Goal: Task Accomplishment & Management: Manage account settings

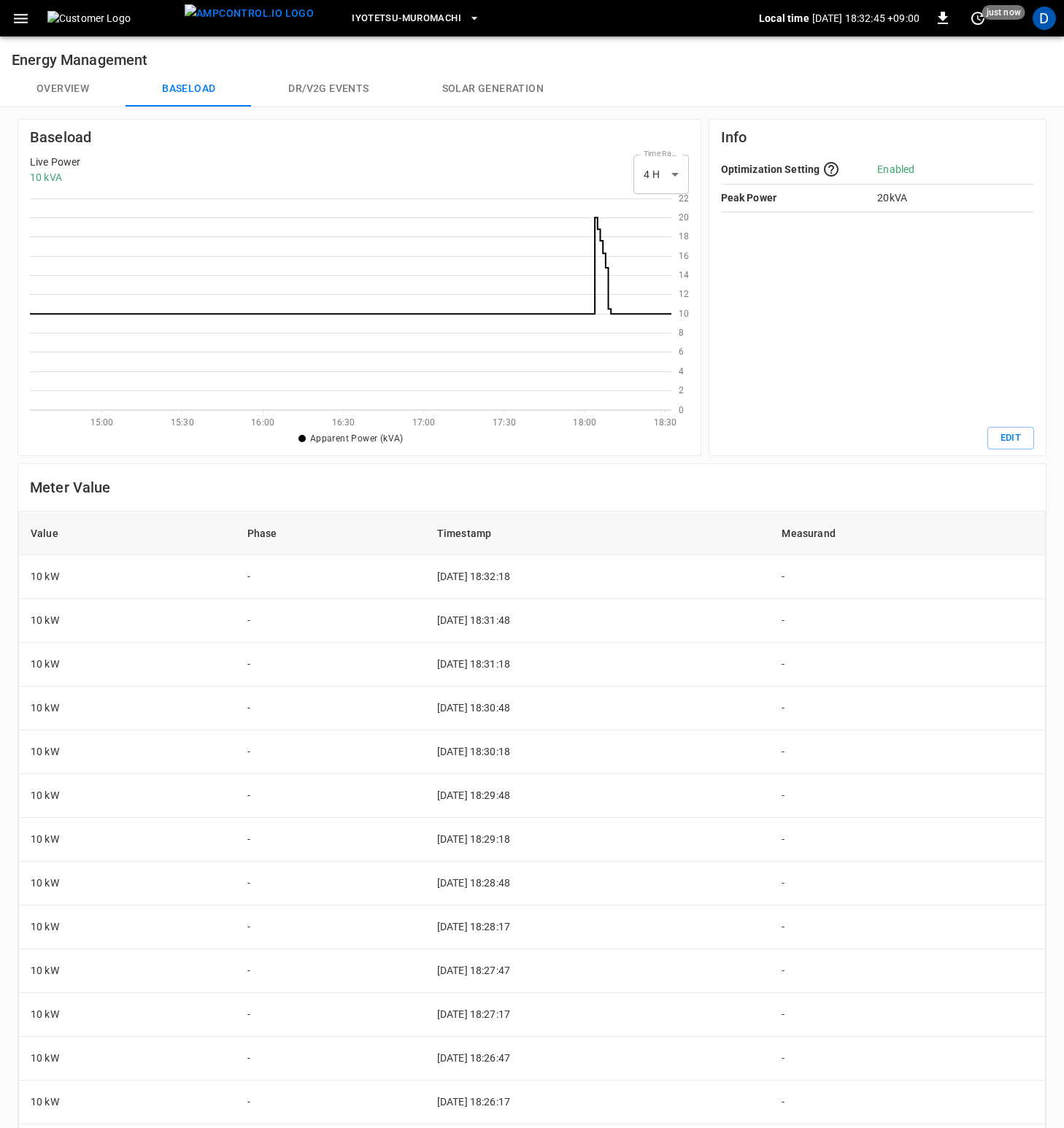
click at [657, 510] on div "Value Phase Timestamp Measurand 10 kW - [DATE] 18:32:18 - 10 kW - [DATE] 18:31:…" at bounding box center [532, 904] width 1027 height 789
click at [60, 88] on button "Overview" at bounding box center [62, 89] width 126 height 35
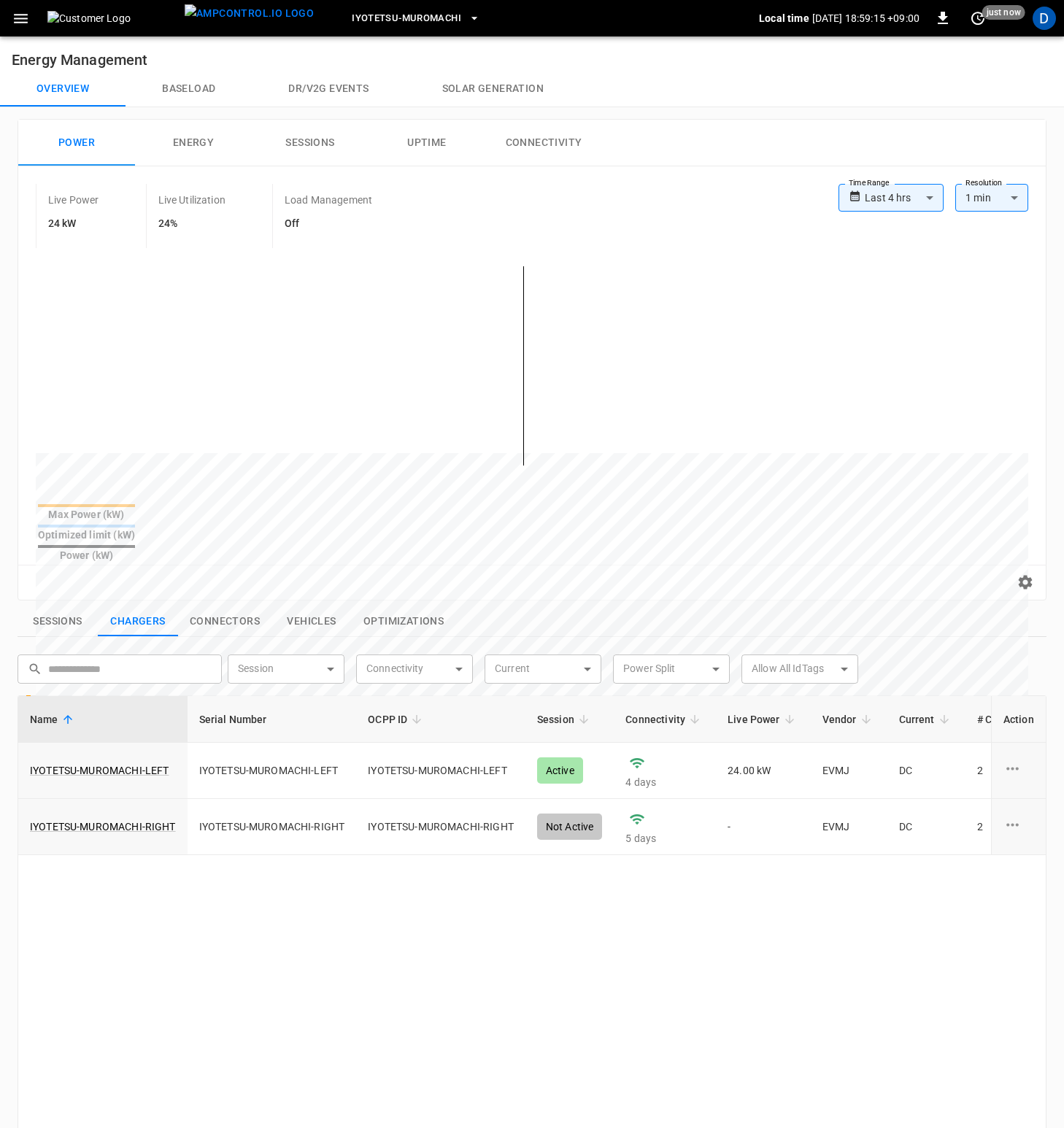
click at [29, 18] on icon "button" at bounding box center [21, 18] width 18 height 18
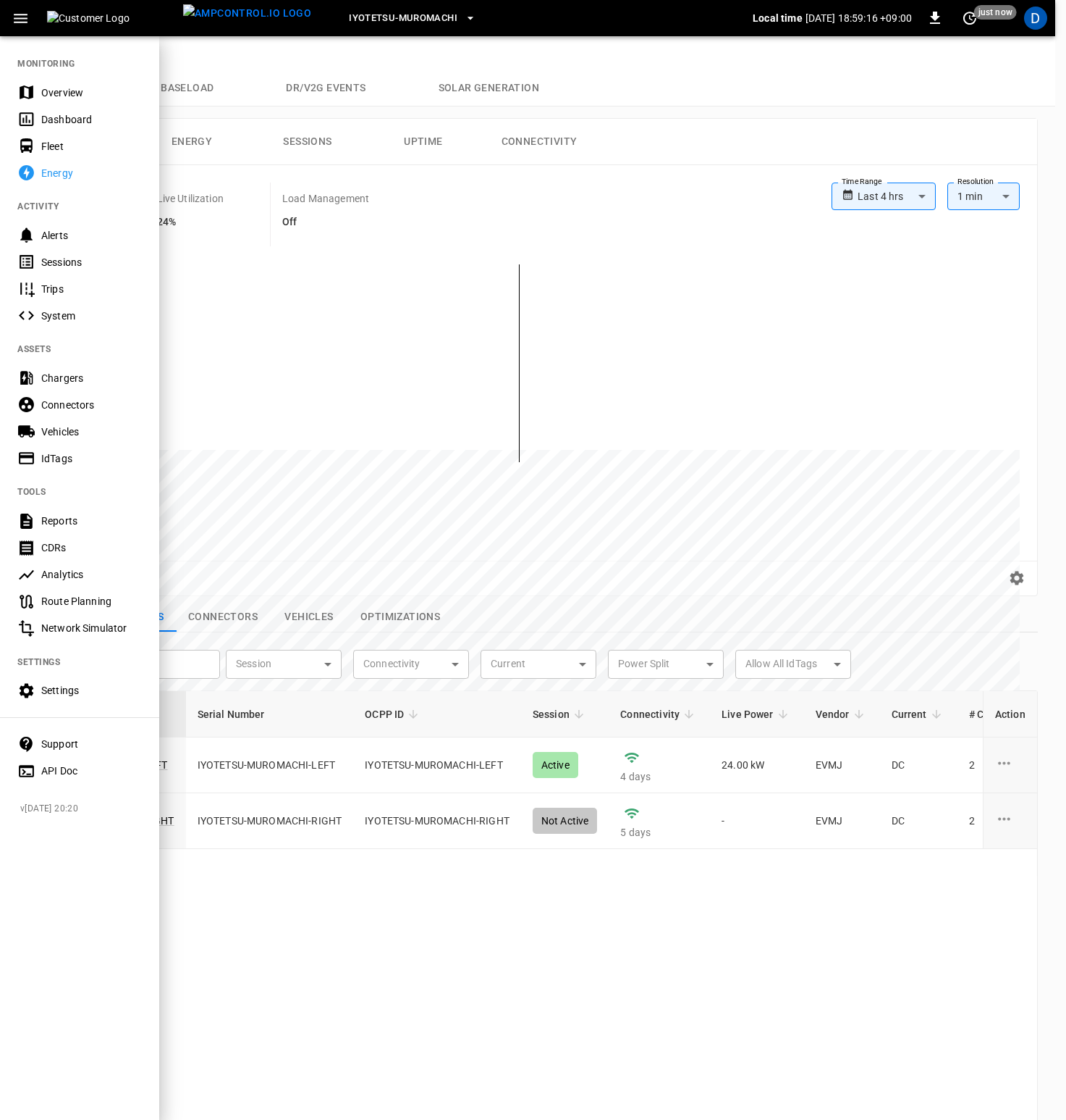
click at [76, 676] on div "Settings" at bounding box center [91, 691] width 101 height 15
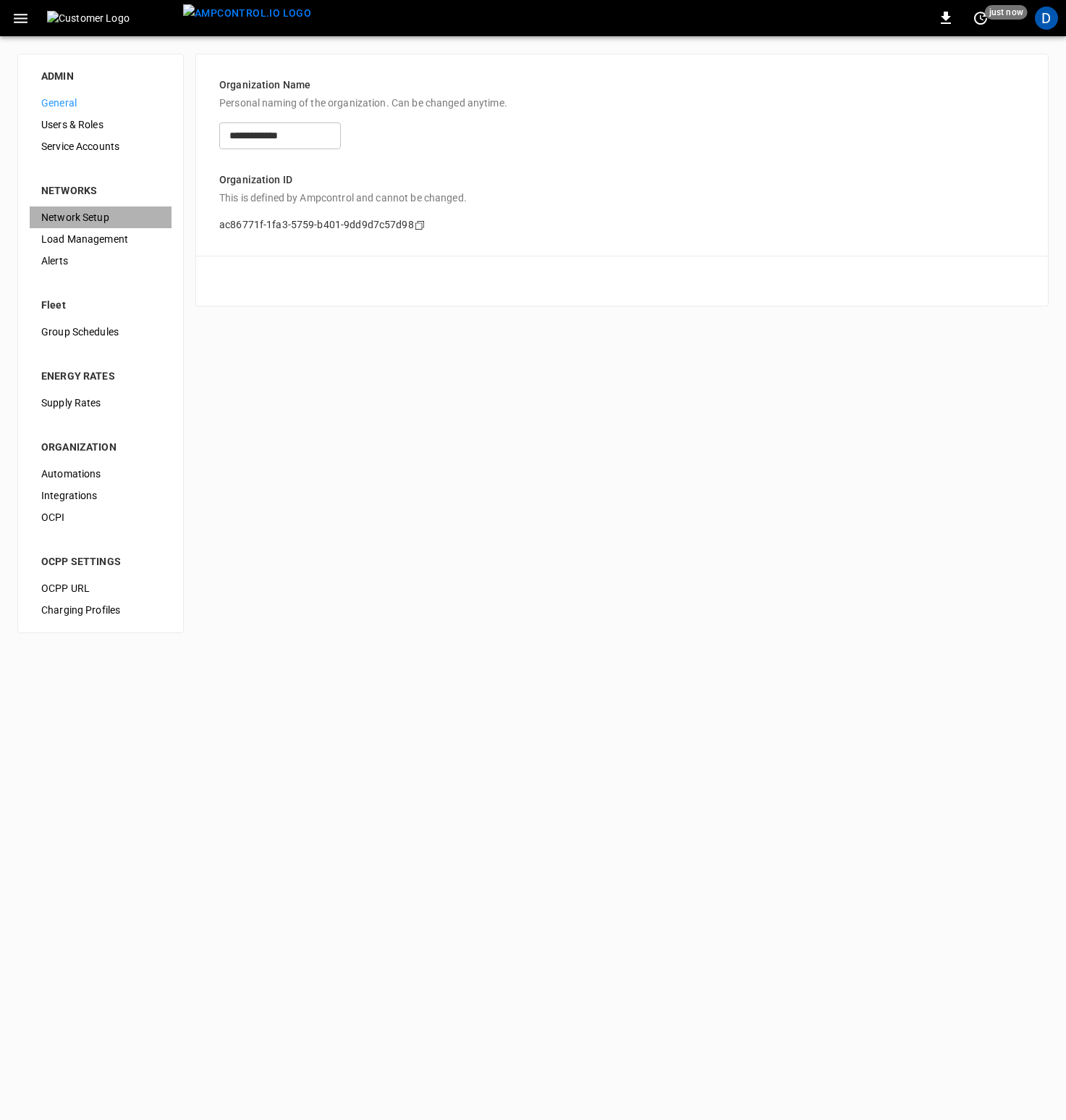
click at [80, 215] on span "Network Setup" at bounding box center [100, 217] width 119 height 15
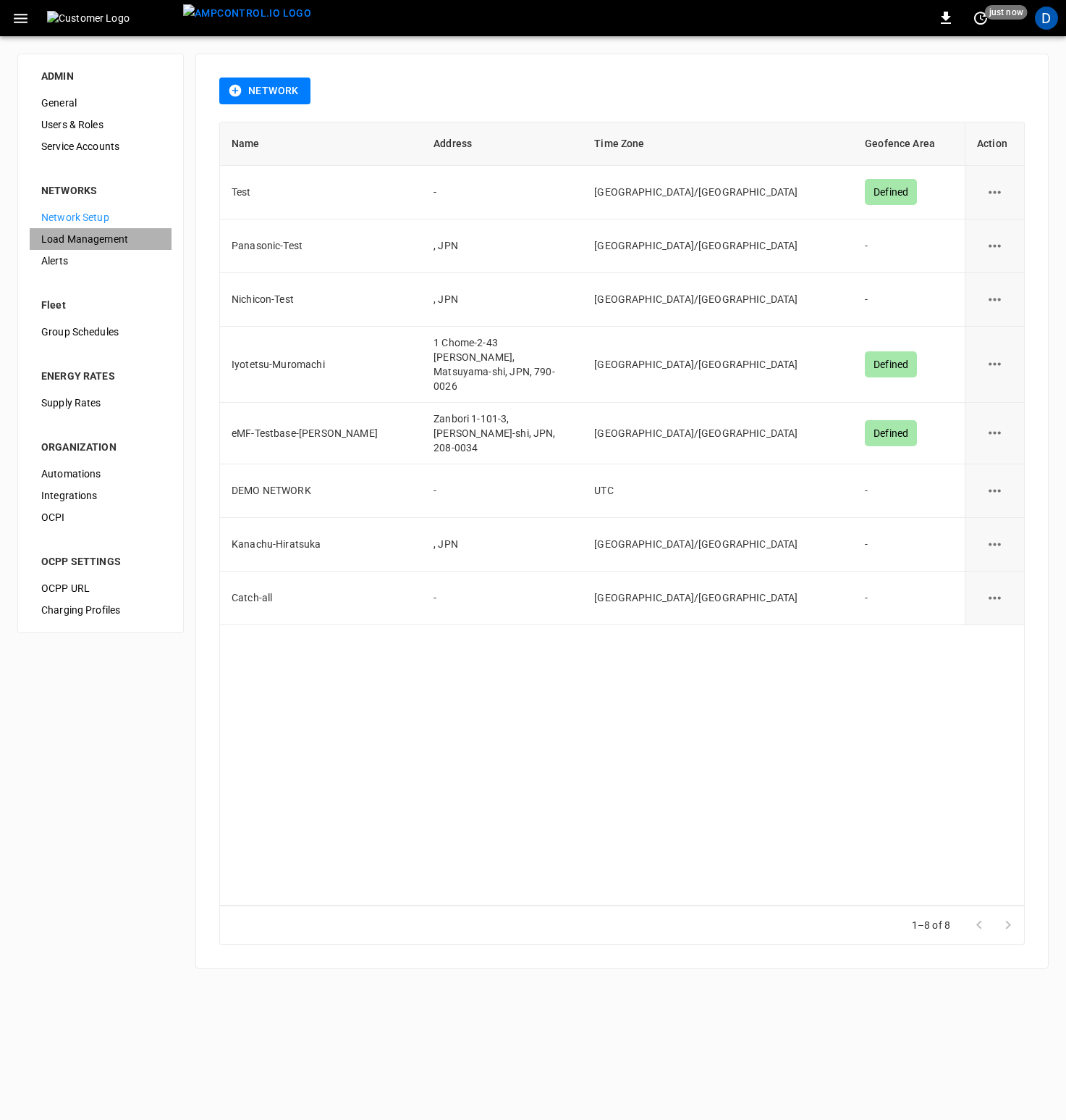
click at [104, 240] on span "Load Management" at bounding box center [100, 239] width 119 height 15
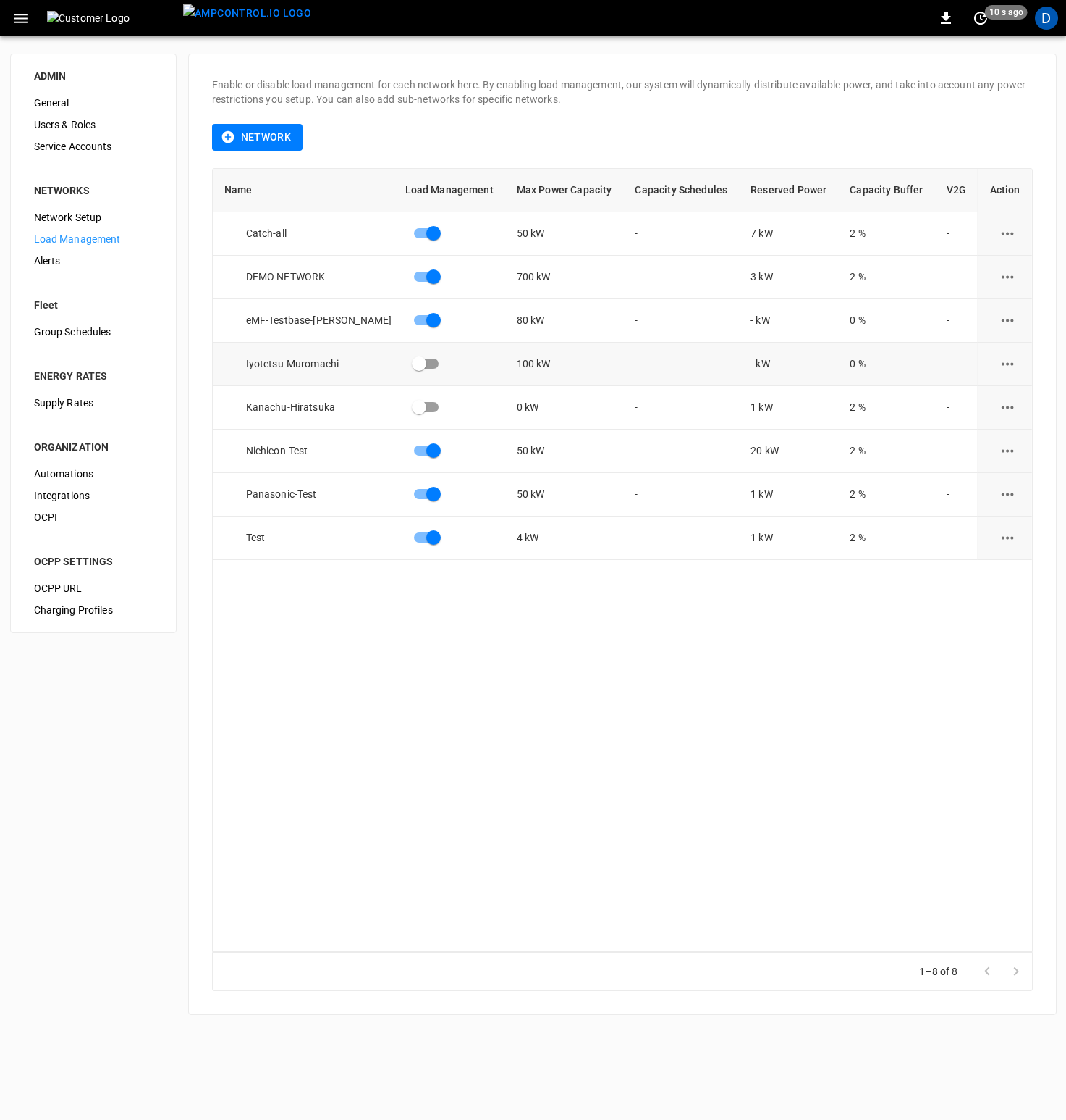
click at [1014, 362] on icon "load management options" at bounding box center [1008, 364] width 18 height 18
click at [980, 403] on li "Edit" at bounding box center [1003, 399] width 103 height 24
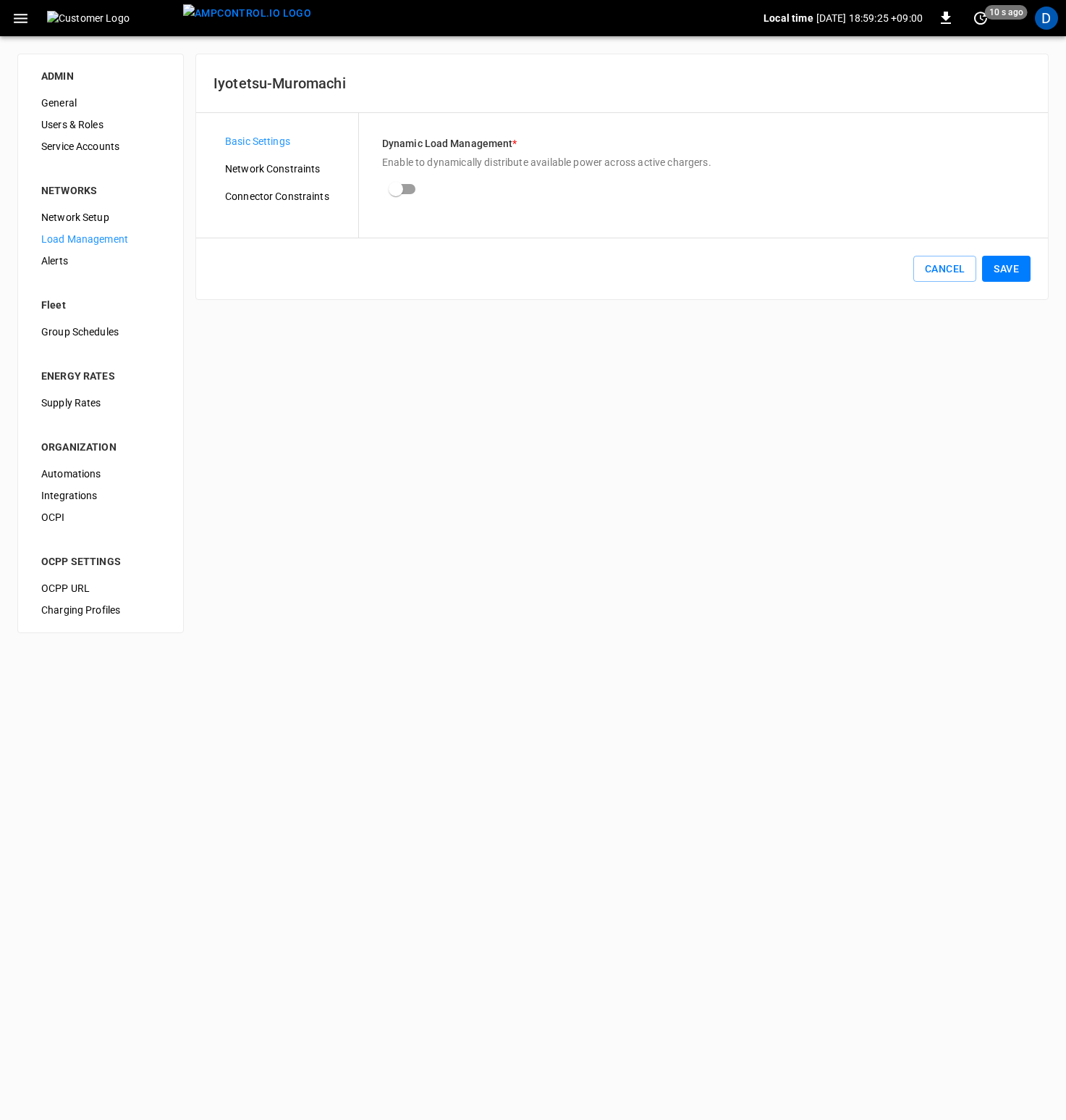
click at [272, 163] on span "Network Constraints" at bounding box center [287, 168] width 122 height 15
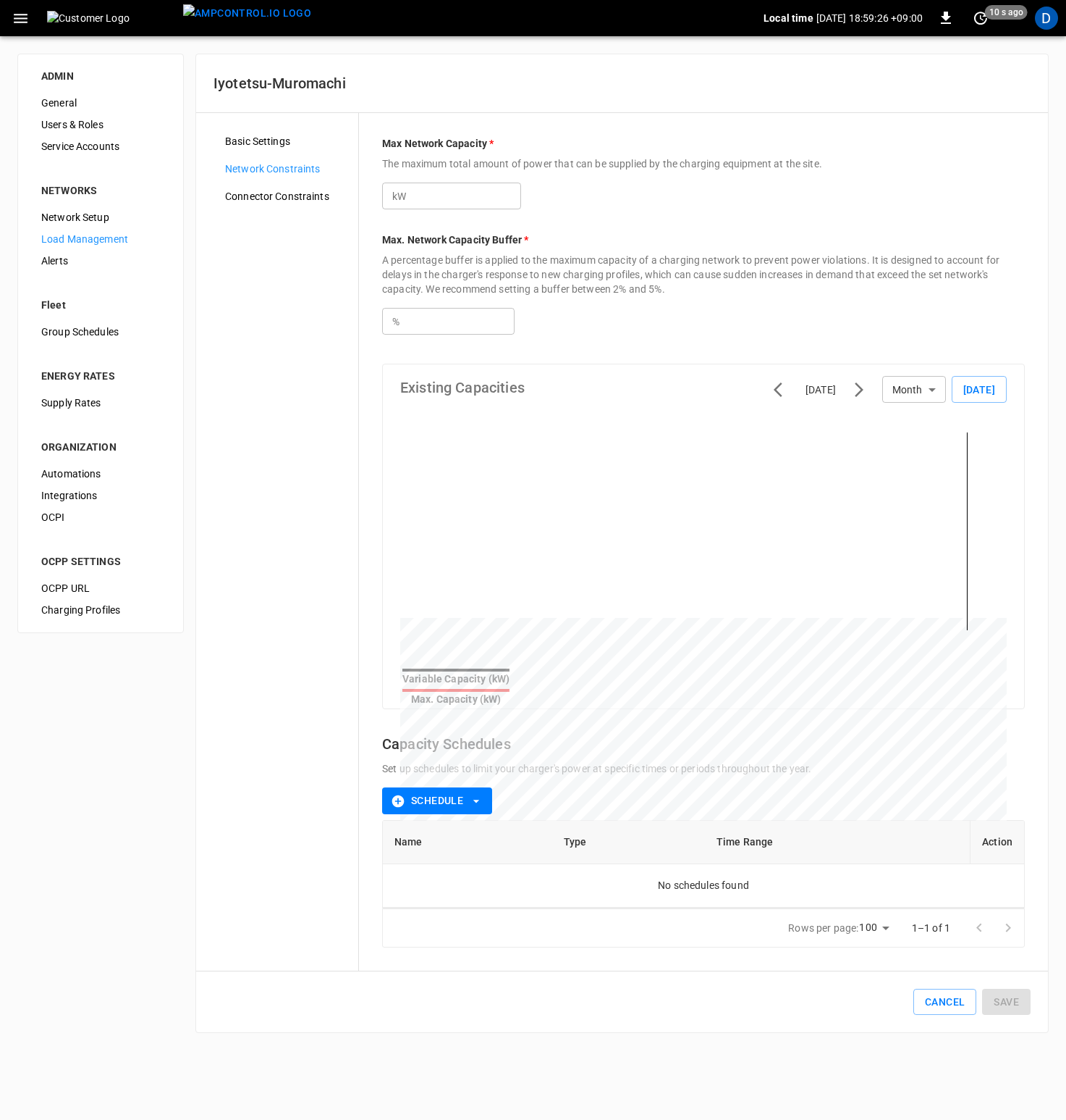
click at [444, 192] on input "***" at bounding box center [466, 196] width 112 height 26
type input "*"
type input "**"
click at [309, 191] on span "Connector Constraints" at bounding box center [287, 197] width 122 height 15
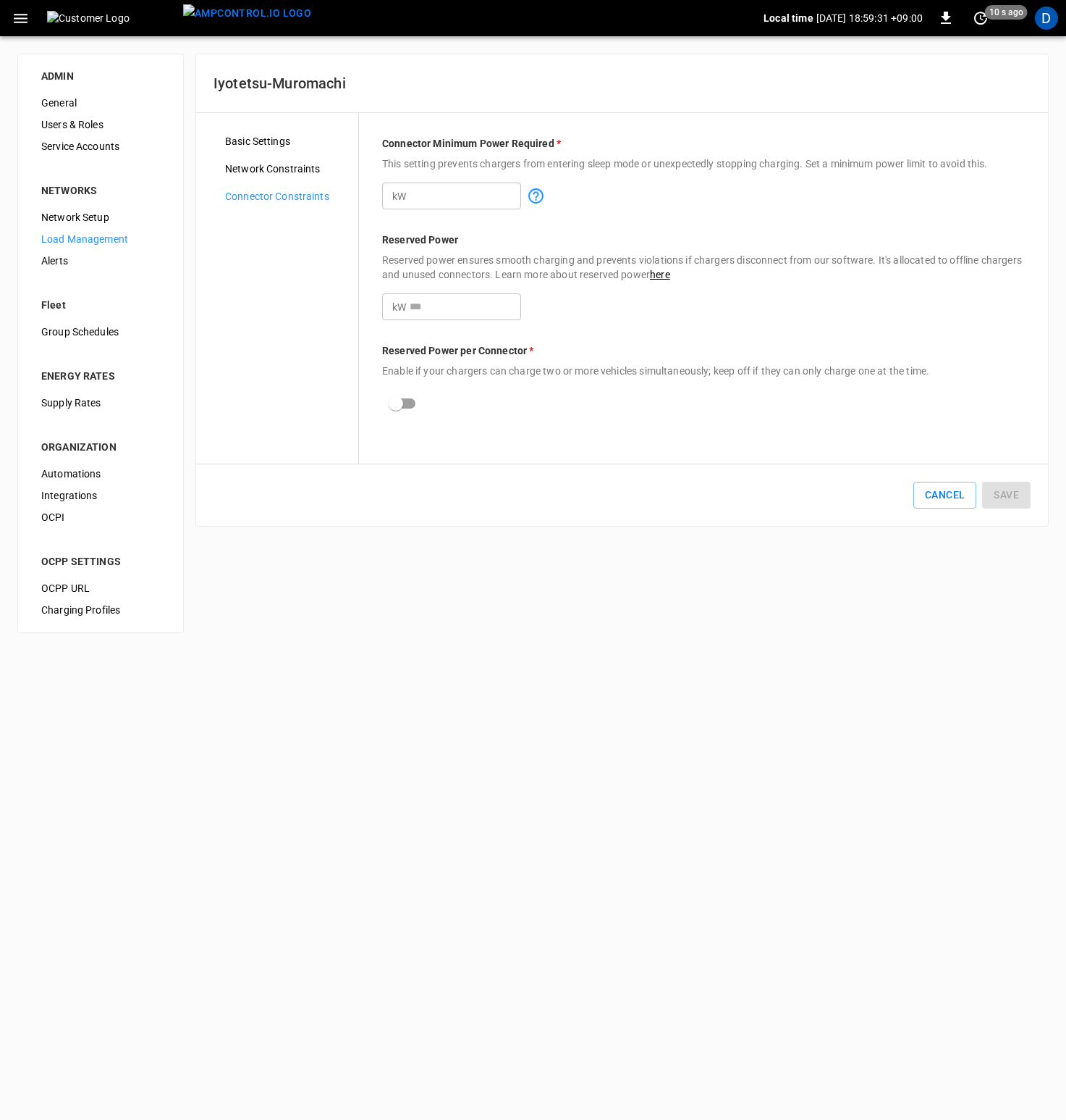
click at [299, 166] on span "Network Constraints" at bounding box center [287, 168] width 122 height 15
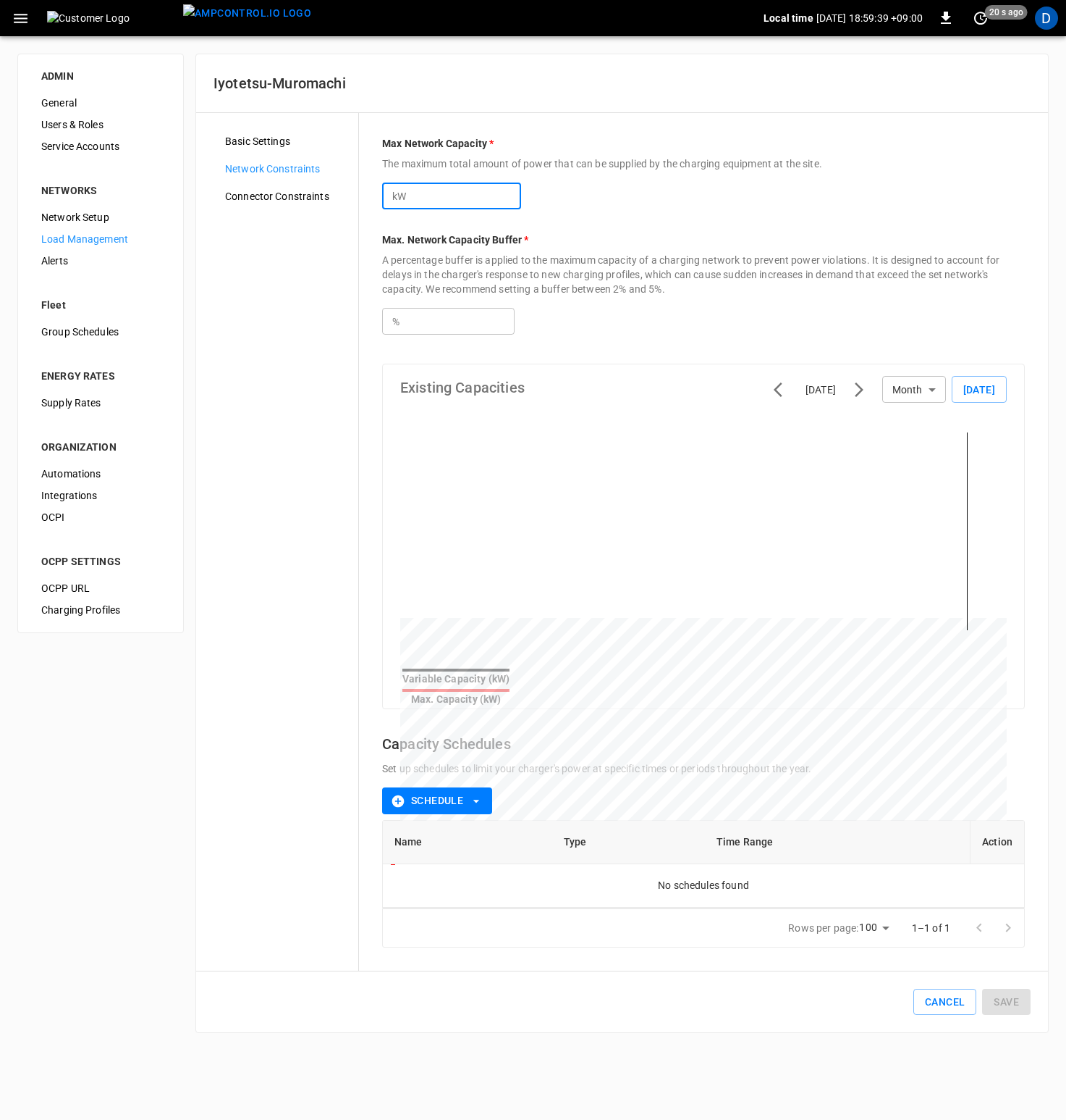
click at [449, 201] on input "***" at bounding box center [466, 196] width 112 height 26
type input "*"
type input "**"
click at [1005, 676] on button "Save" at bounding box center [1006, 1001] width 48 height 26
click at [21, 22] on icon "button" at bounding box center [20, 18] width 14 height 9
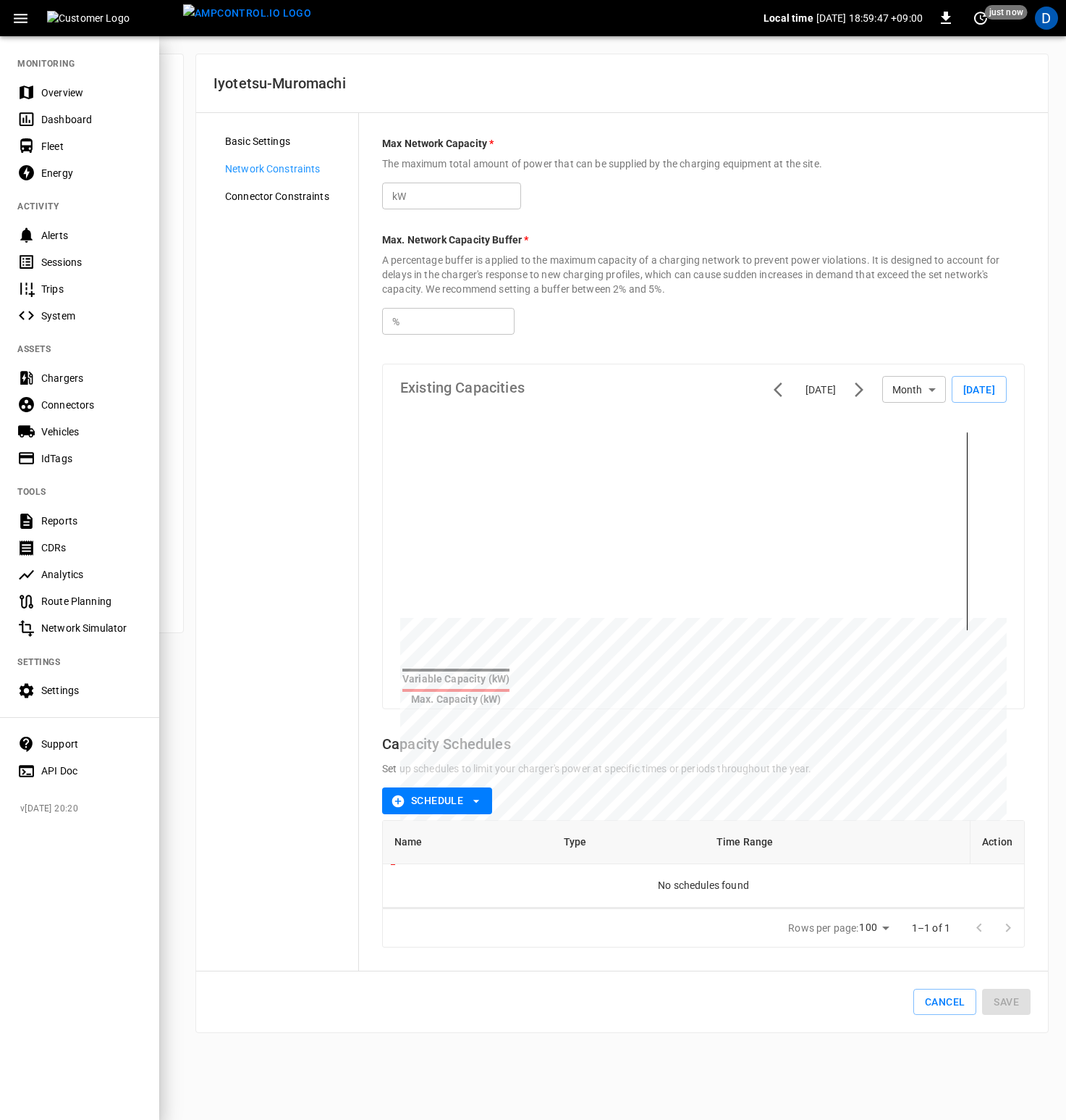
click at [53, 90] on div "Overview" at bounding box center [91, 93] width 101 height 15
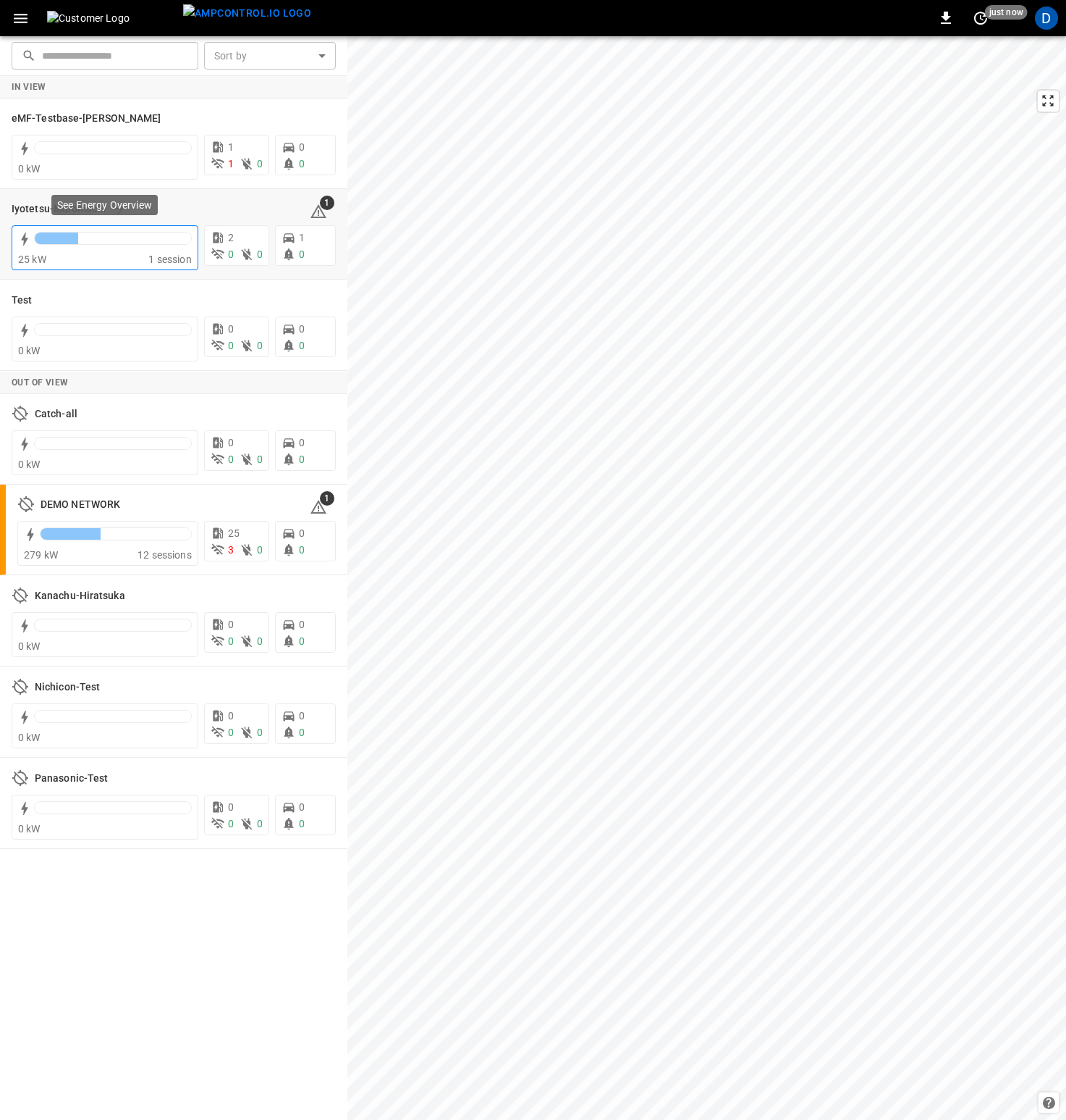
click at [55, 240] on div at bounding box center [56, 238] width 44 height 12
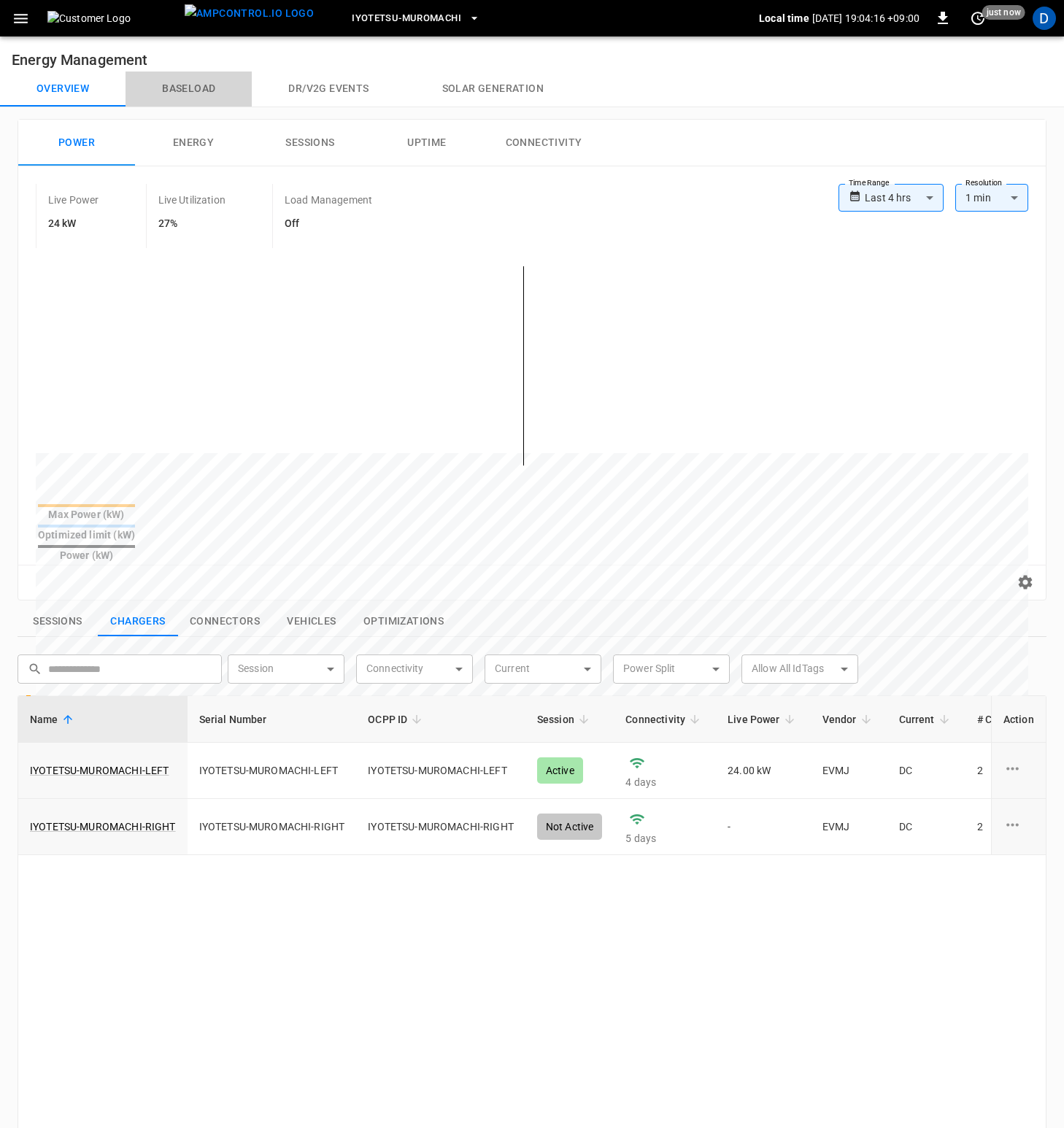
click at [199, 84] on button "Baseload" at bounding box center [189, 89] width 126 height 35
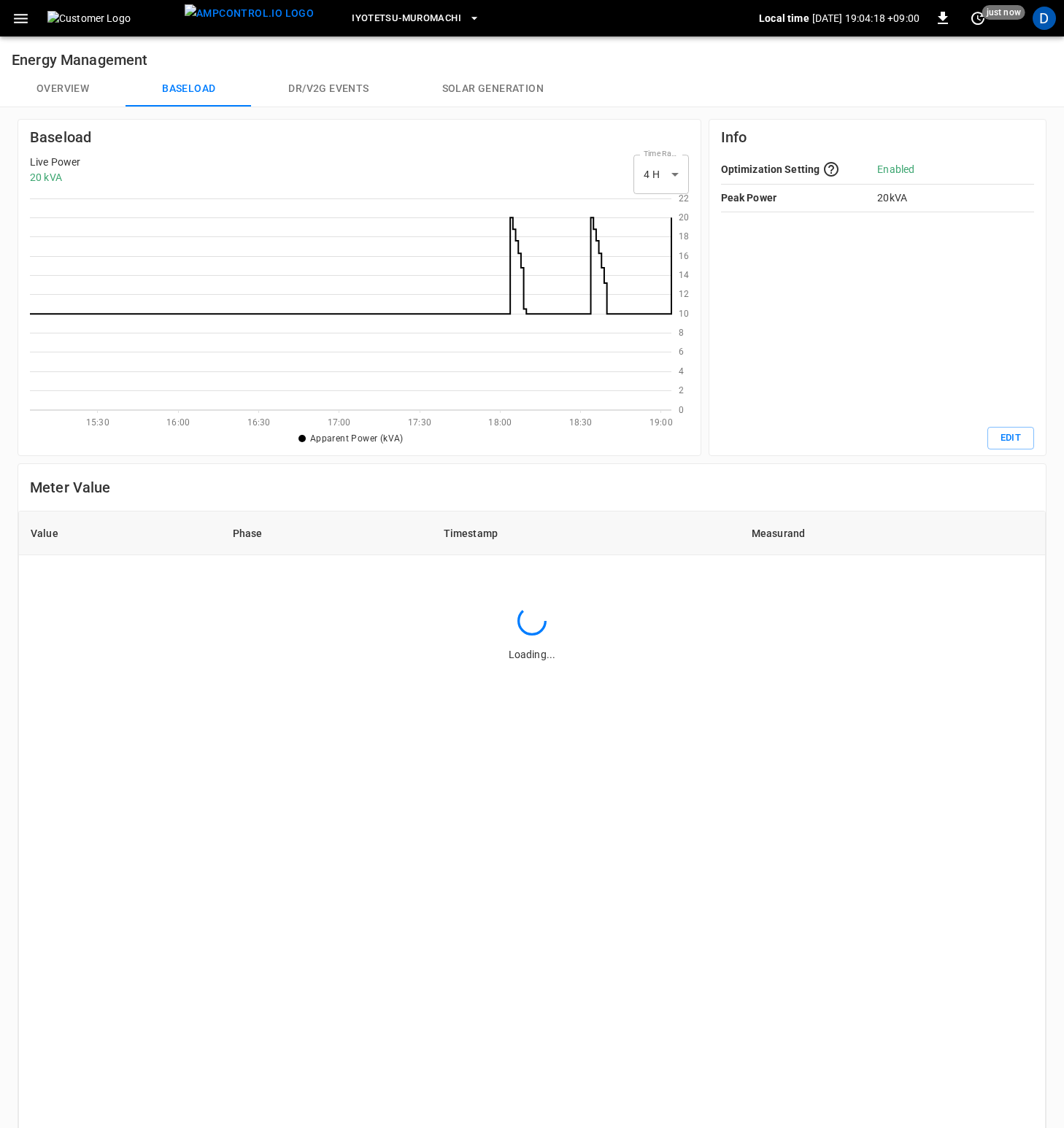
scroll to position [201, 631]
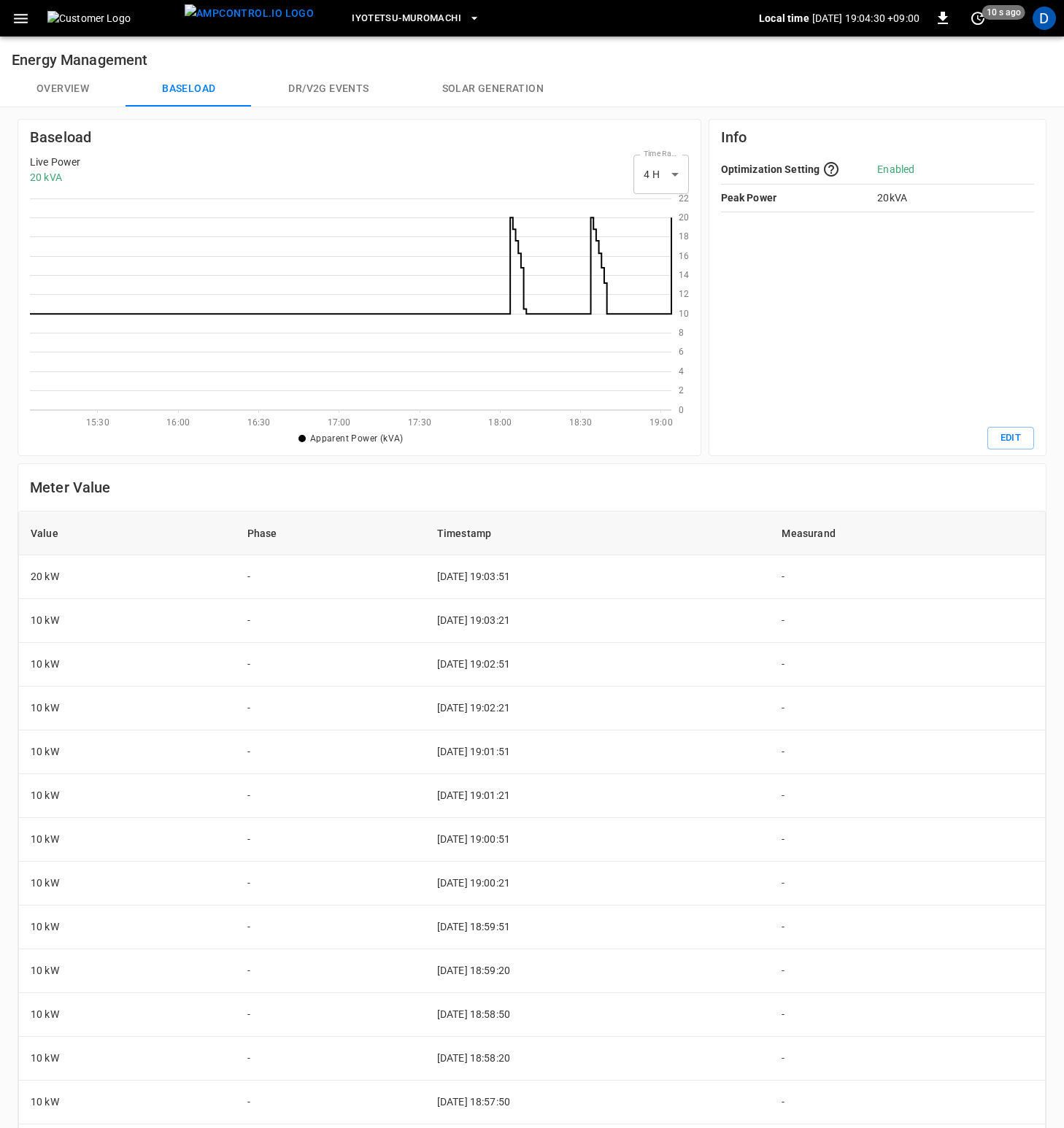
click at [82, 90] on button "Overview" at bounding box center [62, 89] width 126 height 35
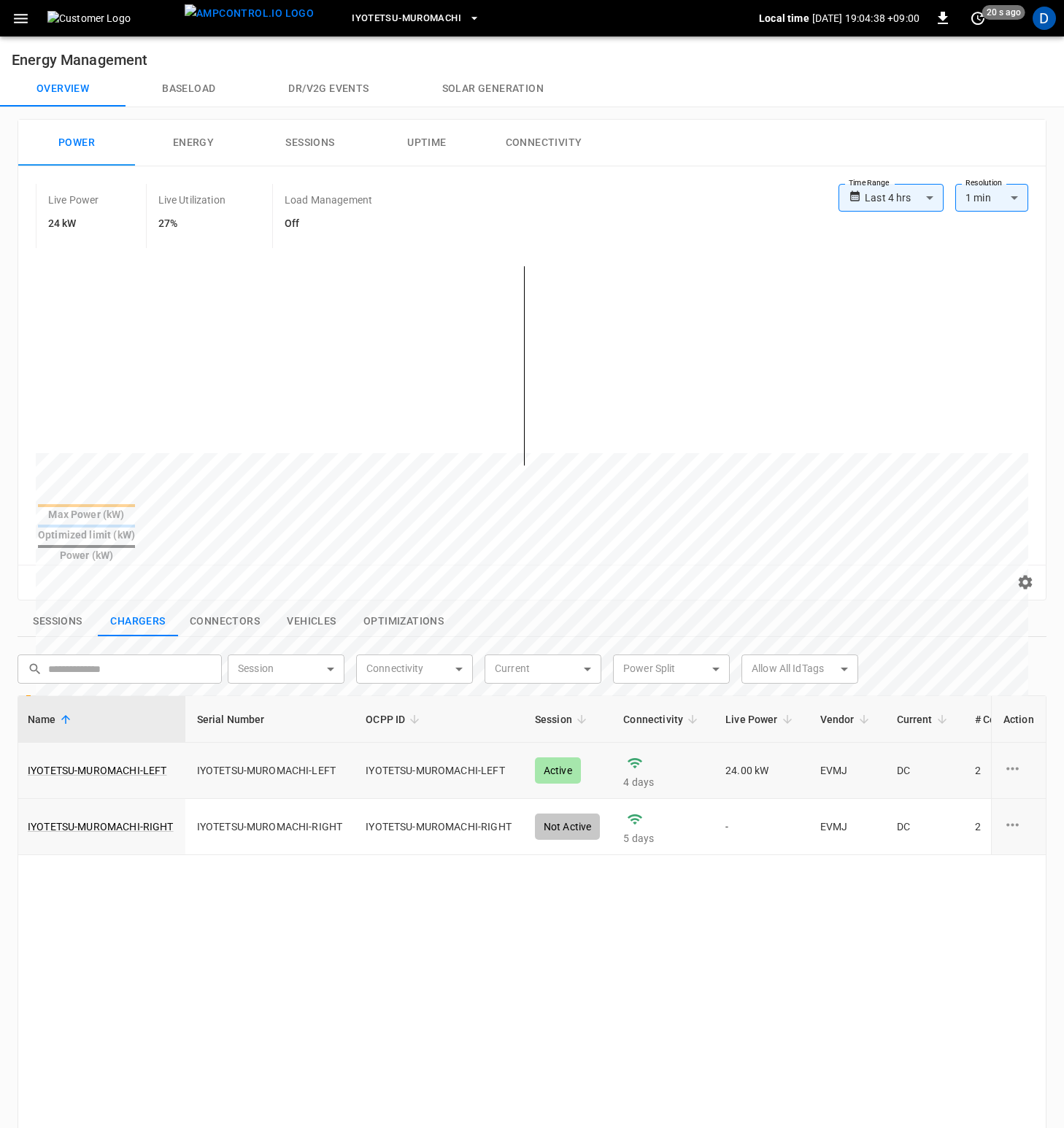
scroll to position [0, 3]
click at [135, 681] on link "IYOTETSU-MUROMACHI-LEFT" at bounding box center [96, 770] width 145 height 20
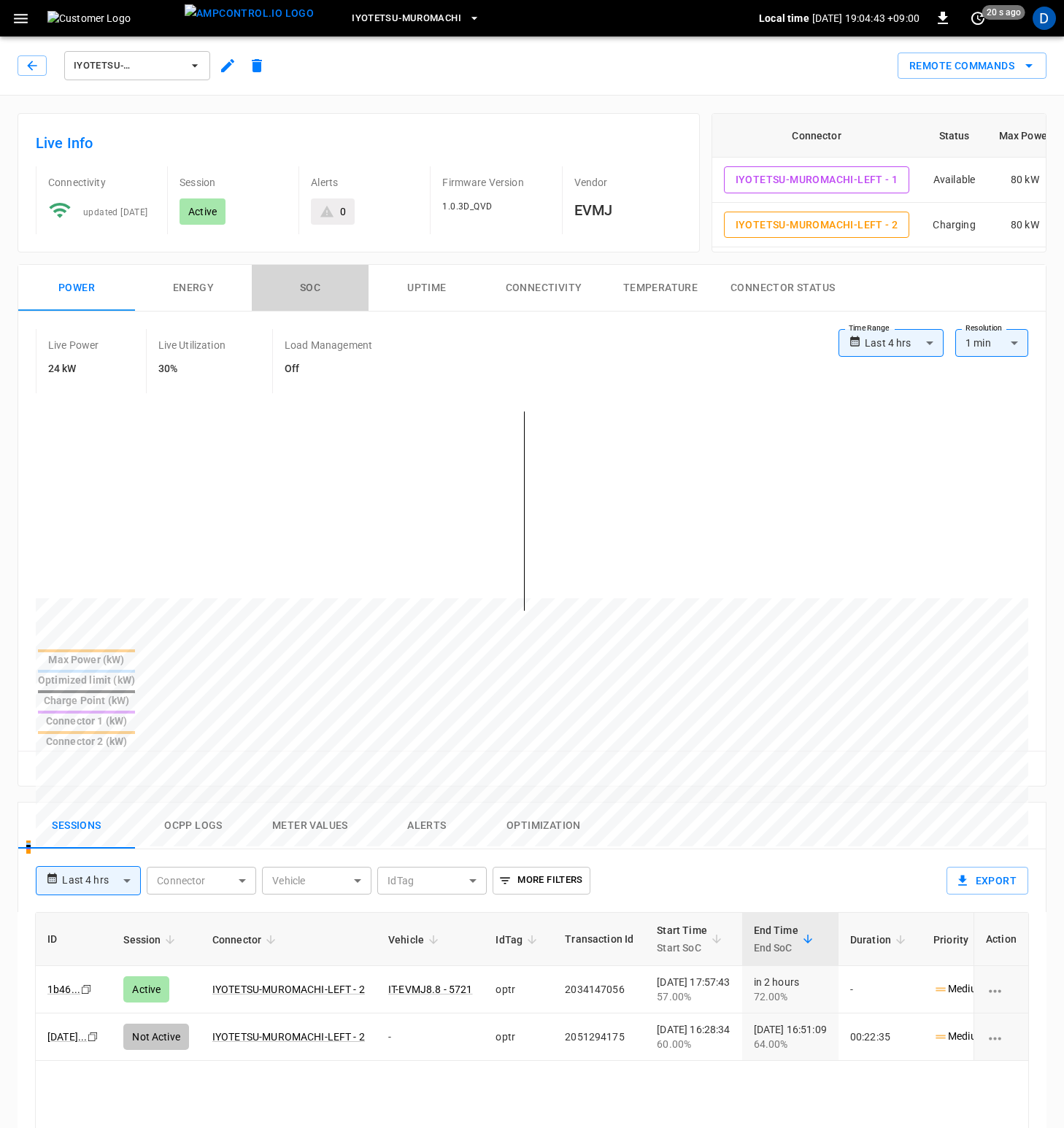
click at [312, 285] on button "SOC" at bounding box center [310, 288] width 116 height 47
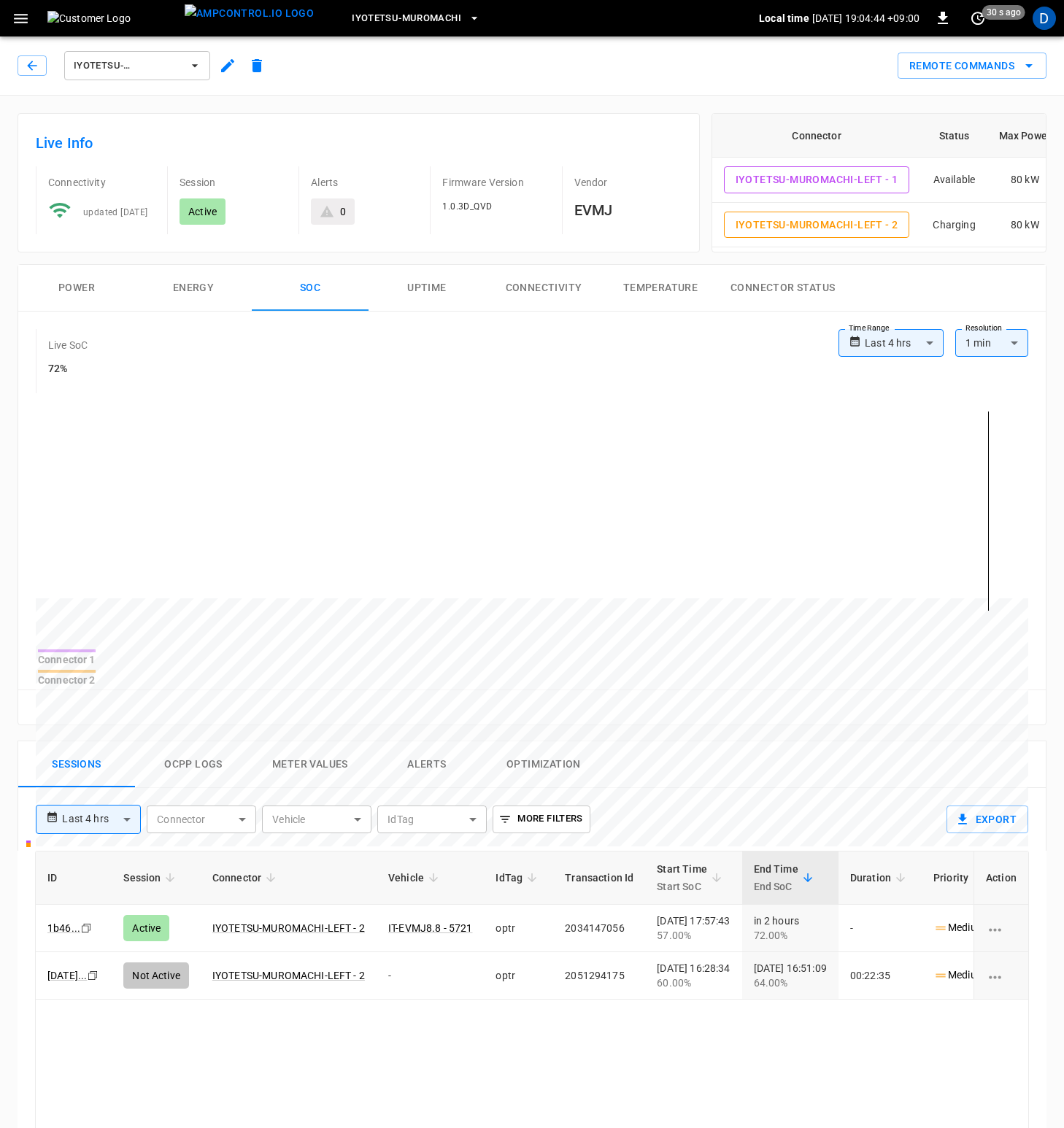
click at [70, 293] on button "Power" at bounding box center [76, 288] width 116 height 47
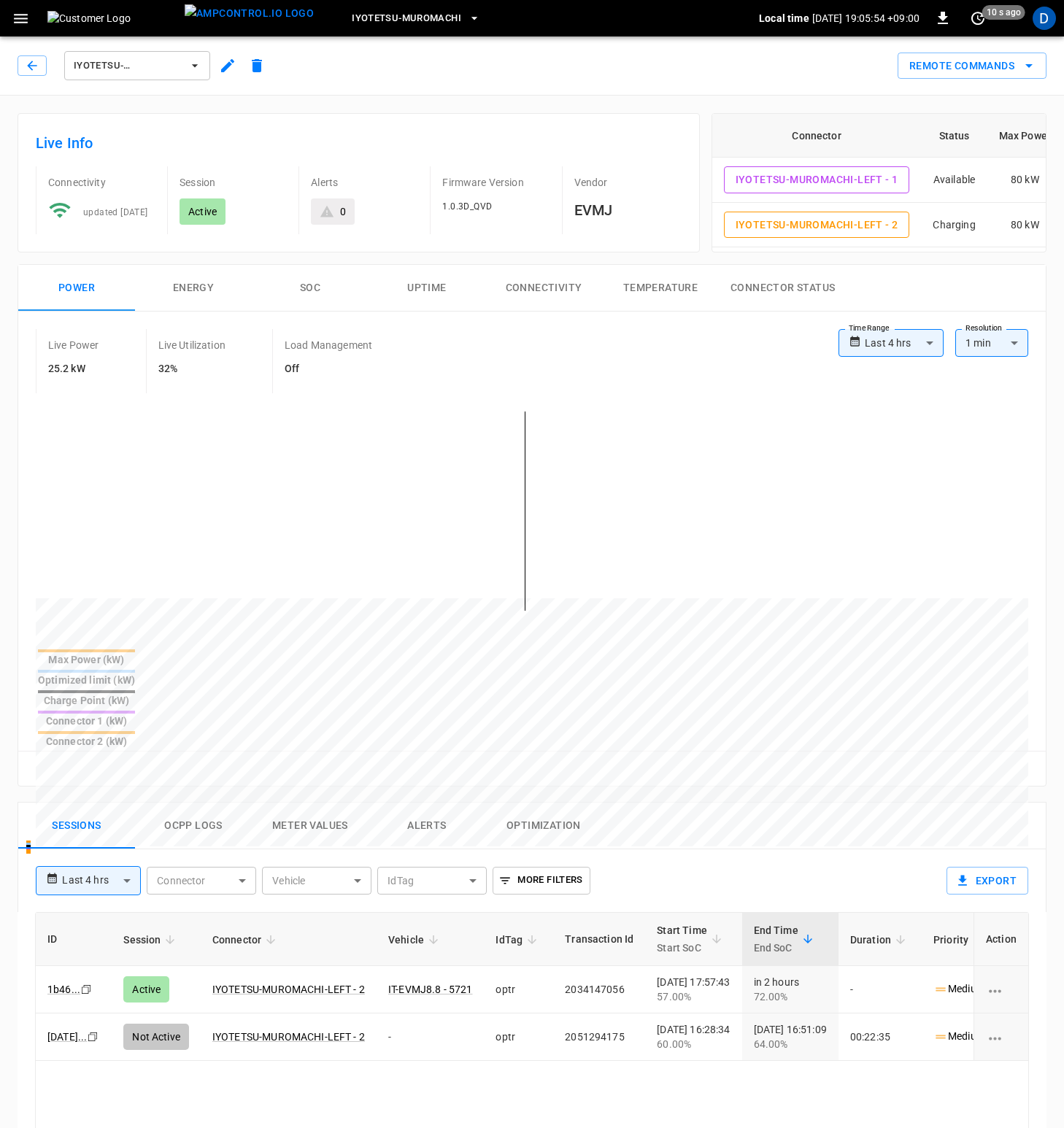
click at [203, 291] on button "Energy" at bounding box center [192, 288] width 116 height 47
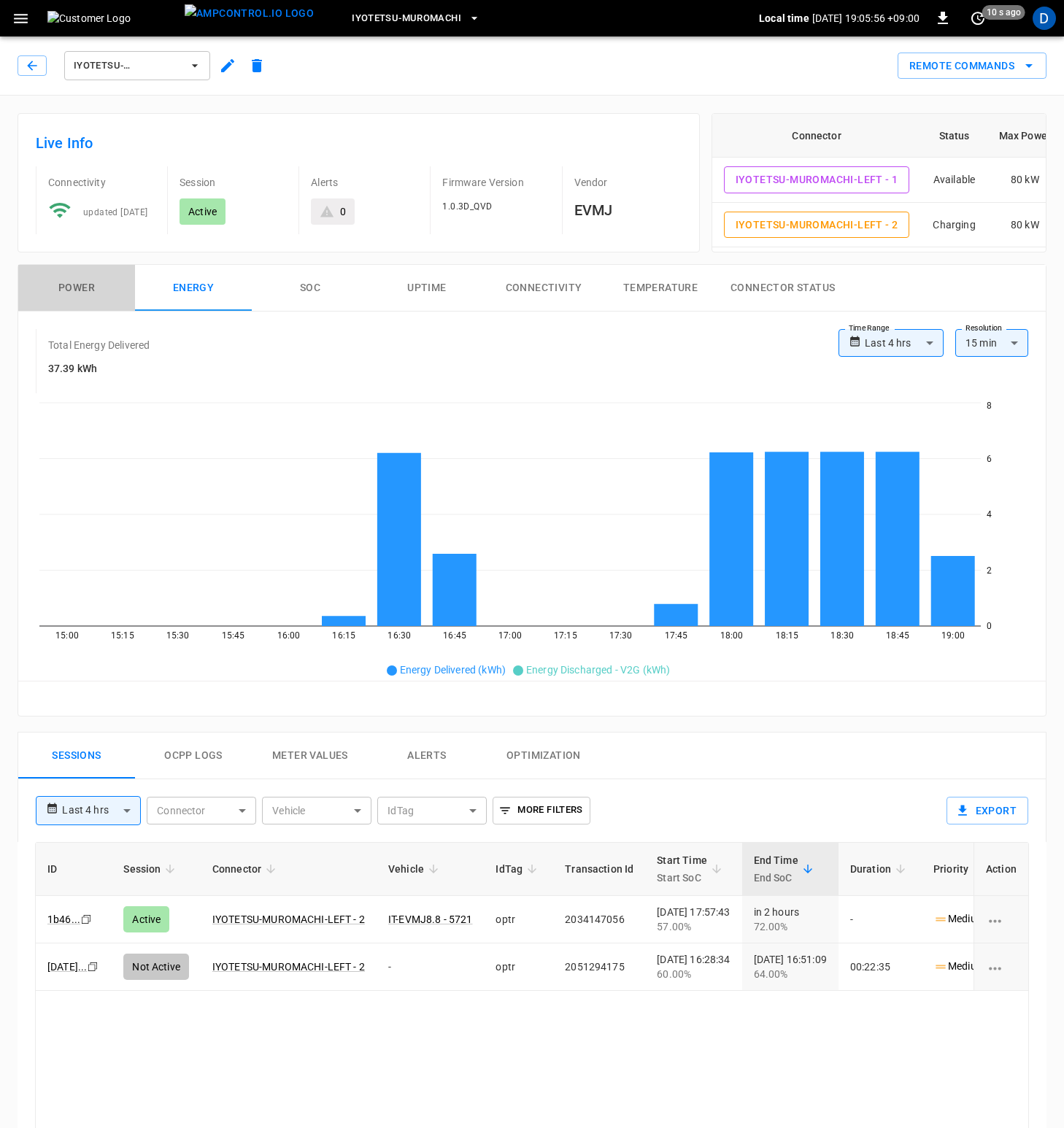
click at [71, 295] on button "Power" at bounding box center [76, 288] width 116 height 47
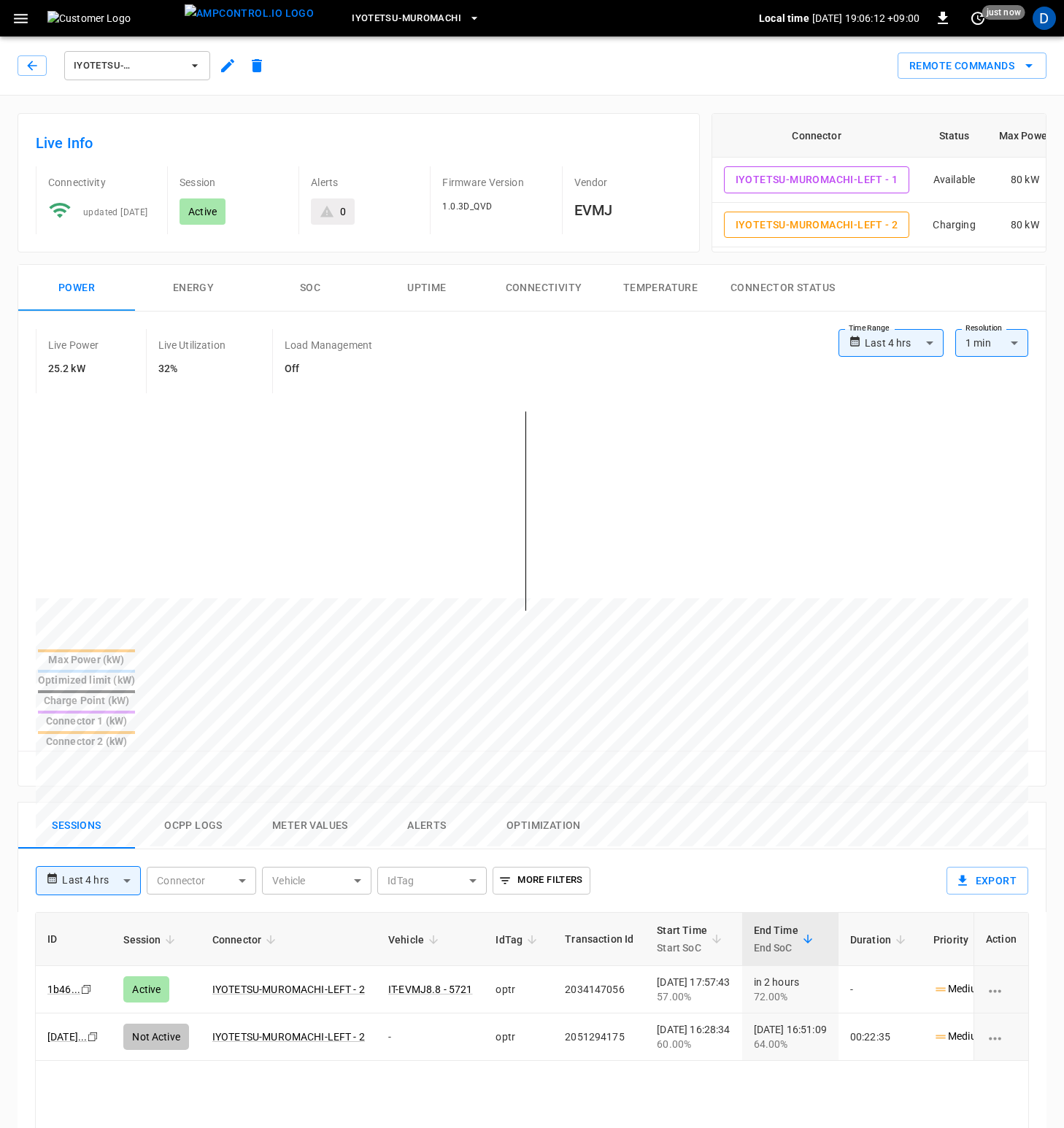
click at [27, 13] on icon "button" at bounding box center [21, 18] width 18 height 18
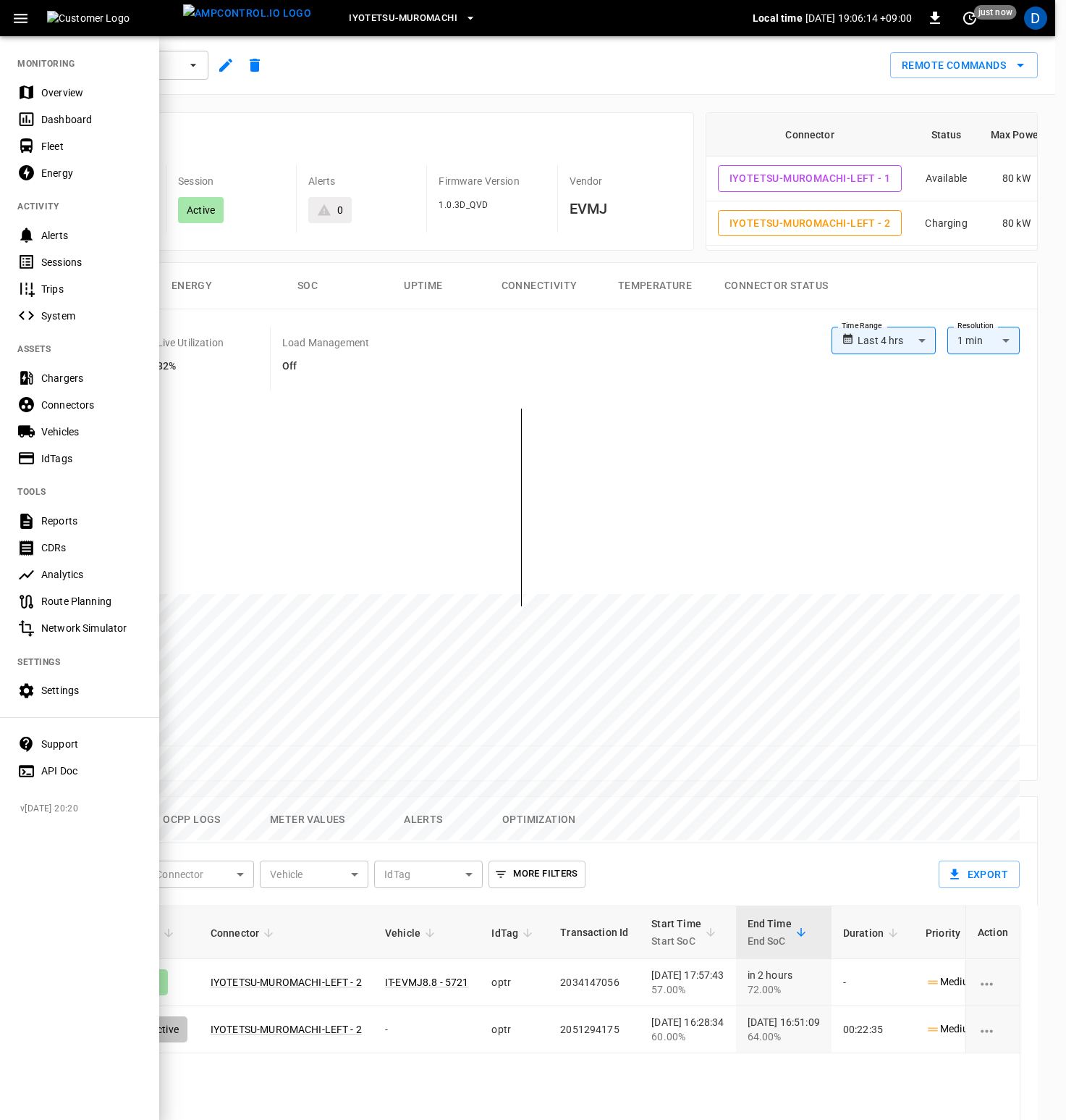
click at [52, 94] on div "Overview" at bounding box center [91, 93] width 101 height 15
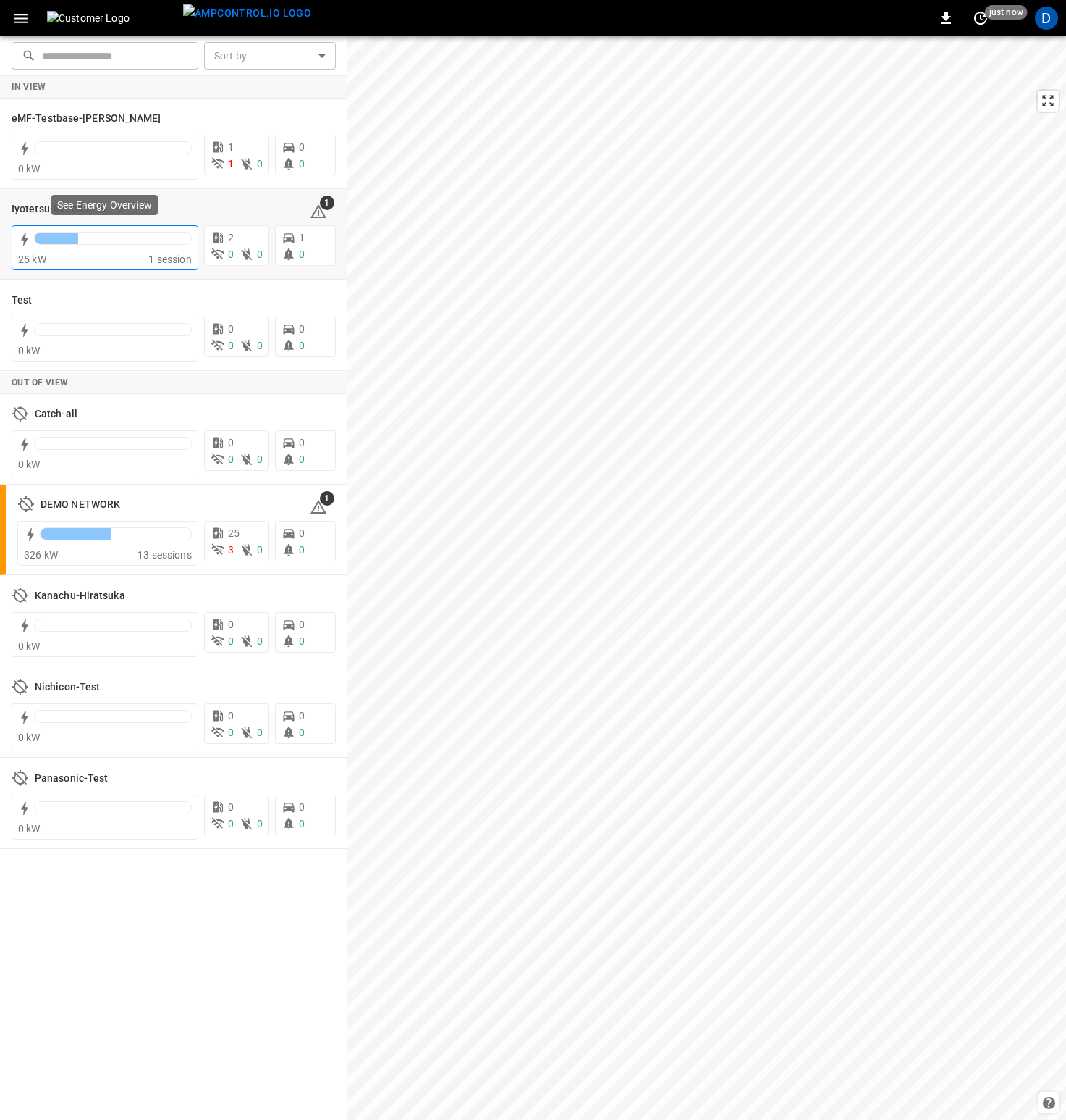
click at [93, 244] on div at bounding box center [113, 238] width 158 height 13
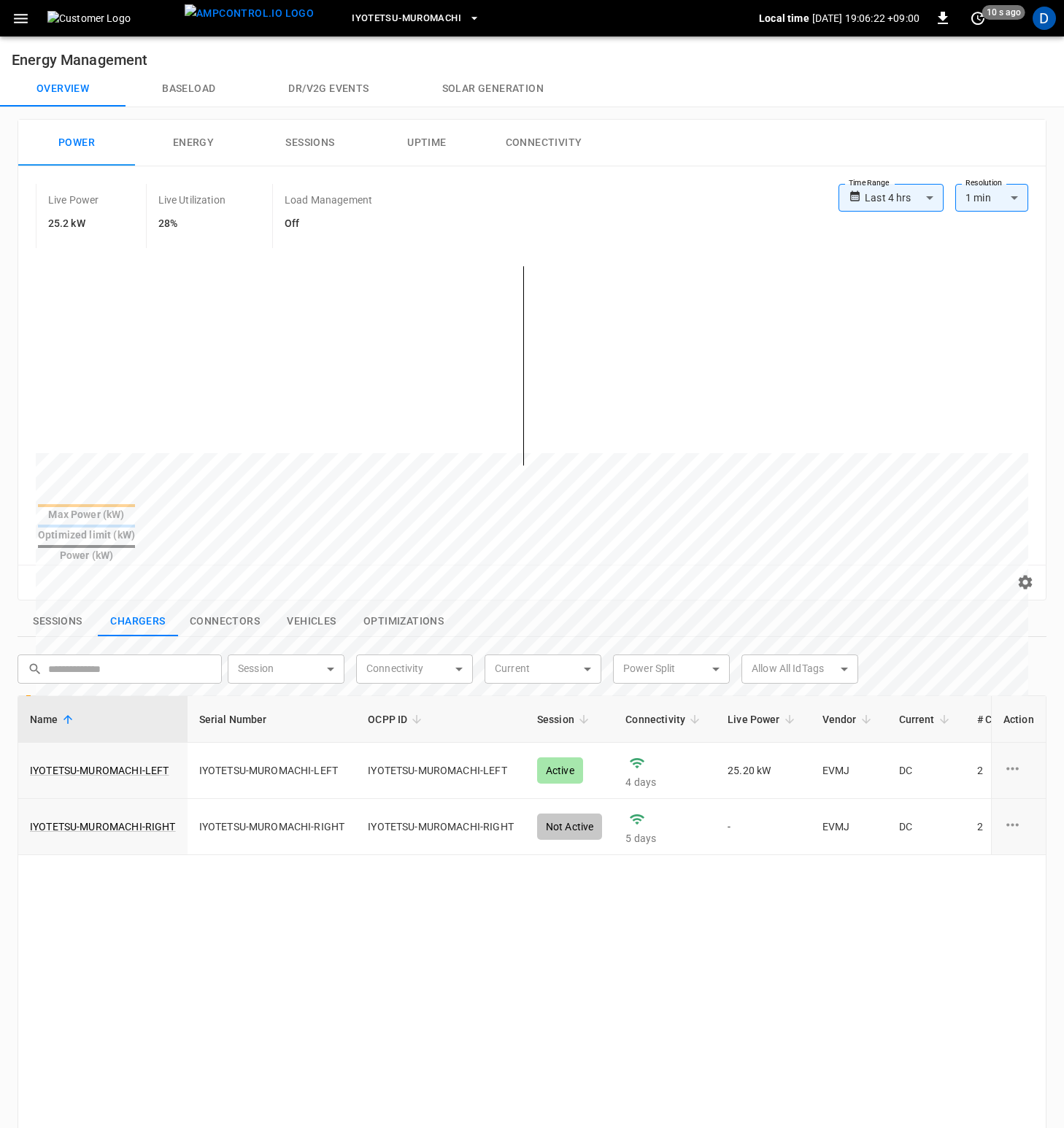
click at [174, 84] on button "Baseload" at bounding box center [189, 89] width 126 height 35
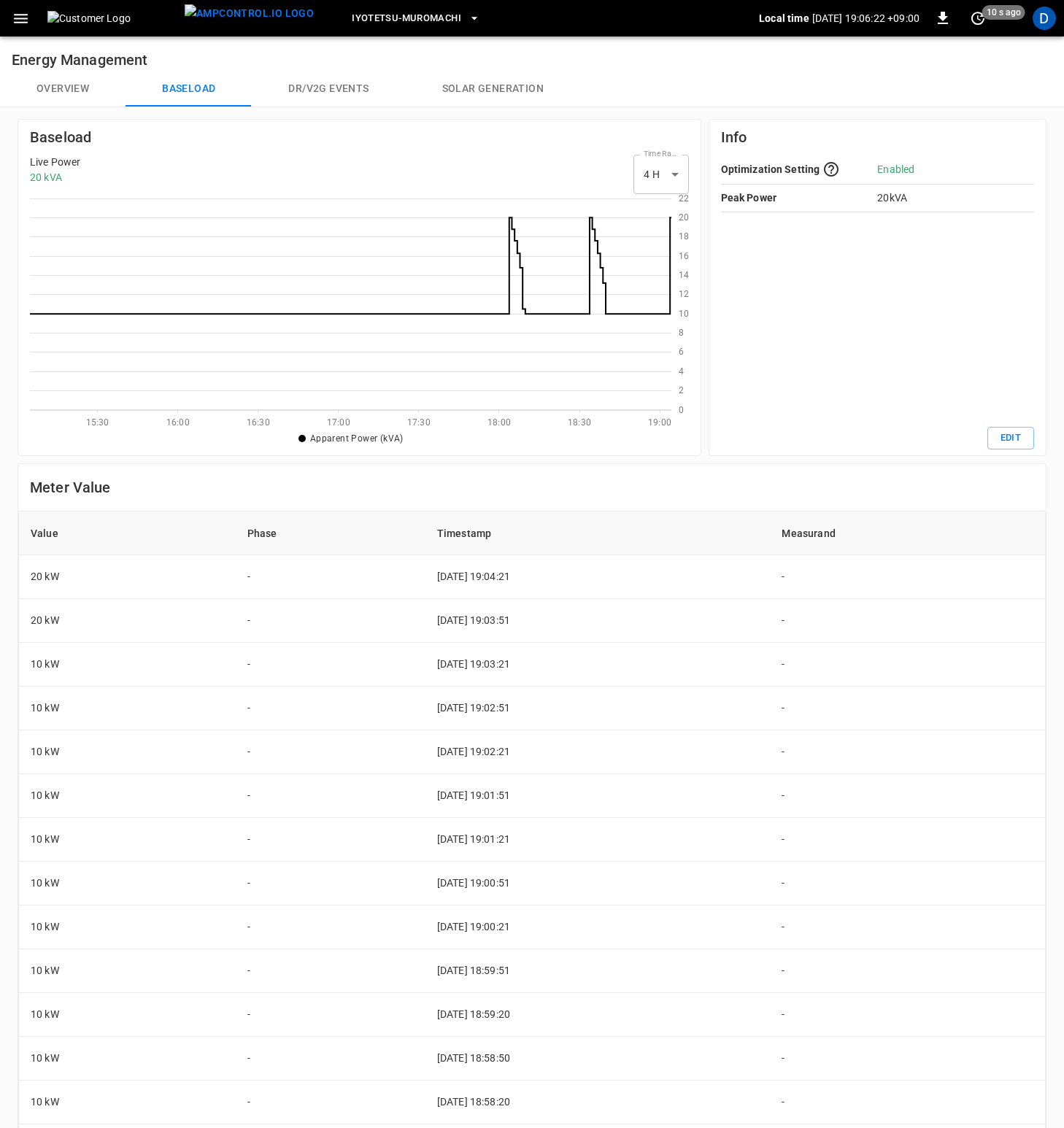
scroll to position [201, 631]
click at [67, 88] on button "Overview" at bounding box center [62, 89] width 126 height 35
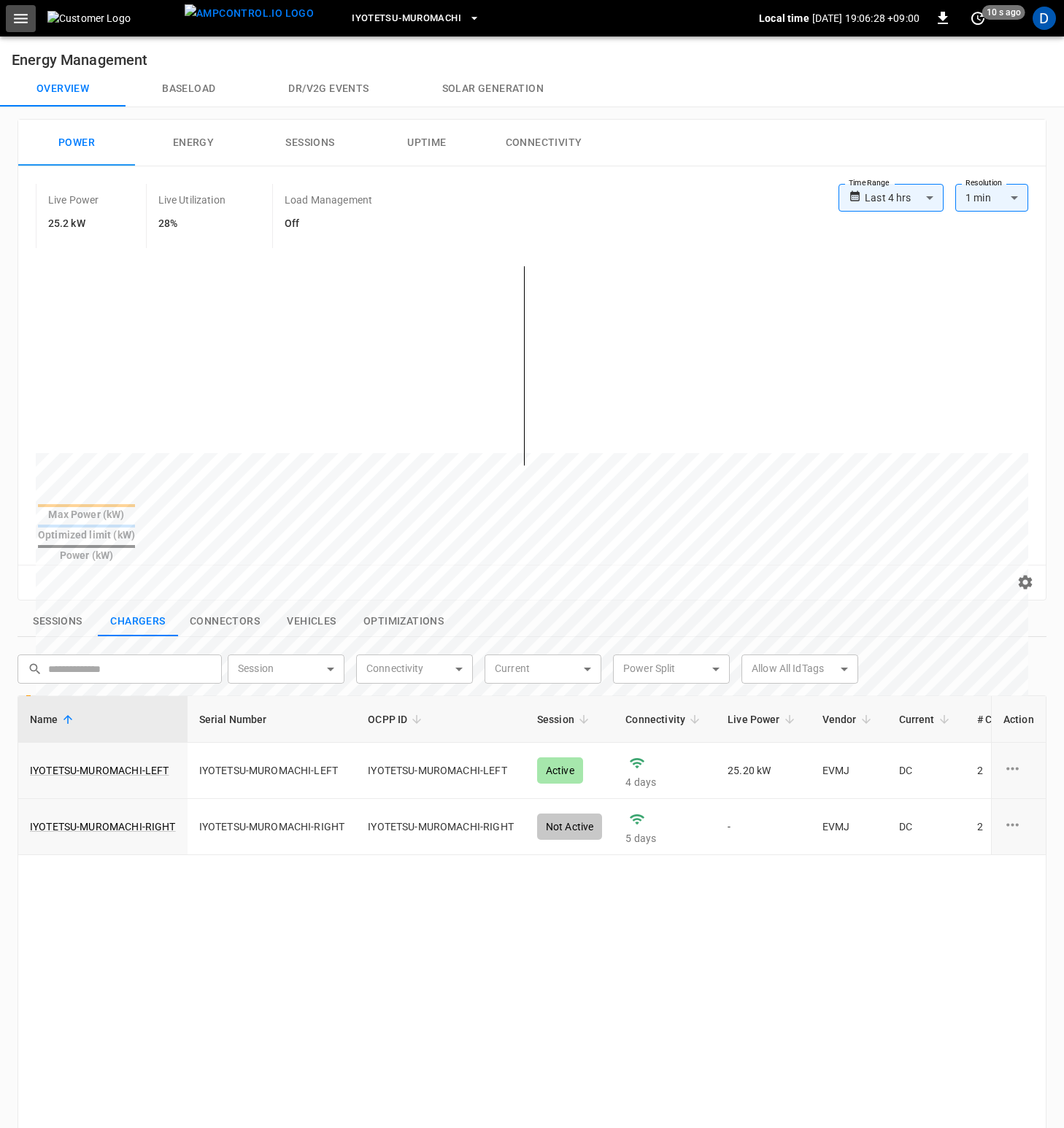
click at [10, 19] on button "button" at bounding box center [20, 18] width 30 height 27
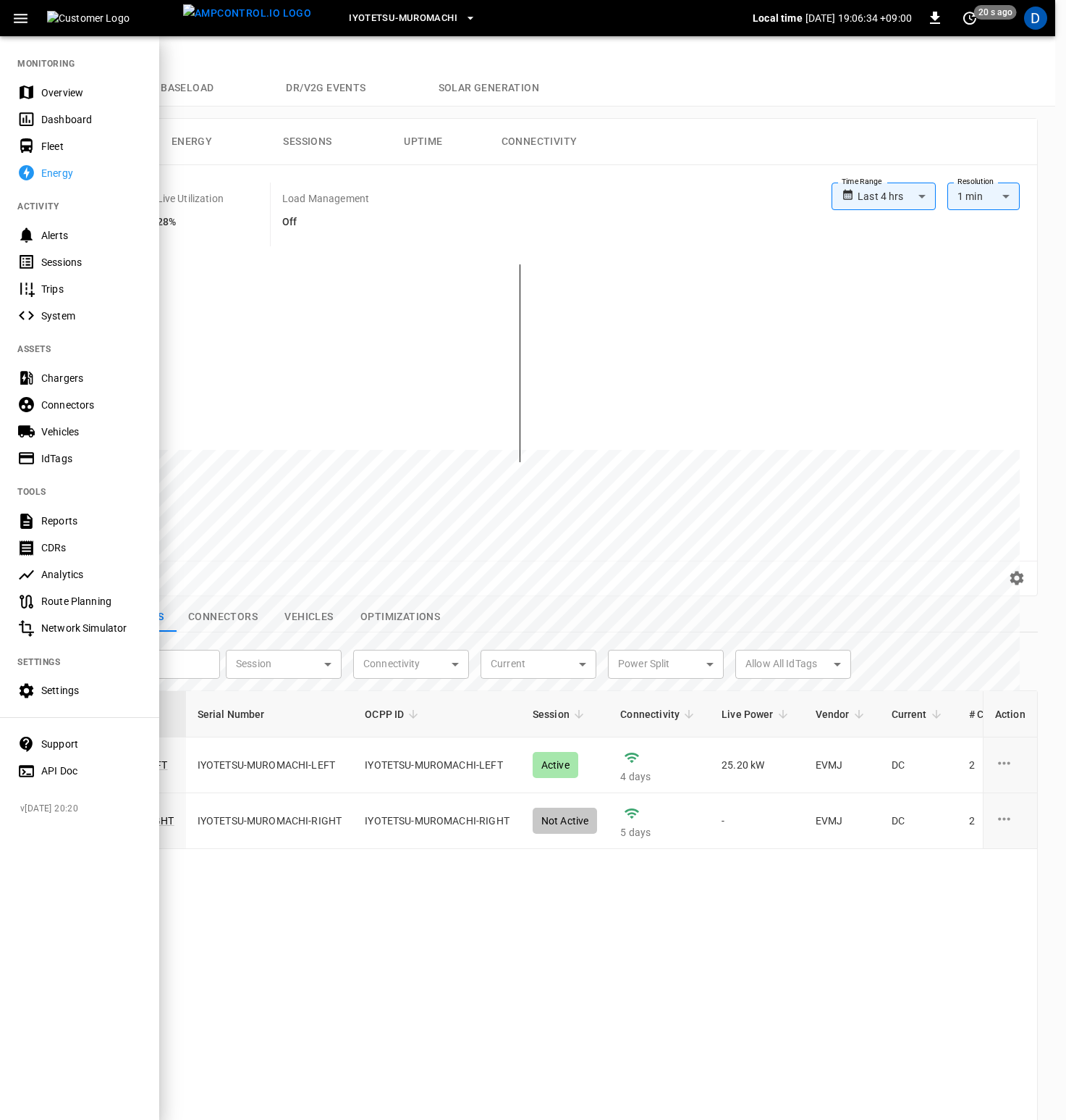
click at [585, 234] on div at bounding box center [533, 560] width 1066 height 1120
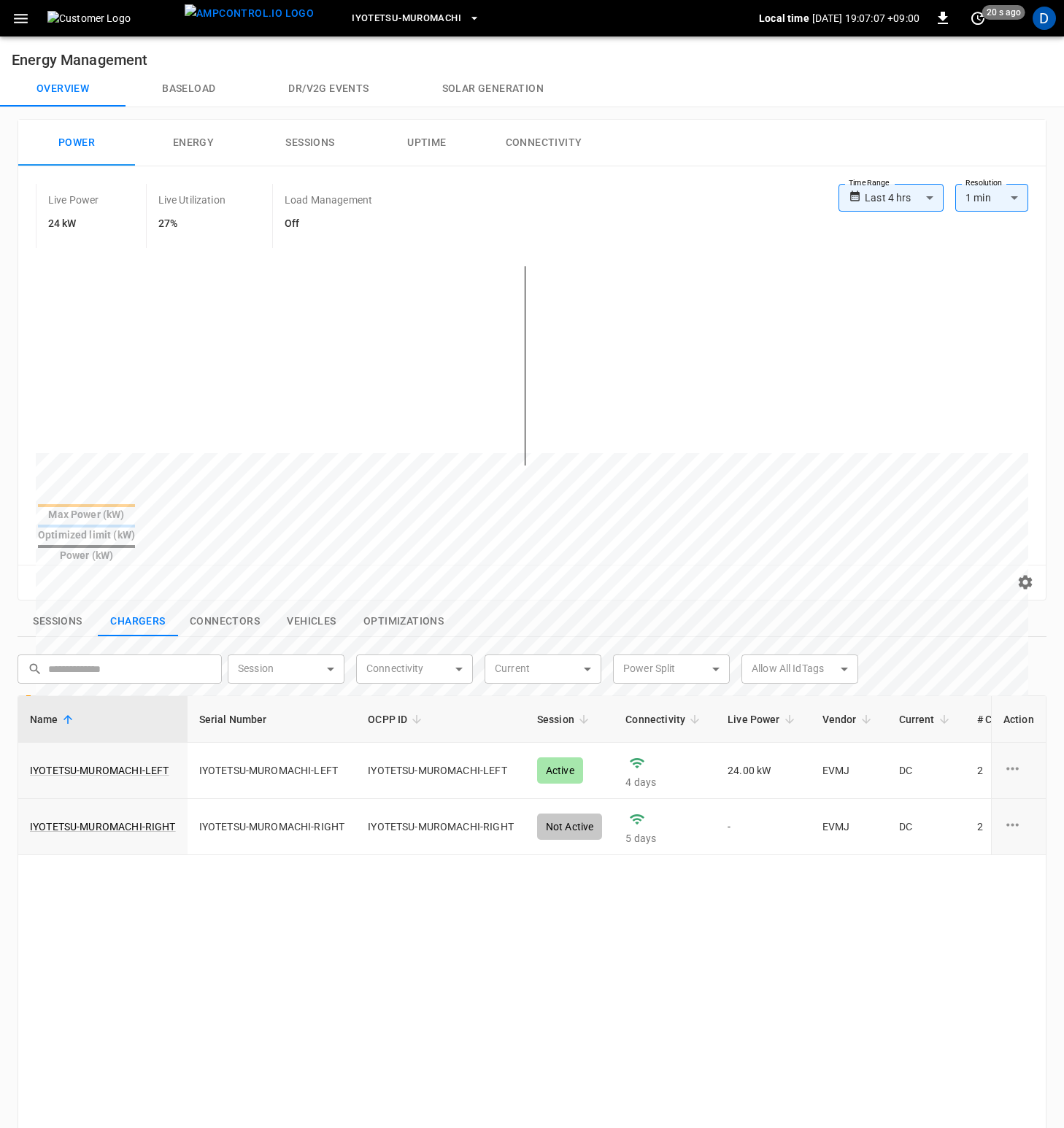
click at [23, 18] on icon "button" at bounding box center [20, 18] width 14 height 9
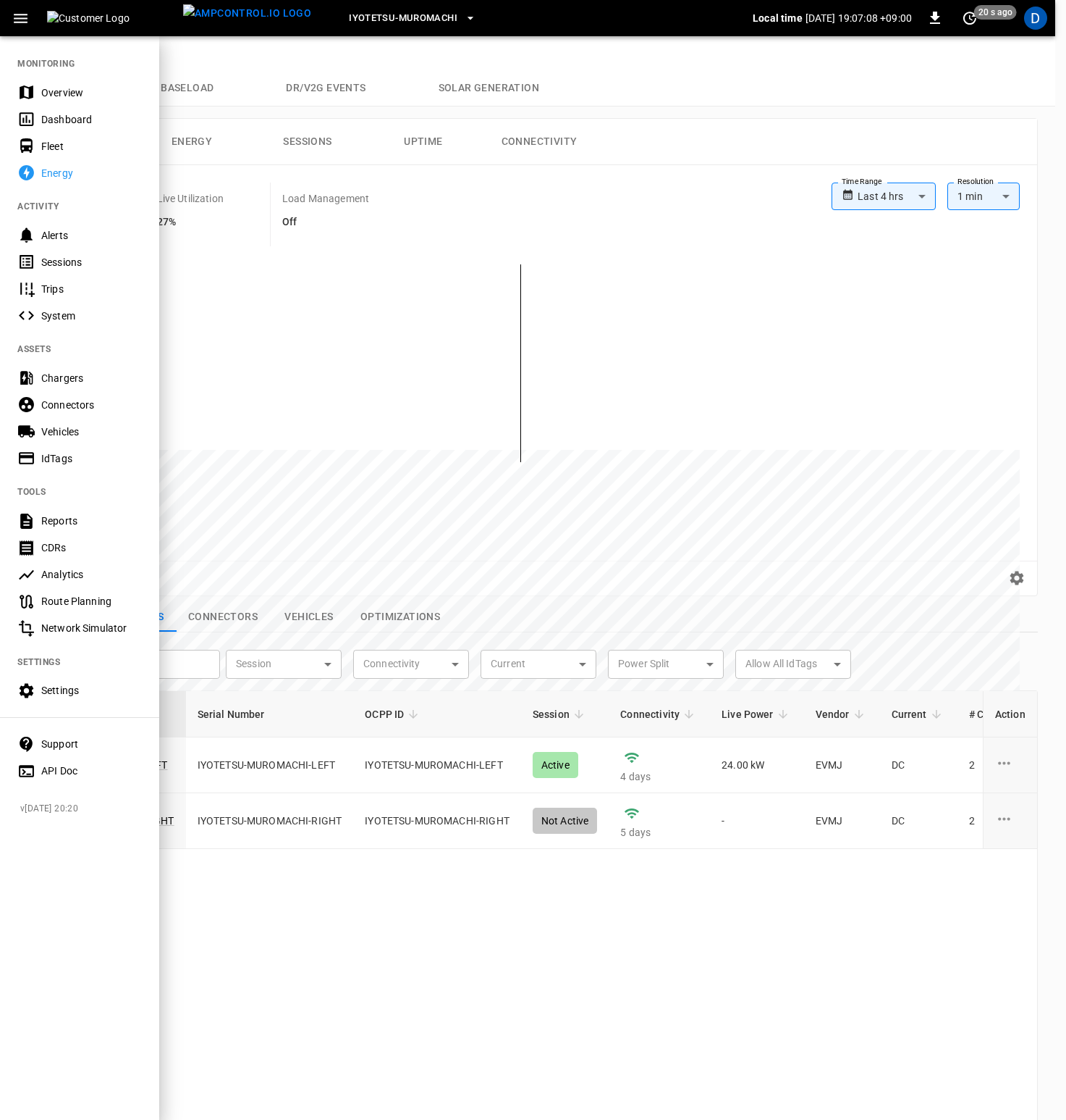
click at [68, 676] on div "Settings" at bounding box center [91, 691] width 101 height 15
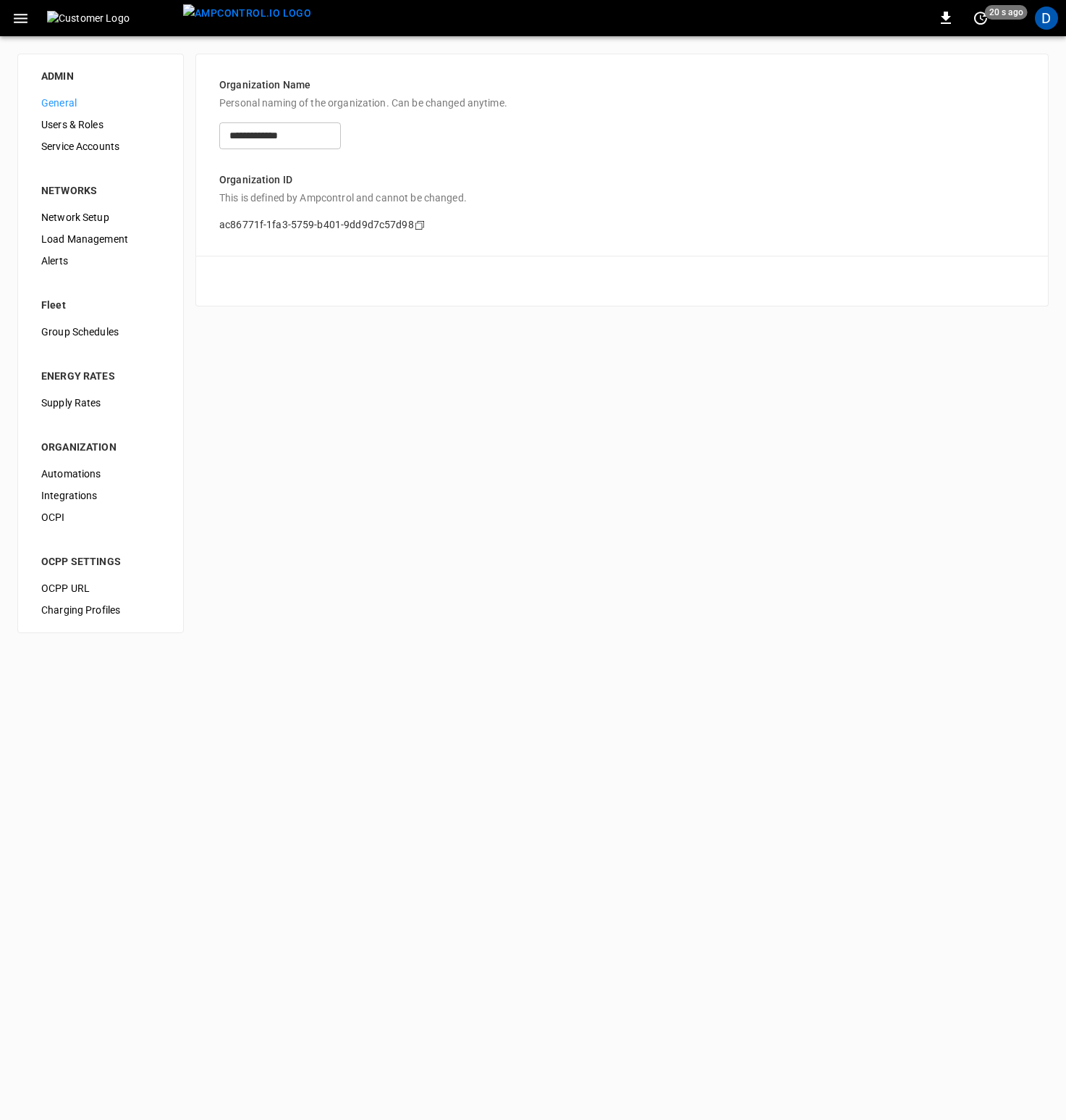
click at [75, 211] on span "Network Setup" at bounding box center [100, 217] width 119 height 15
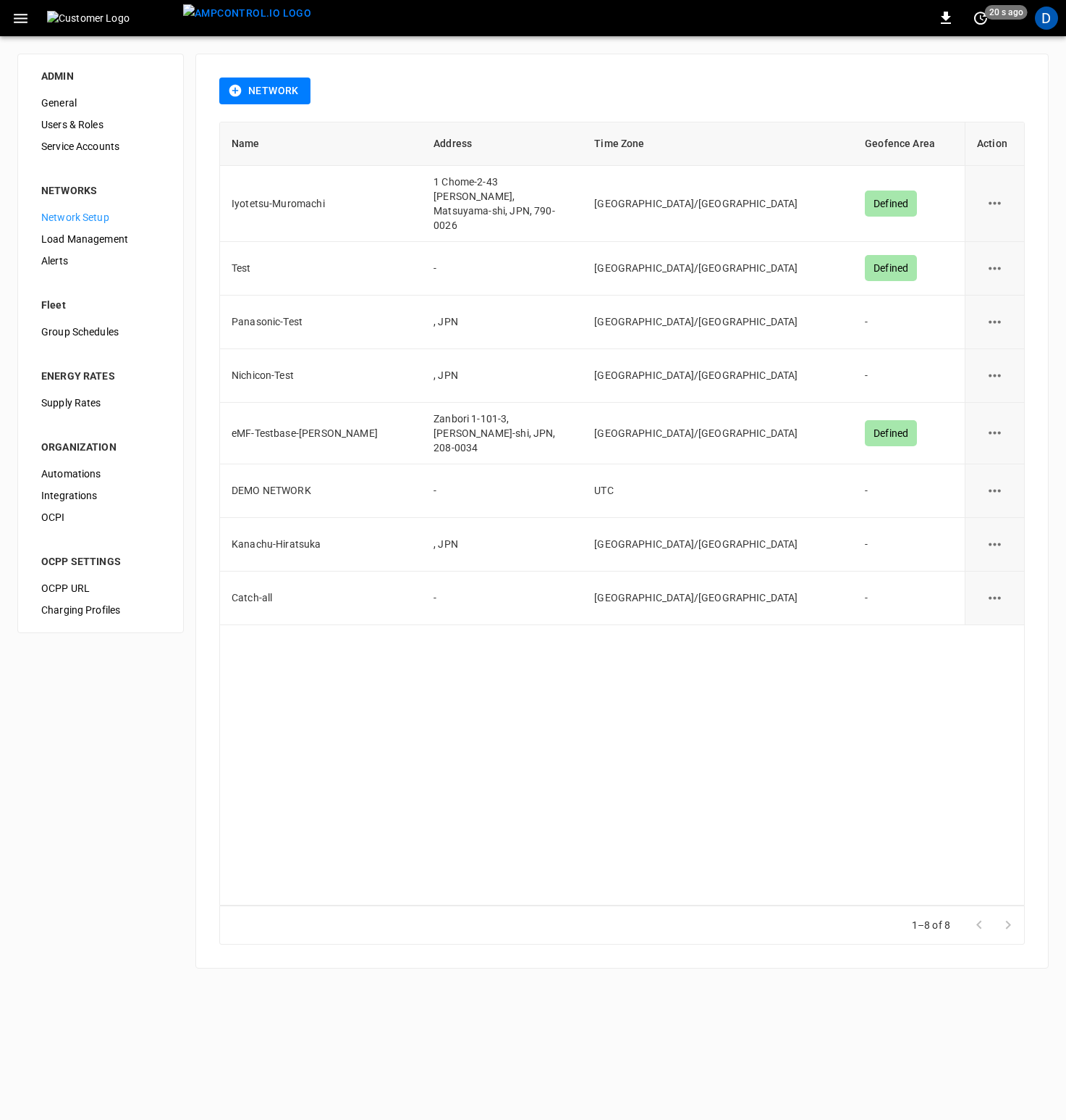
click at [81, 233] on span "Load Management" at bounding box center [100, 239] width 119 height 15
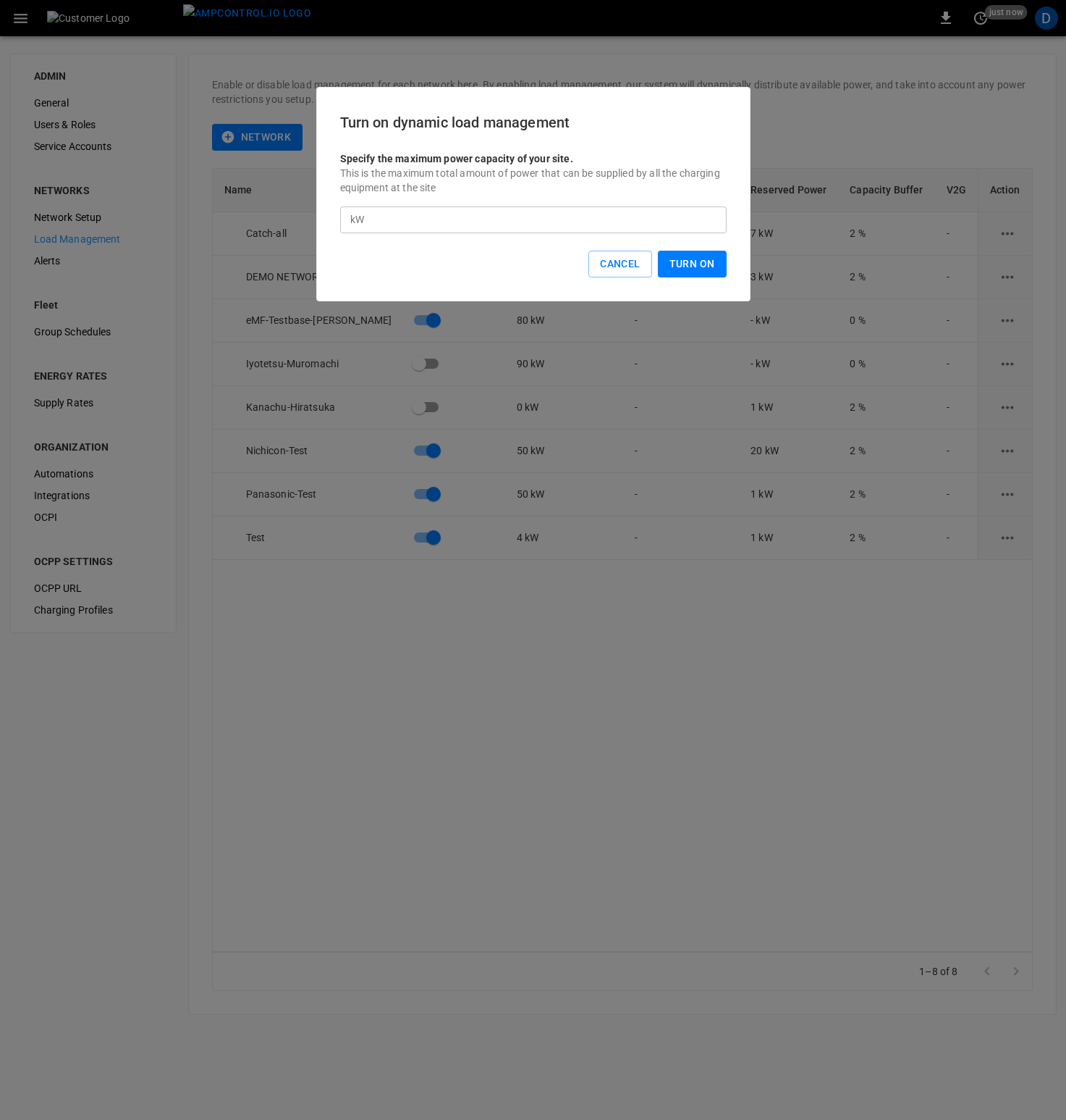
click at [704, 273] on button "Turn On" at bounding box center [693, 263] width 69 height 26
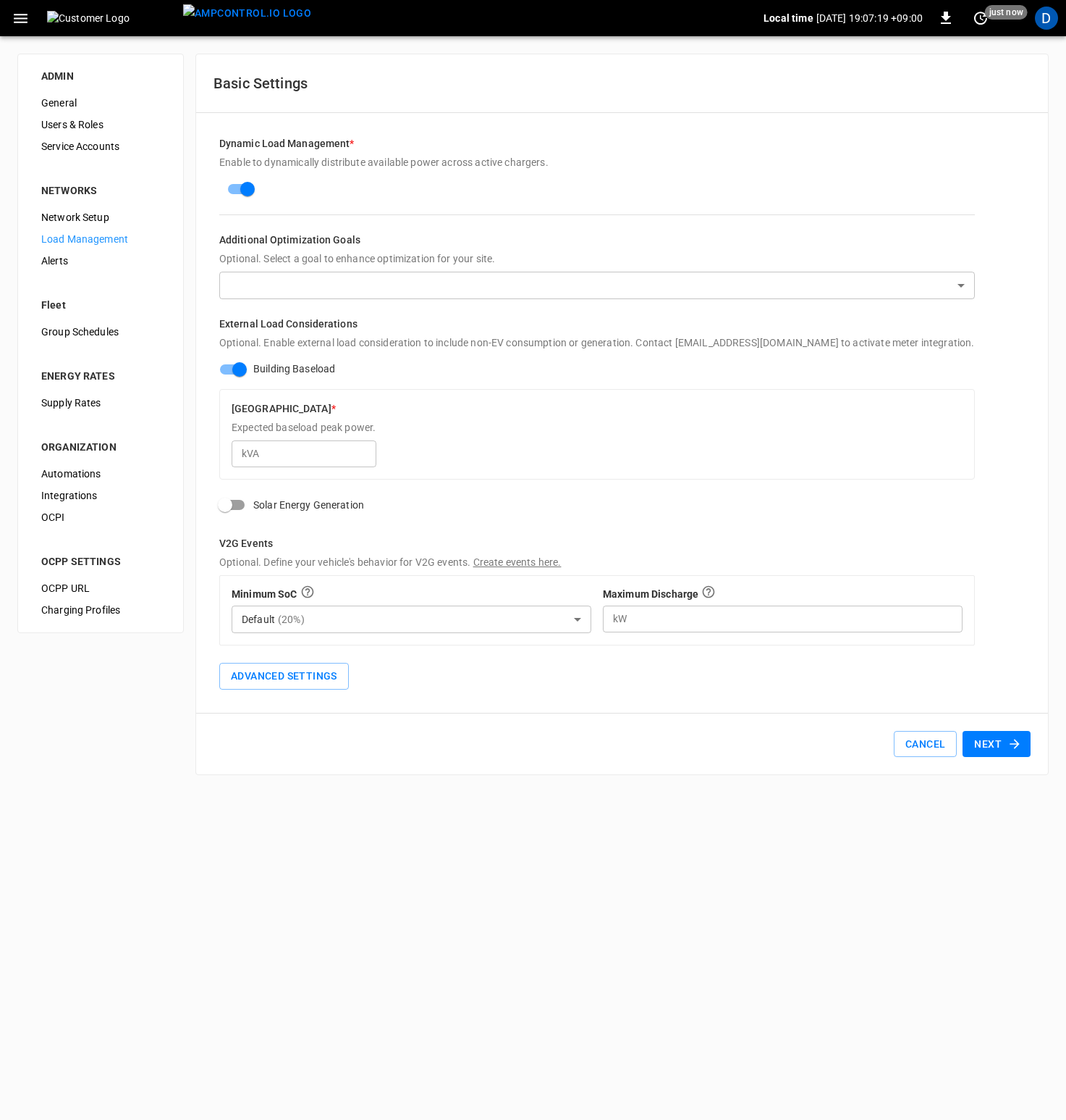
click at [1020, 676] on icon "button" at bounding box center [1015, 743] width 15 height 15
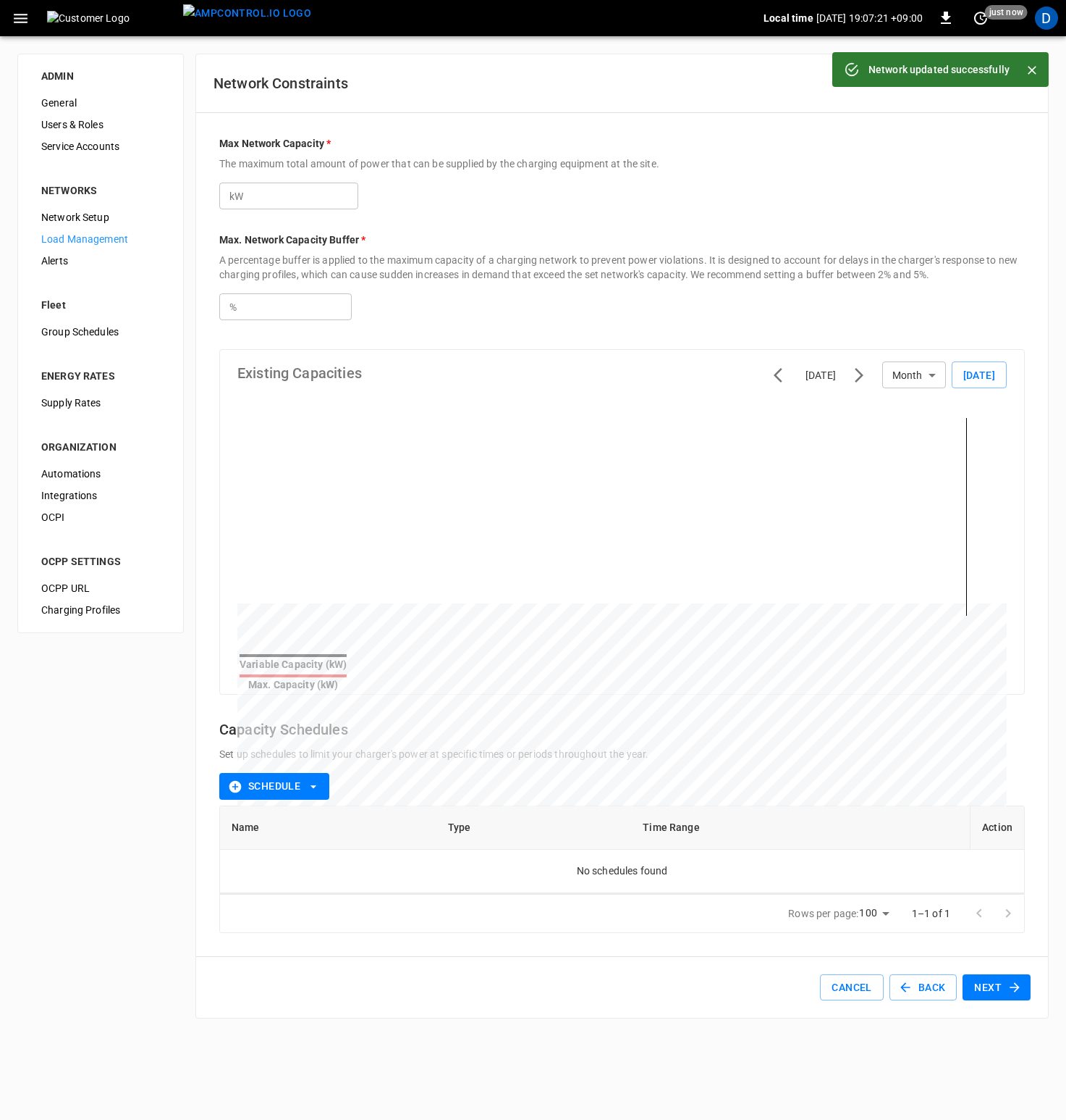
click at [991, 676] on div "Cancel Back Next" at bounding box center [622, 987] width 852 height 62
click at [991, 676] on button "Next" at bounding box center [997, 987] width 68 height 26
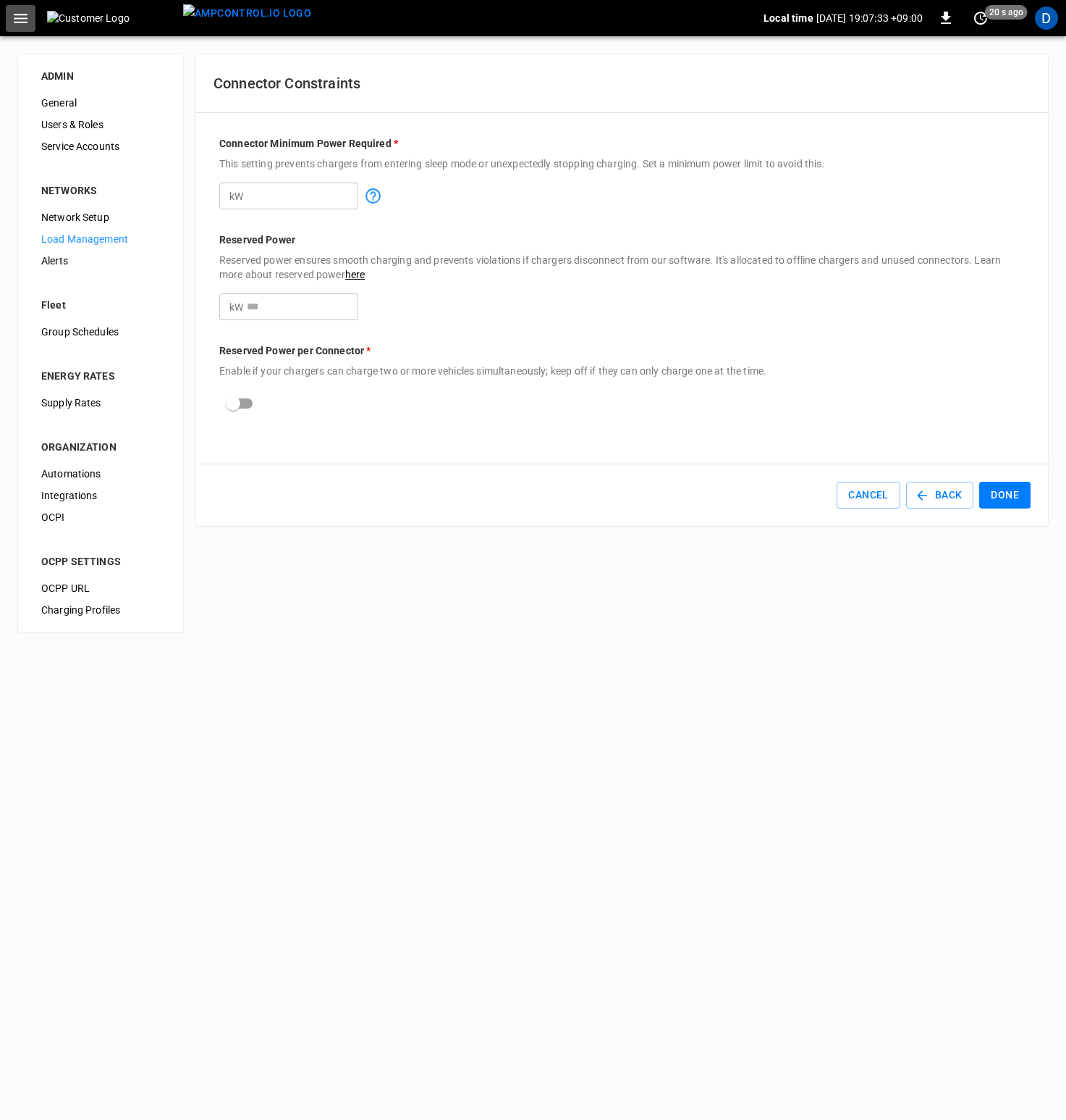
click at [20, 21] on icon "button" at bounding box center [20, 18] width 14 height 9
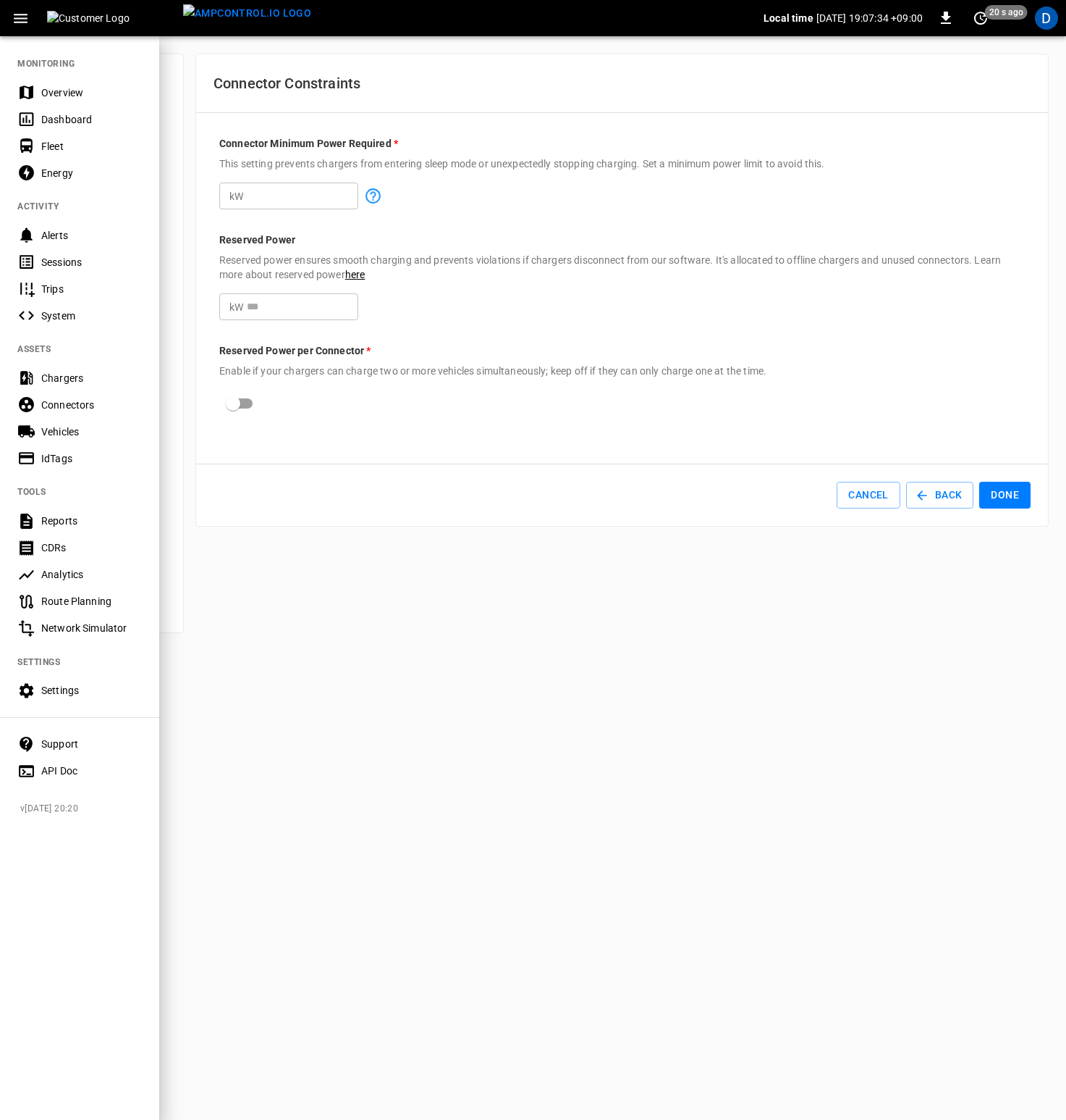
click at [61, 95] on div "Overview" at bounding box center [91, 93] width 101 height 15
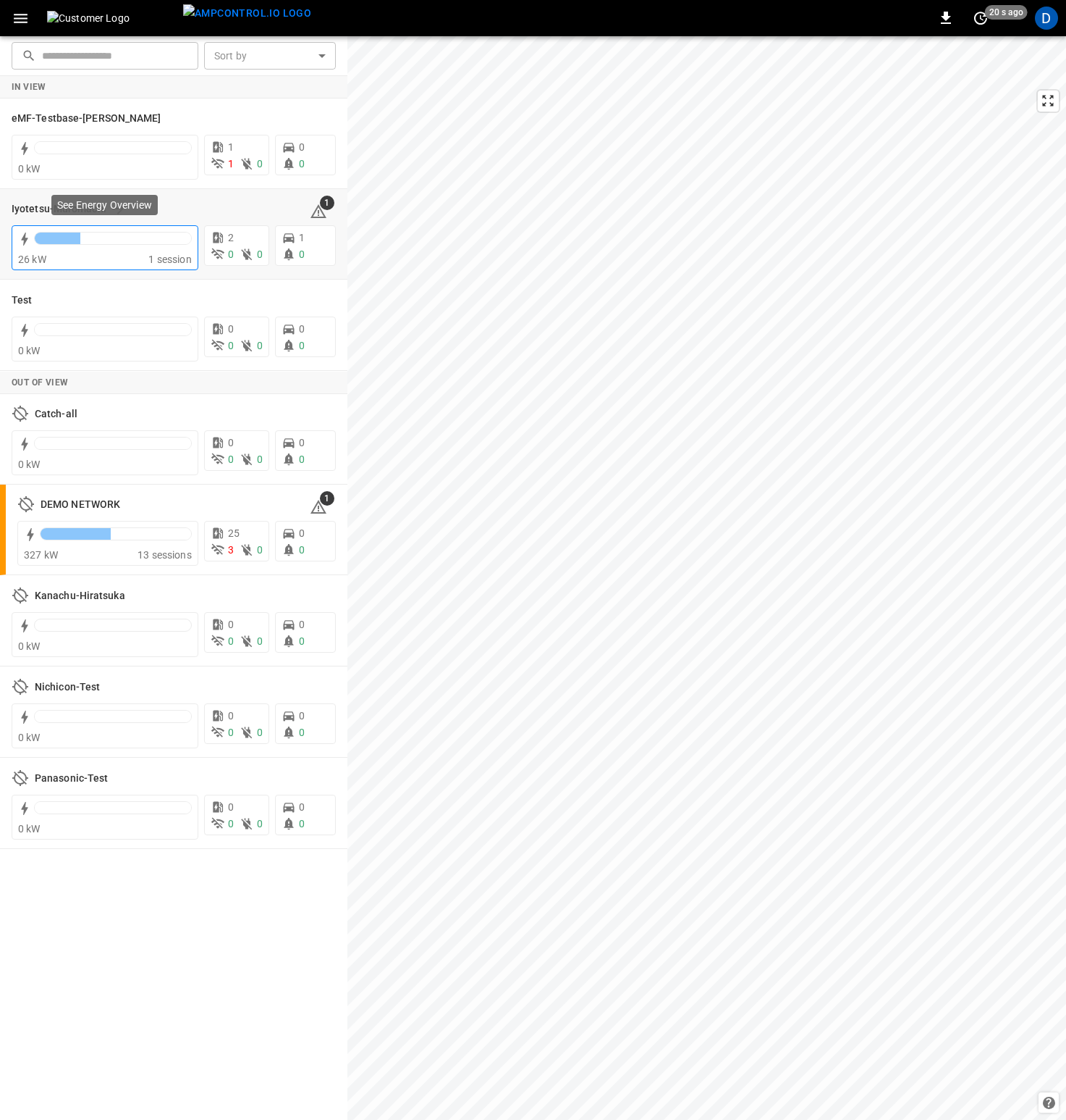
click at [144, 251] on div at bounding box center [113, 242] width 158 height 20
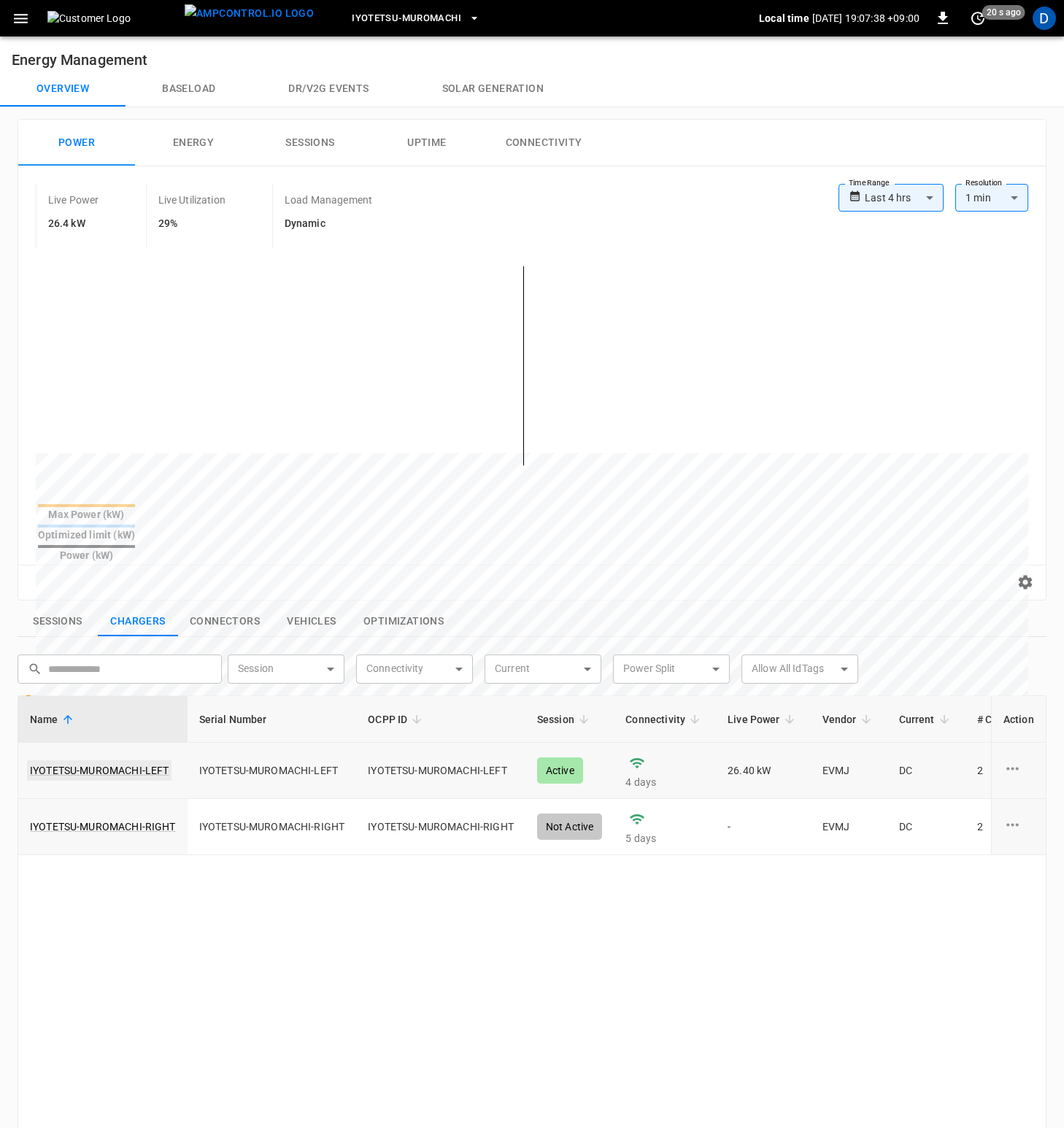
click at [120, 681] on link "IYOTETSU-MUROMACHI-LEFT" at bounding box center [99, 770] width 145 height 20
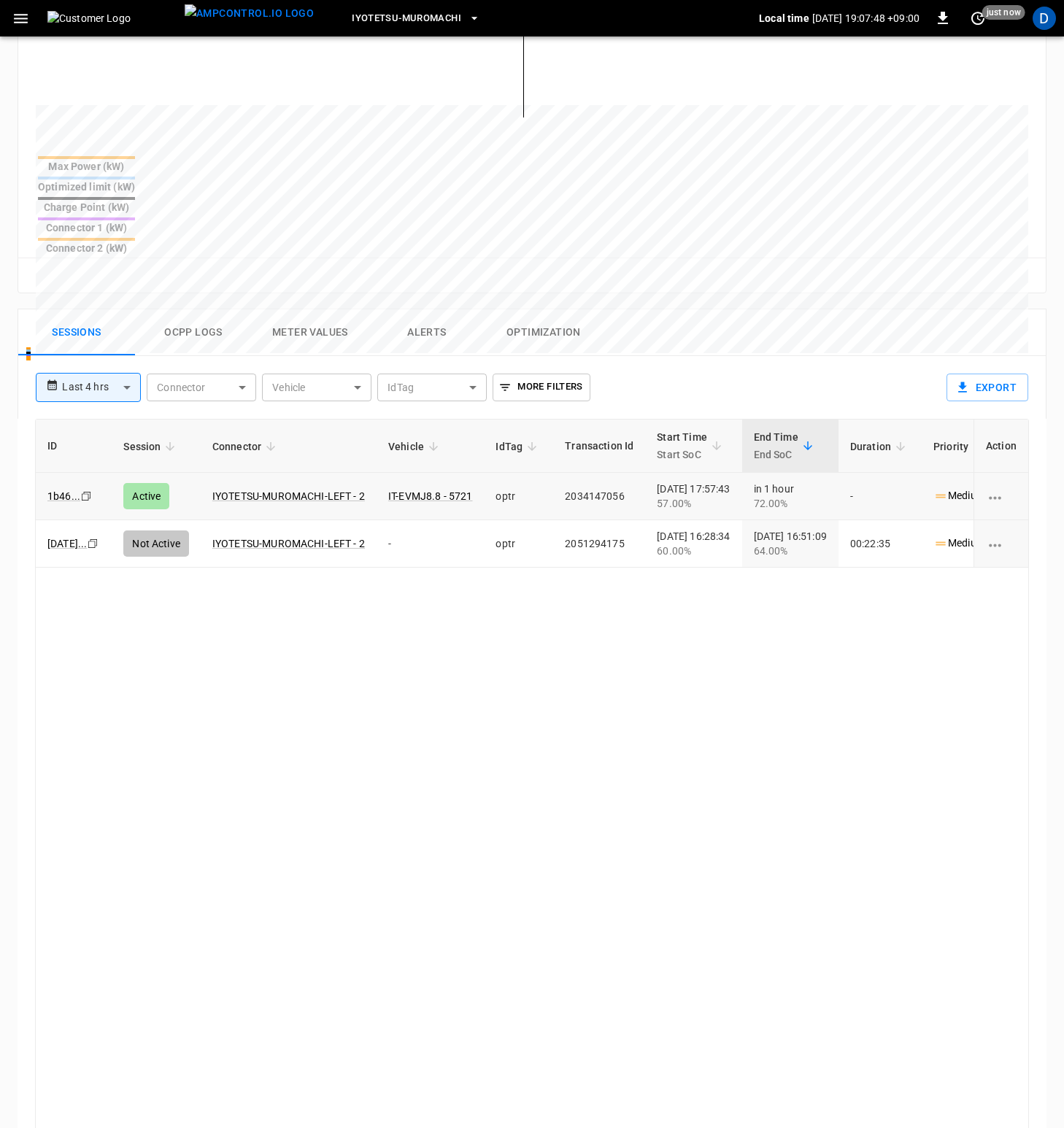
scroll to position [563, 0]
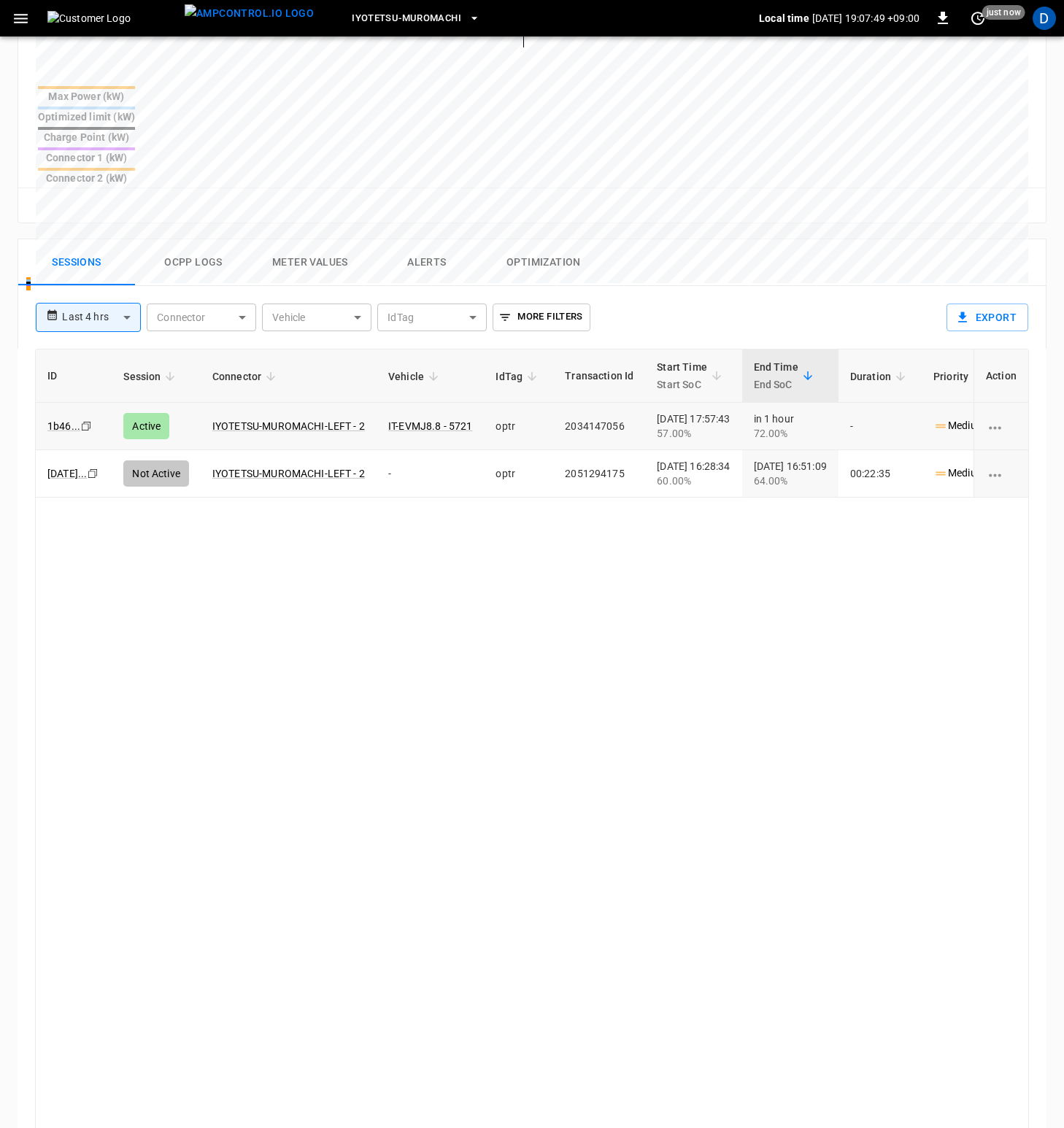
click at [177, 239] on button "Ocpp logs" at bounding box center [192, 262] width 116 height 47
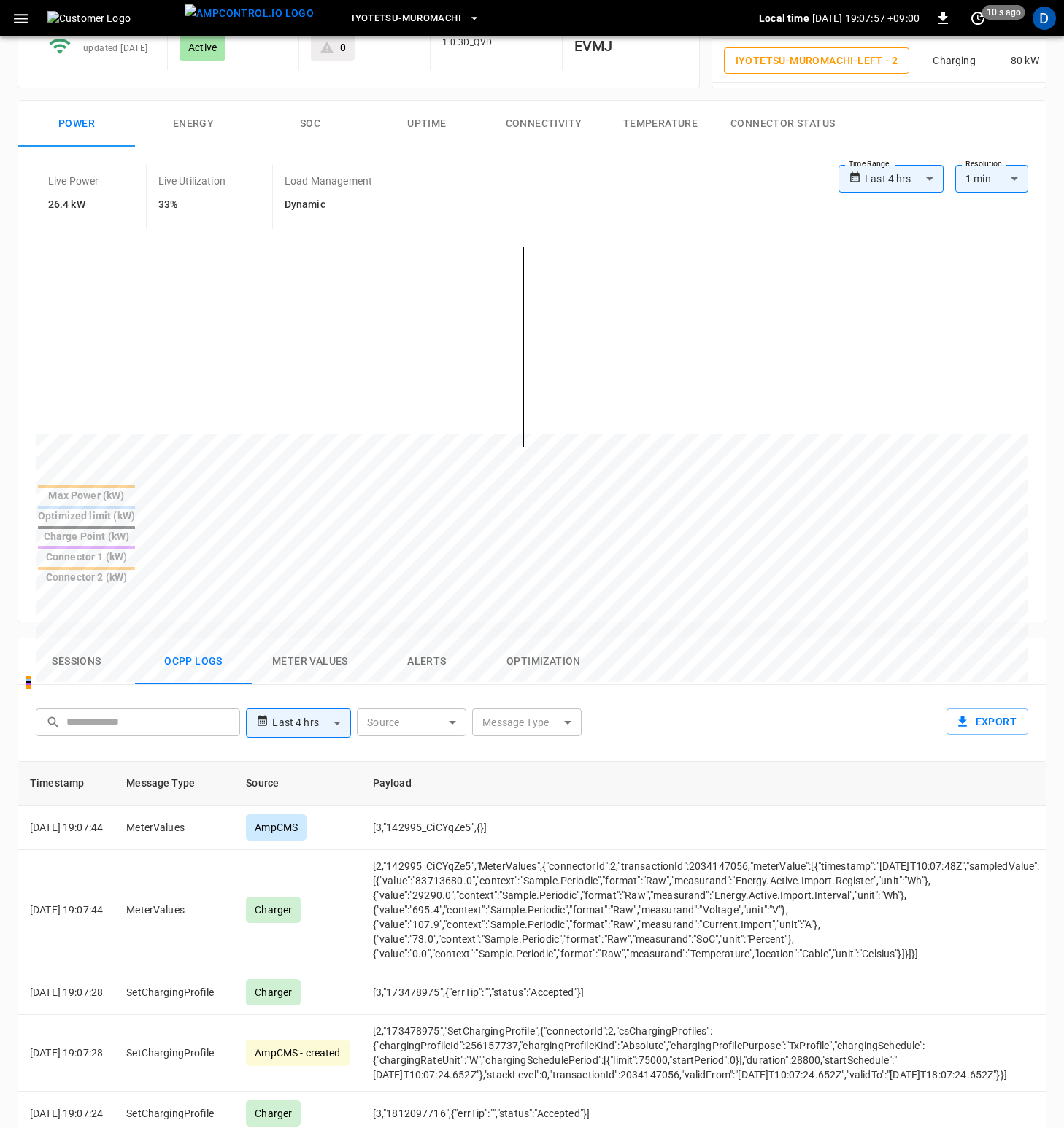
scroll to position [0, 0]
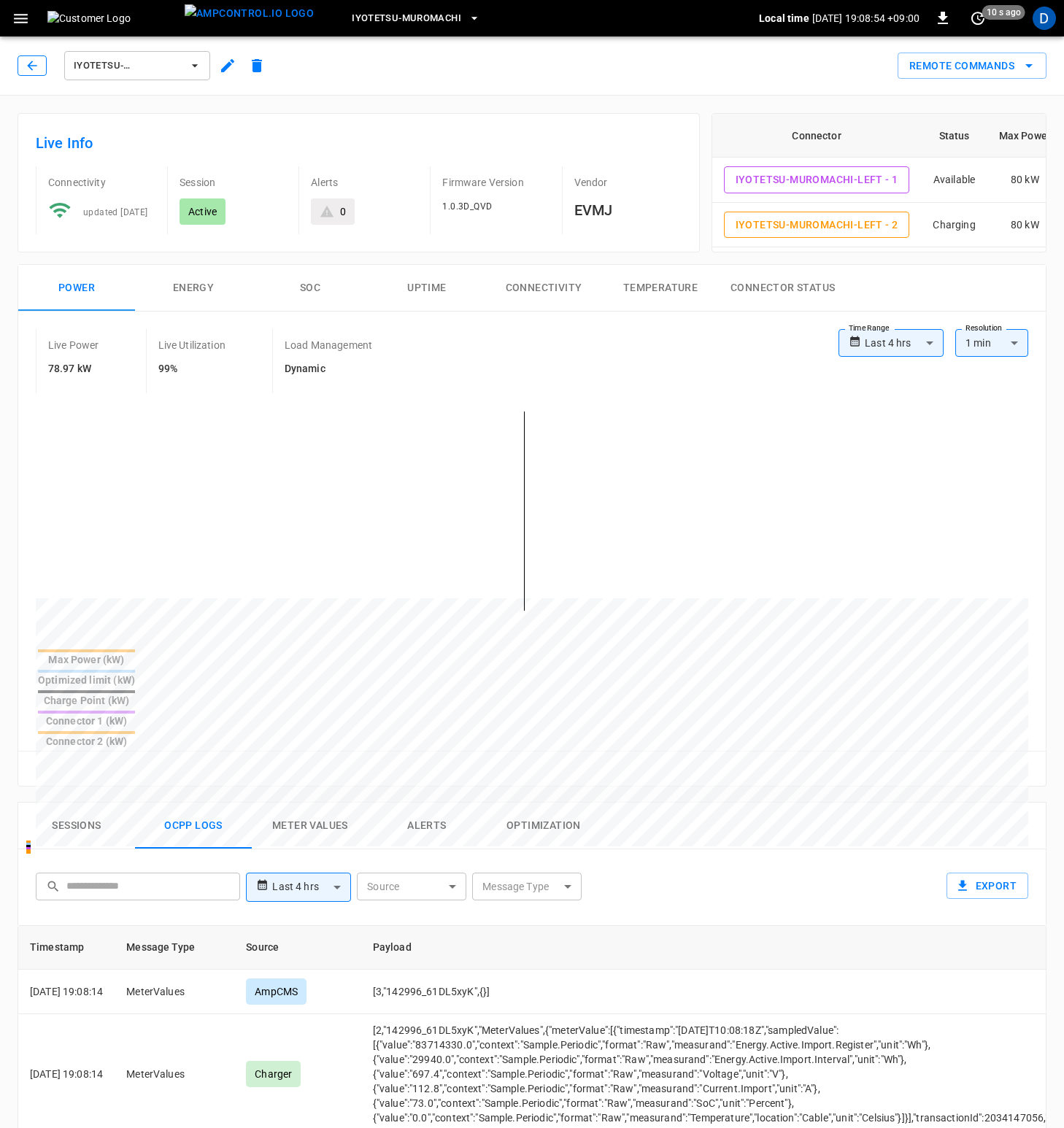
click at [27, 68] on icon "button" at bounding box center [32, 66] width 15 height 15
click at [33, 65] on icon "button" at bounding box center [31, 65] width 9 height 9
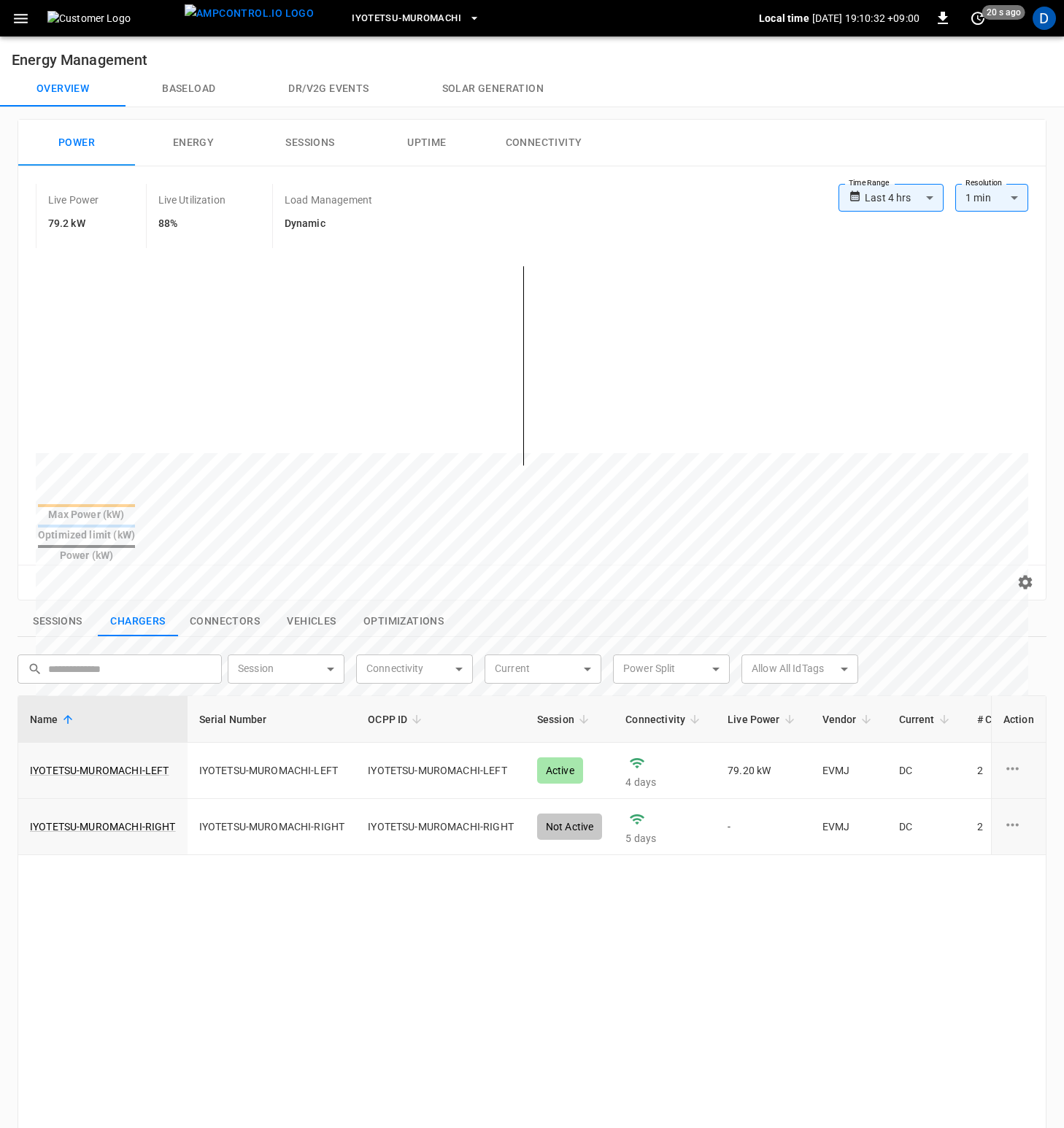
click at [195, 90] on button "Baseload" at bounding box center [189, 89] width 126 height 35
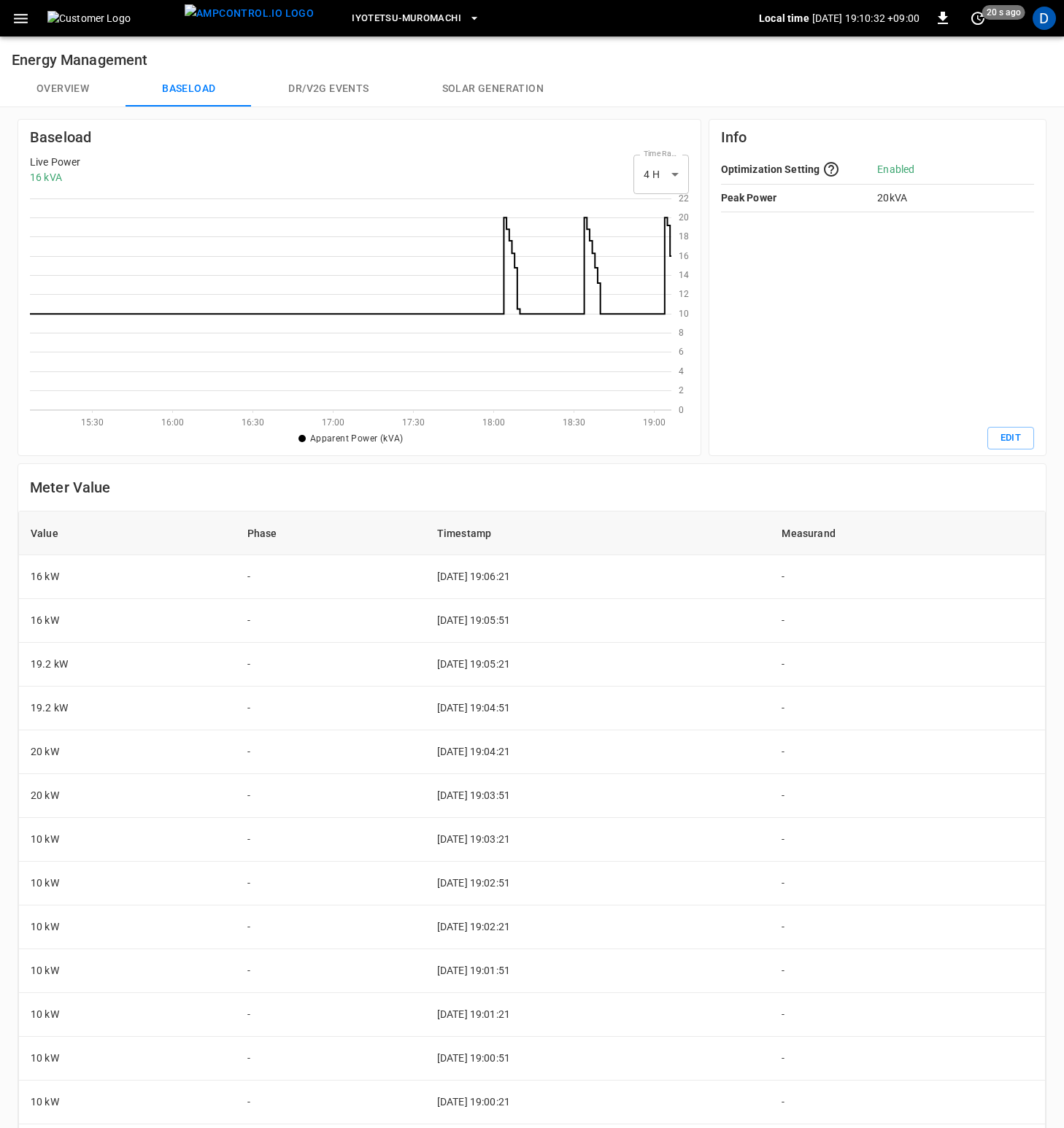
scroll to position [201, 631]
click at [80, 92] on button "Overview" at bounding box center [62, 89] width 126 height 35
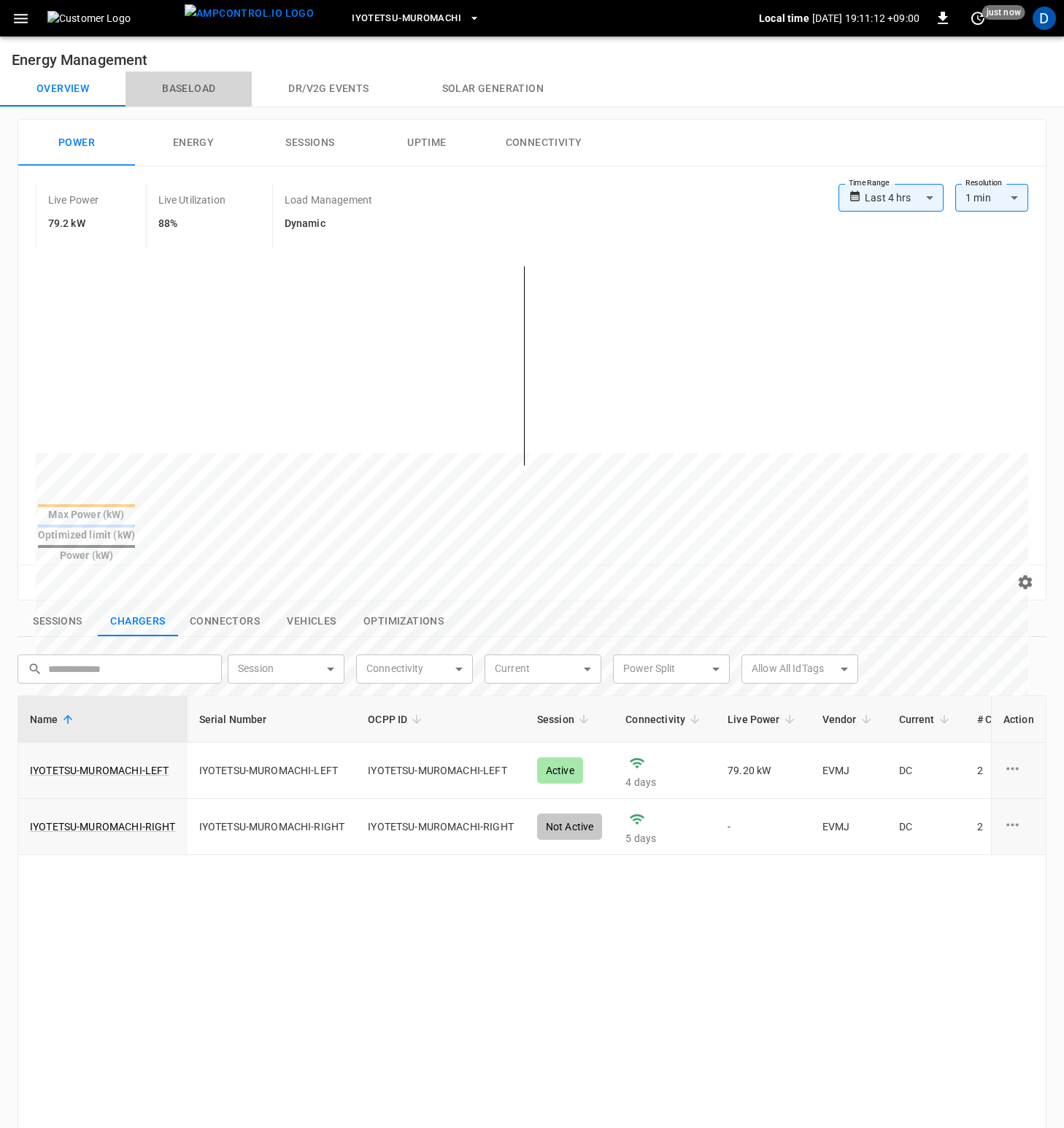
click at [184, 85] on button "Baseload" at bounding box center [189, 89] width 126 height 35
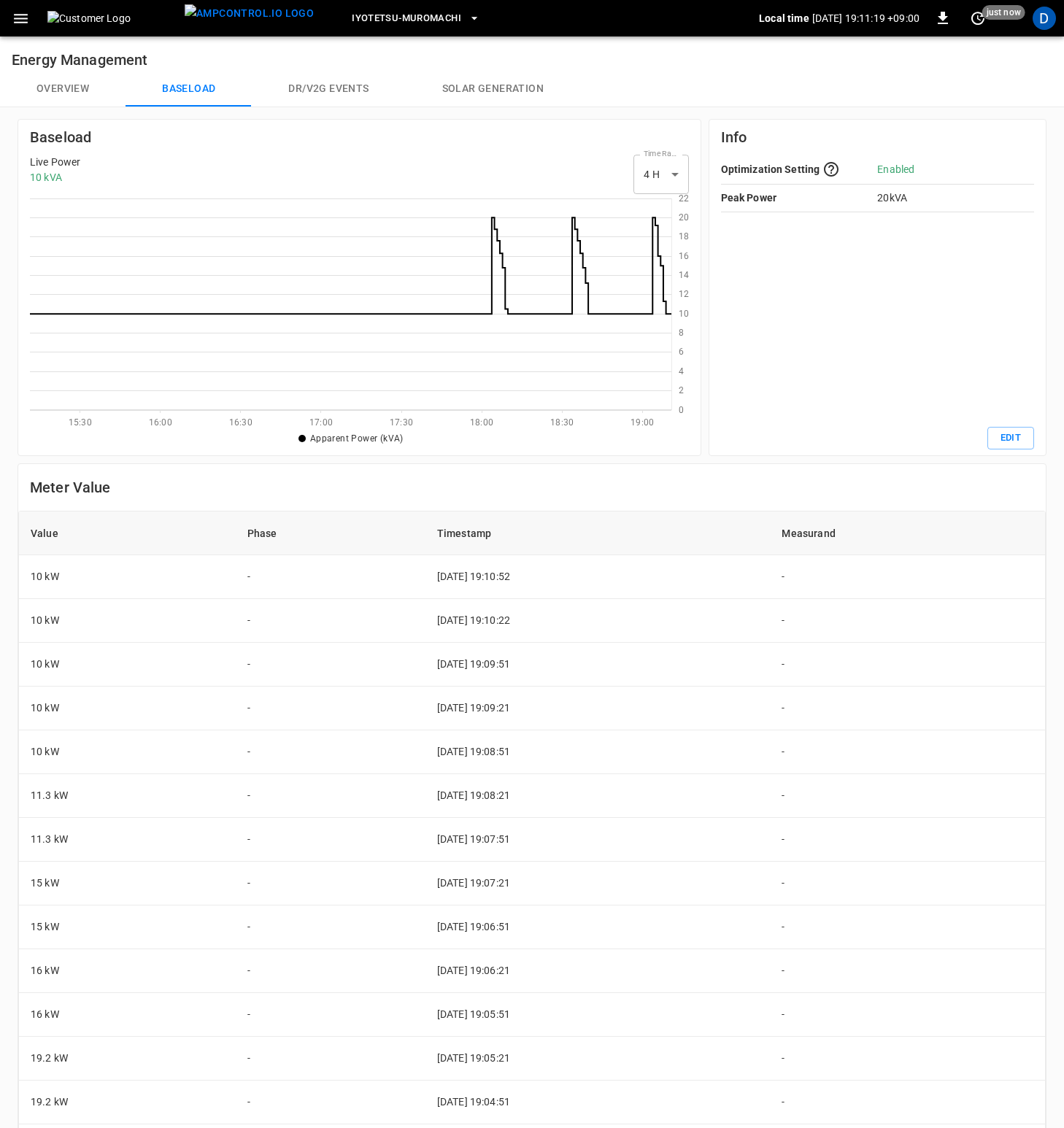
click at [64, 75] on button "Overview" at bounding box center [62, 89] width 126 height 35
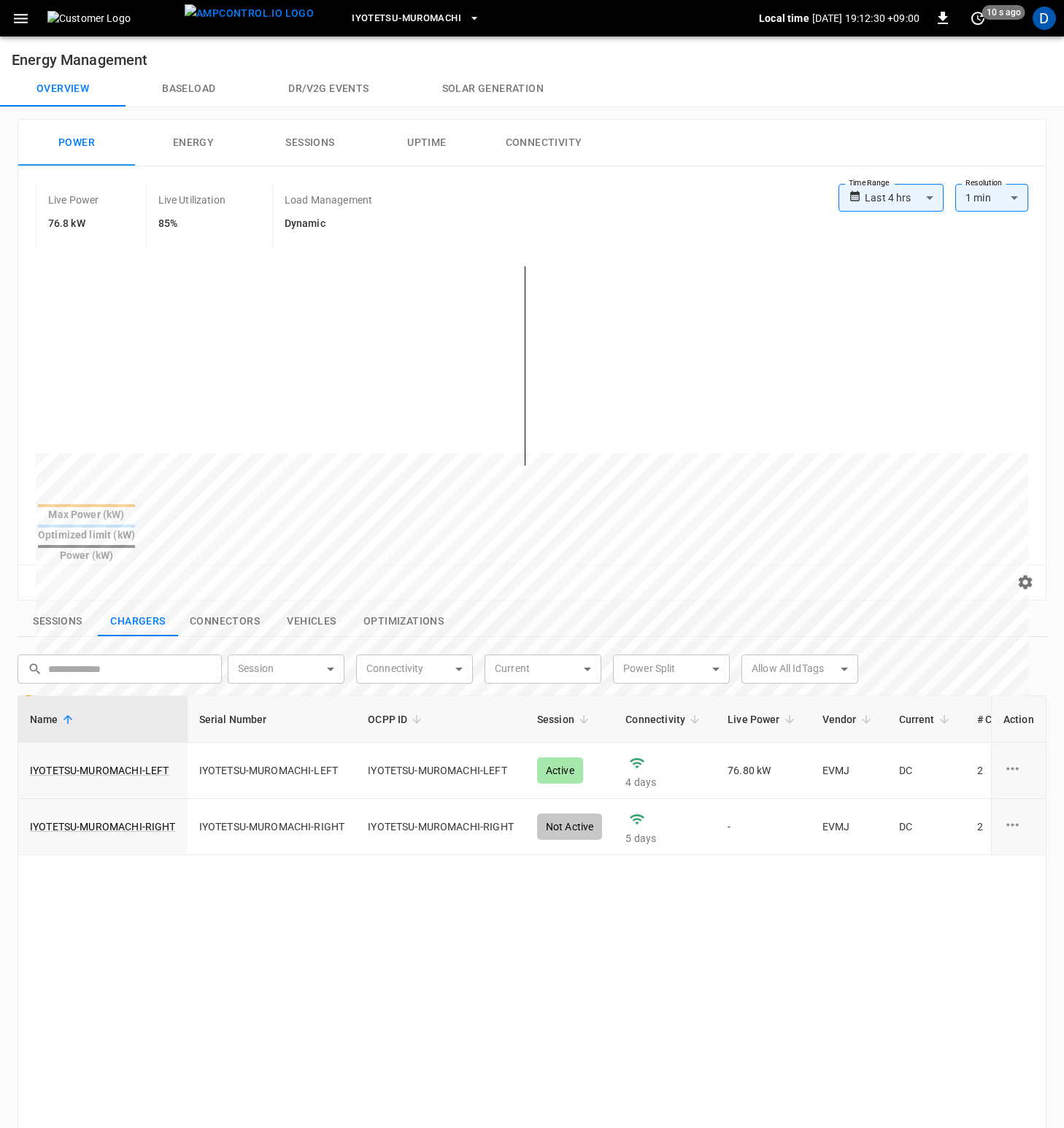
click at [205, 83] on button "Baseload" at bounding box center [189, 89] width 126 height 35
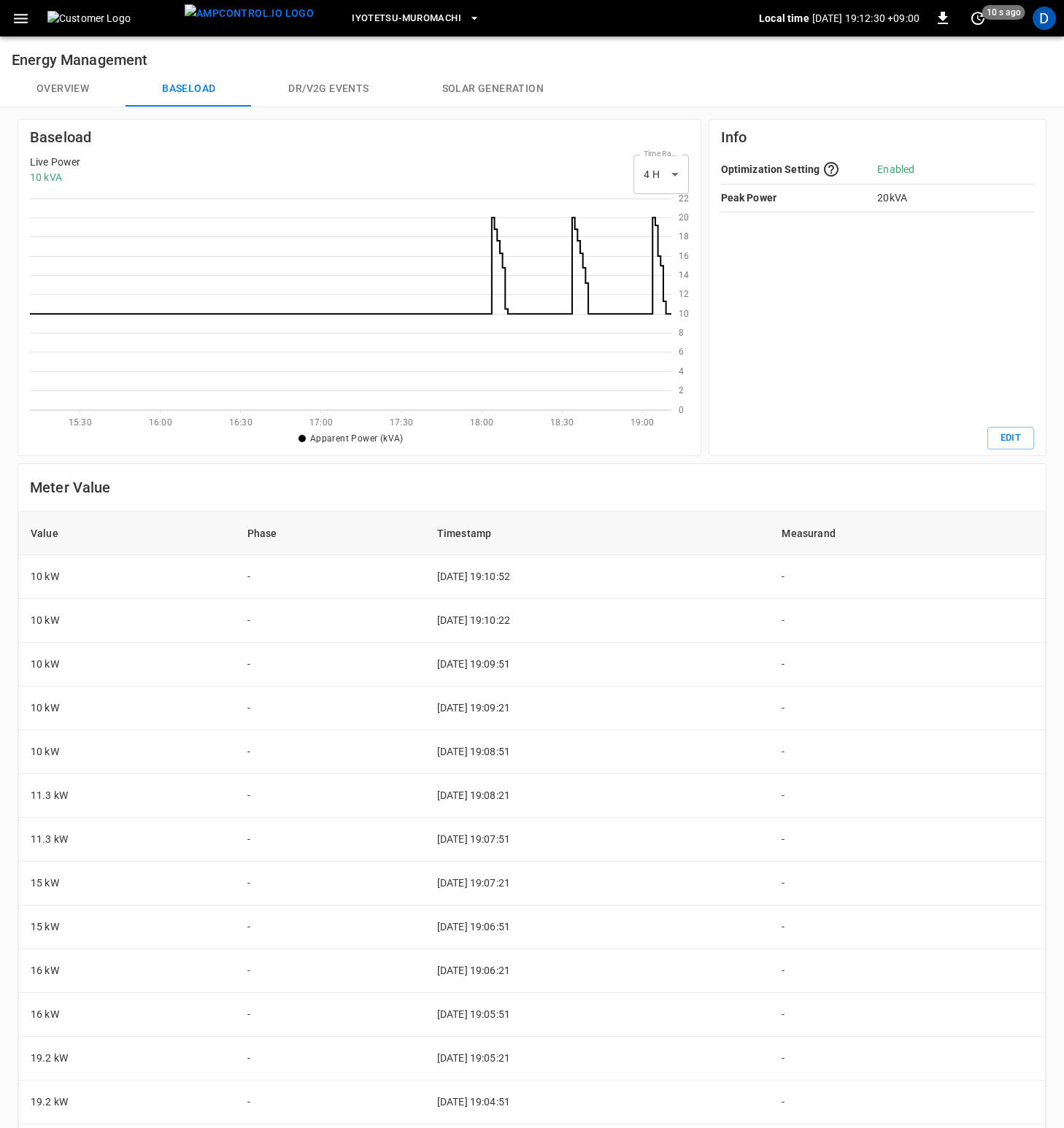
scroll to position [201, 631]
click at [79, 81] on button "Overview" at bounding box center [62, 89] width 126 height 35
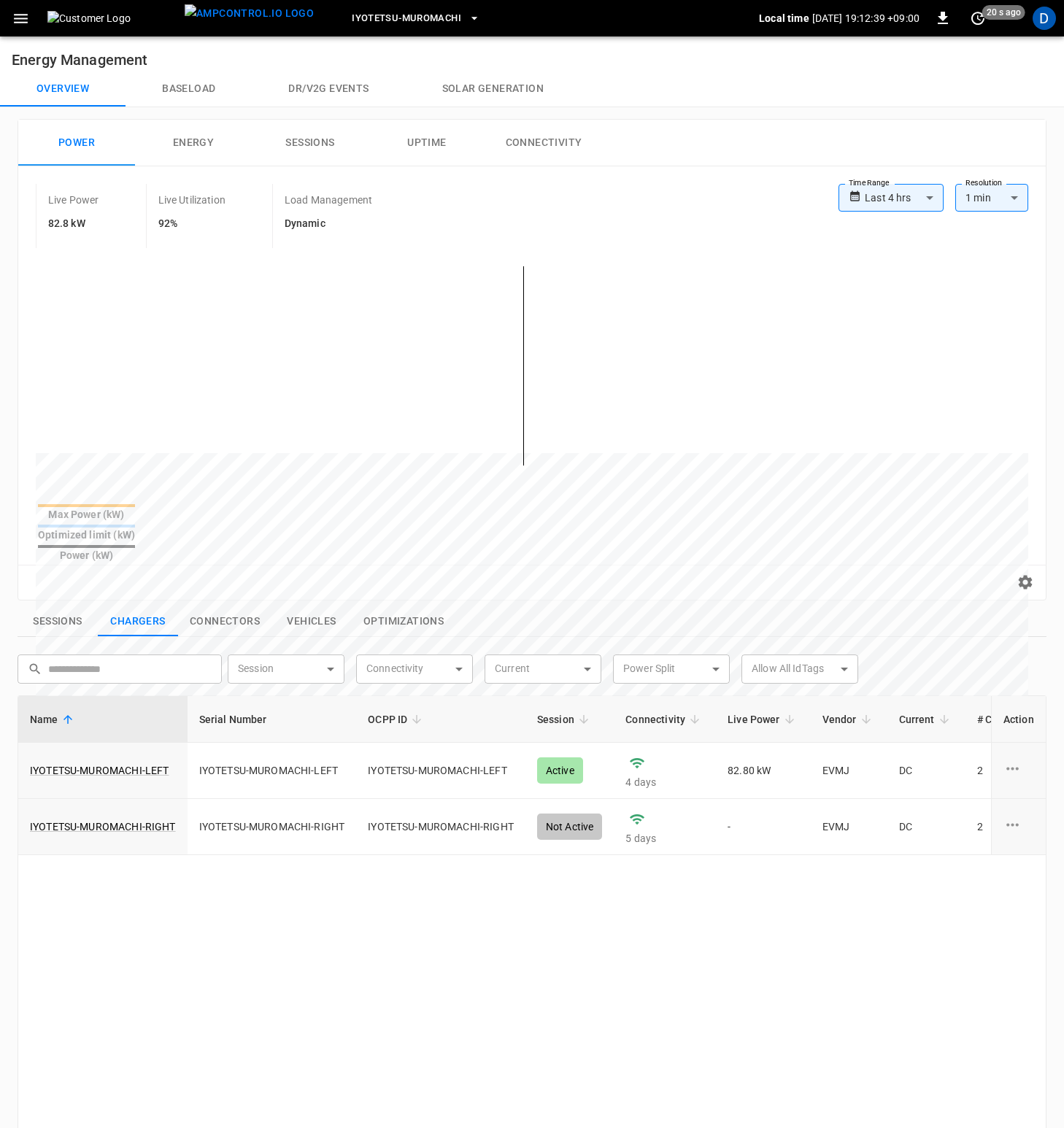
click at [442, 202] on div "Live Power 82.8 kW Live Utilization 92% Load Management Dynamic" at bounding box center [437, 216] width 803 height 64
drag, startPoint x: 282, startPoint y: 227, endPoint x: 357, endPoint y: 227, distance: 75.0
click at [357, 227] on div "Load Management Dynamic" at bounding box center [346, 216] width 147 height 64
click at [357, 227] on h6 "Dynamic" at bounding box center [328, 225] width 88 height 16
click at [506, 225] on div "Live Power 82.8 kW Live Utilization 92% Load Management Dynamic" at bounding box center [437, 216] width 803 height 64
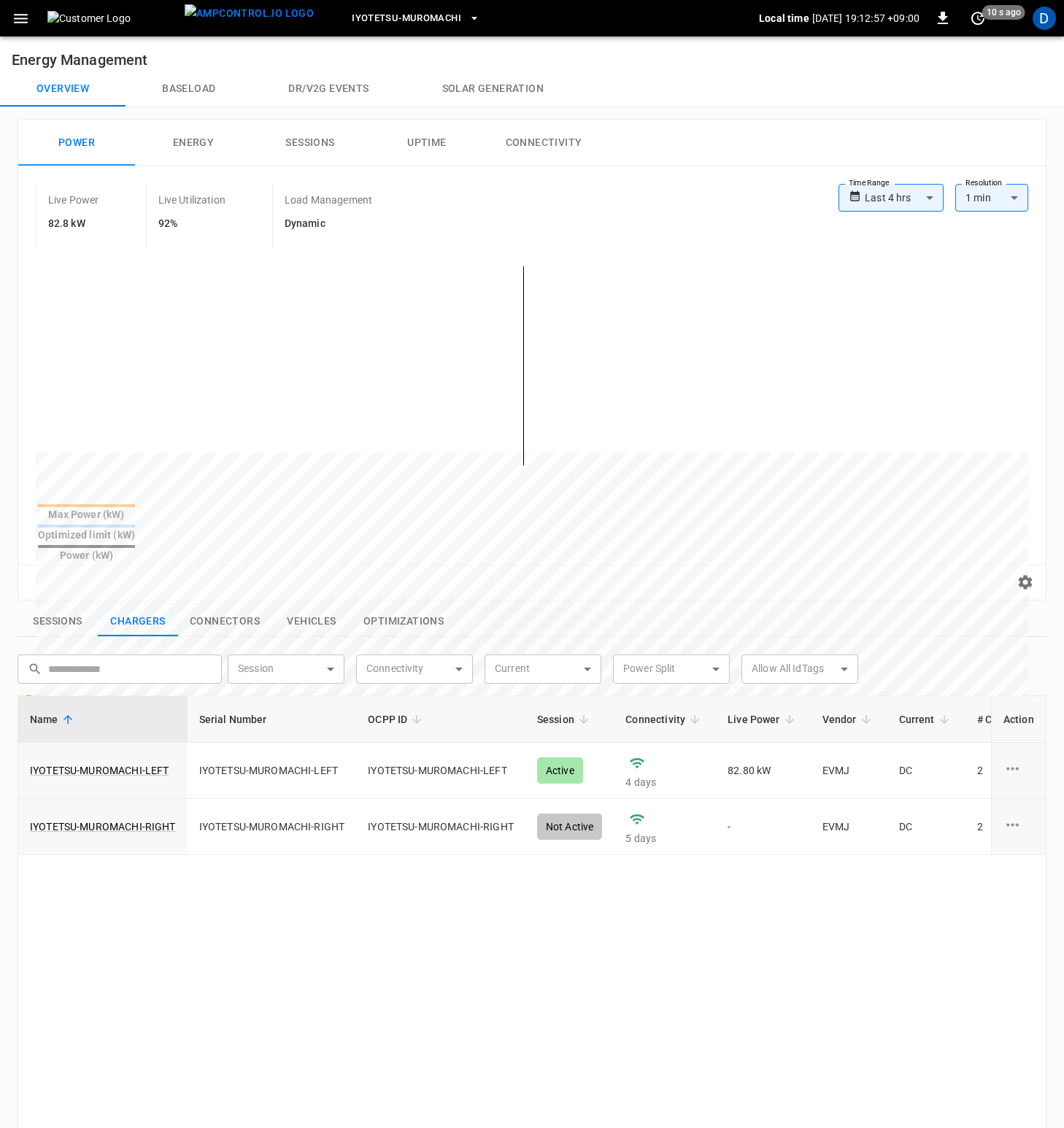
click at [378, 681] on div "Name Serial Number OCPP ID Session Connectivity Live Power Vendor Current # Con…" at bounding box center [532, 1090] width 1028 height 789
click at [176, 91] on button "Baseload" at bounding box center [189, 89] width 126 height 35
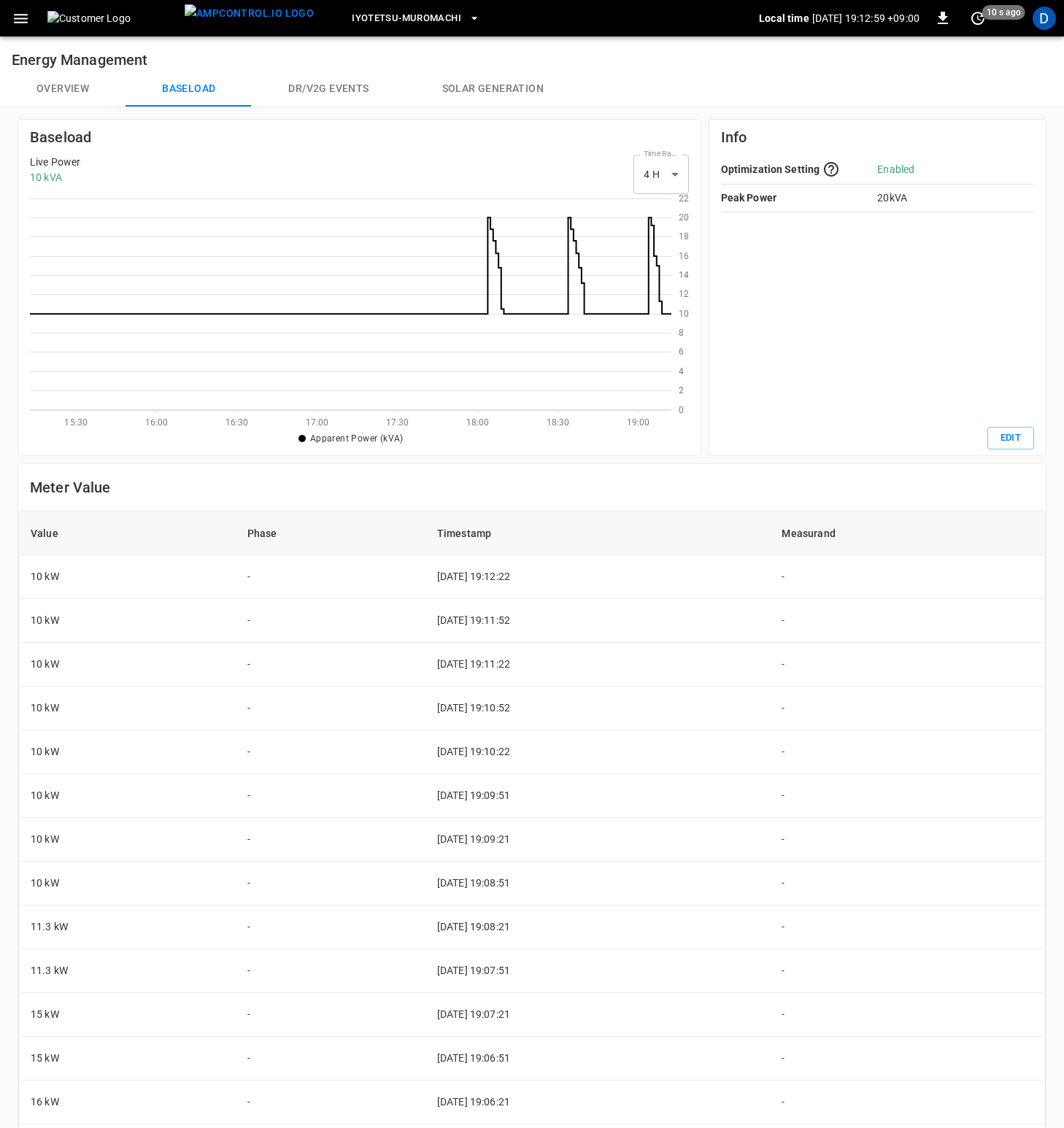
scroll to position [201, 631]
click at [483, 487] on h6 "Meter Value" at bounding box center [532, 487] width 1004 height 23
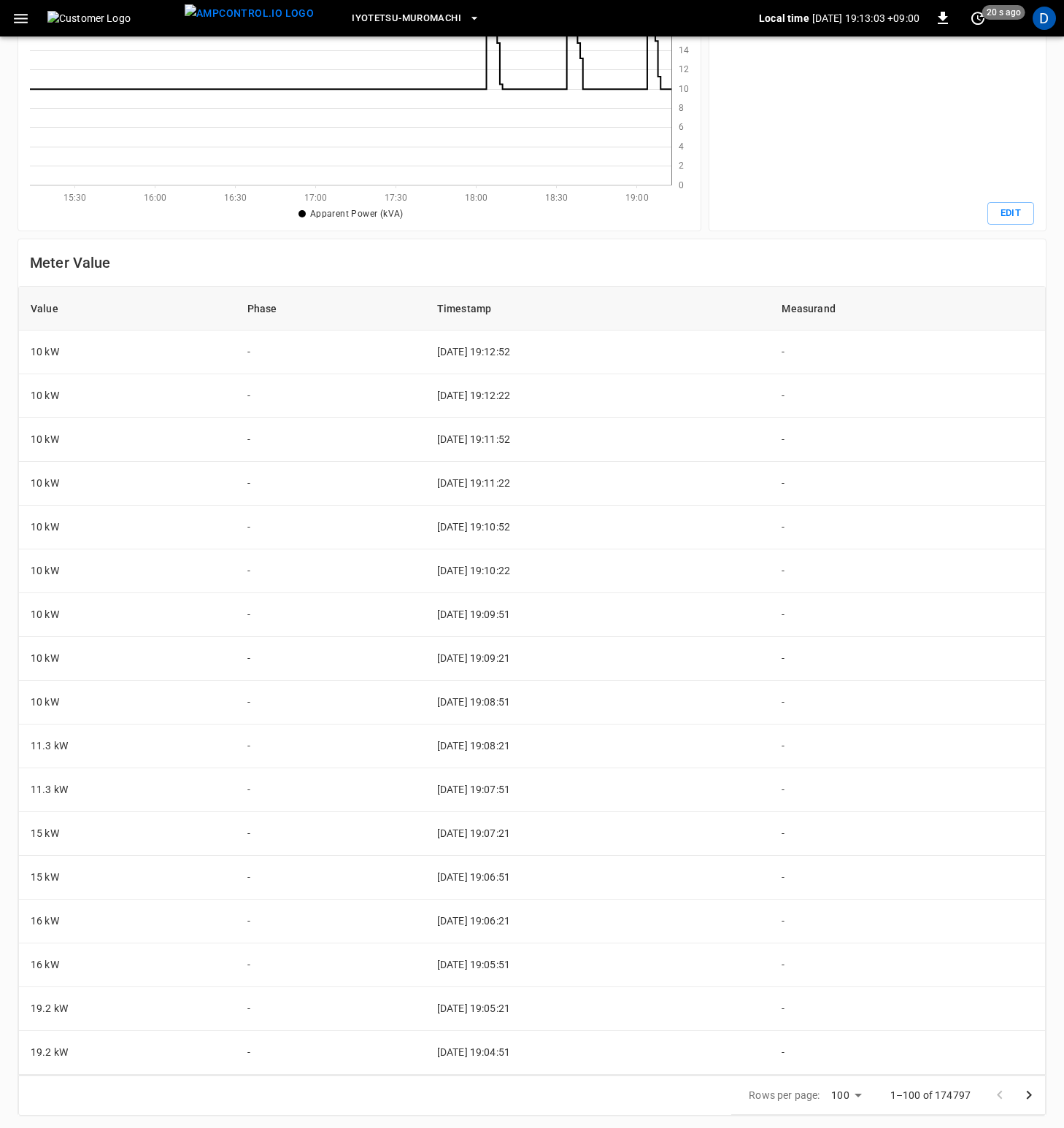
scroll to position [0, 0]
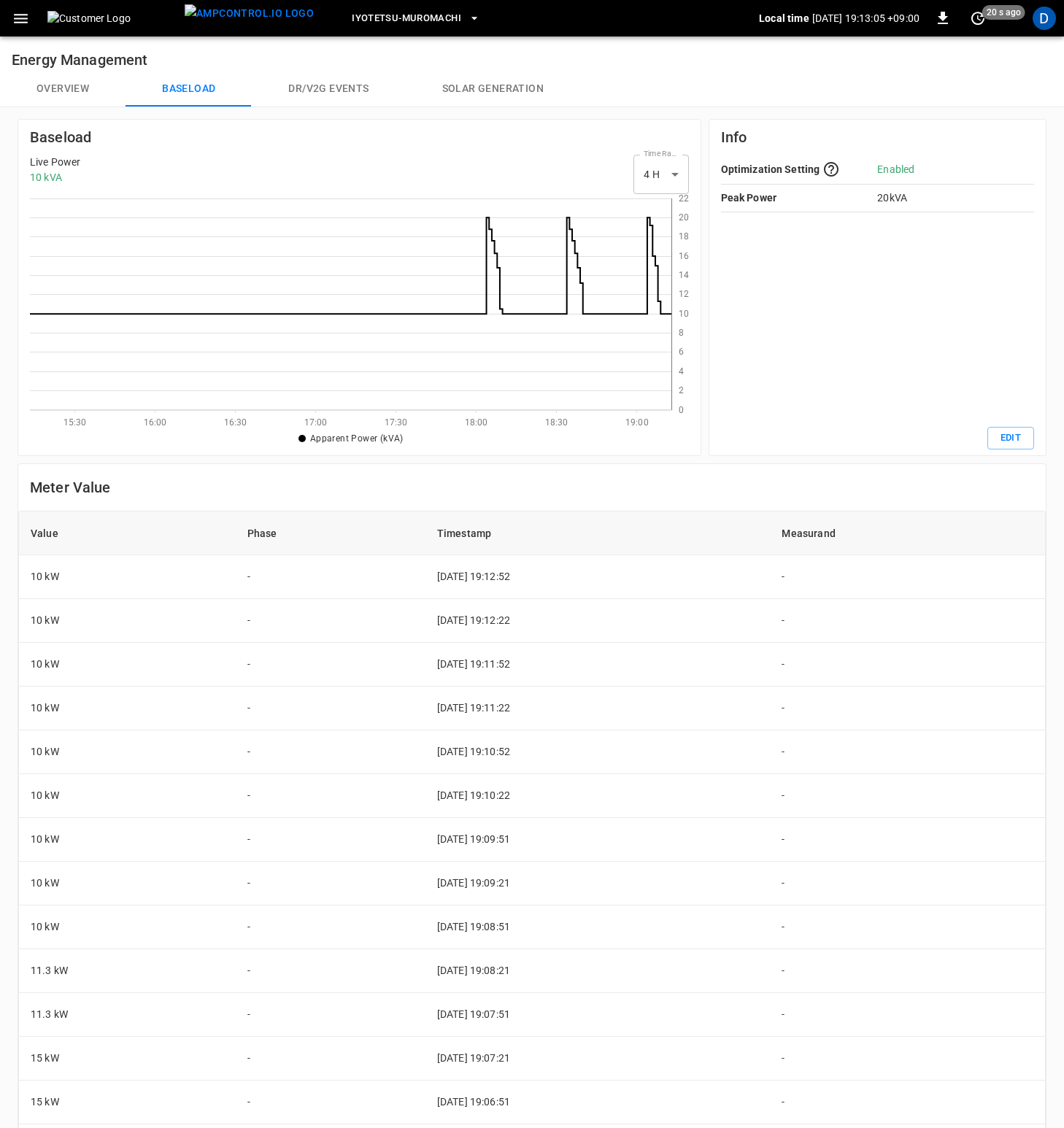
click at [60, 96] on button "Overview" at bounding box center [62, 89] width 126 height 35
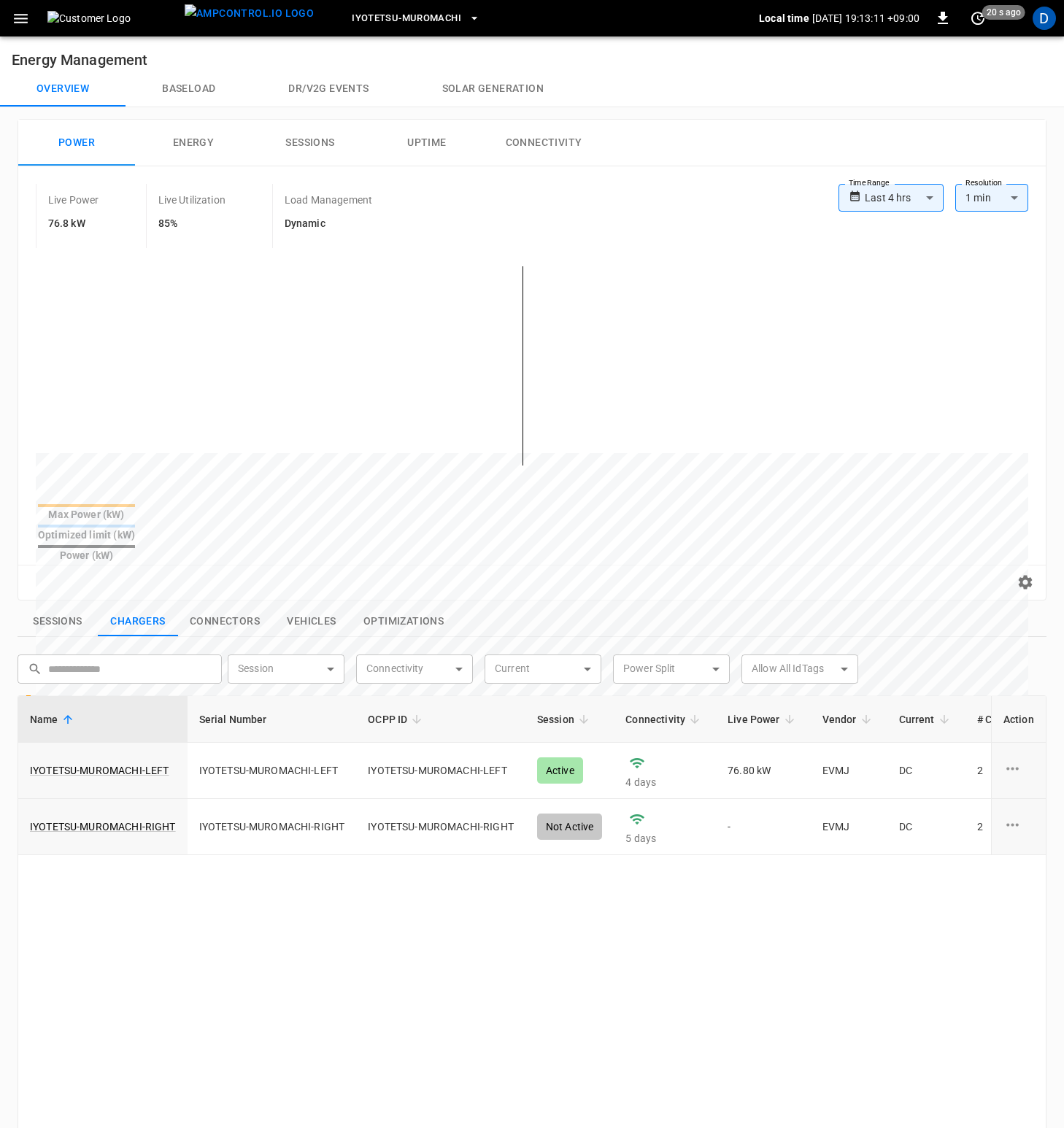
click at [585, 186] on div "Live Power 76.8 kW Live Utilization 85% Load Management Dynamic" at bounding box center [437, 216] width 803 height 64
click at [903, 600] on div "Sessions Chargers Connectors Vehicles Optimizations ​ ​ Session ​ Session Conne…" at bounding box center [529, 1062] width 1035 height 924
click at [883, 569] on div "Reset zoom" at bounding box center [532, 582] width 1027 height 35
click at [595, 210] on div "Live Power 76.8 kW Live Utilization 85% Load Management Dynamic" at bounding box center [437, 216] width 803 height 64
click at [185, 88] on button "Baseload" at bounding box center [189, 89] width 126 height 35
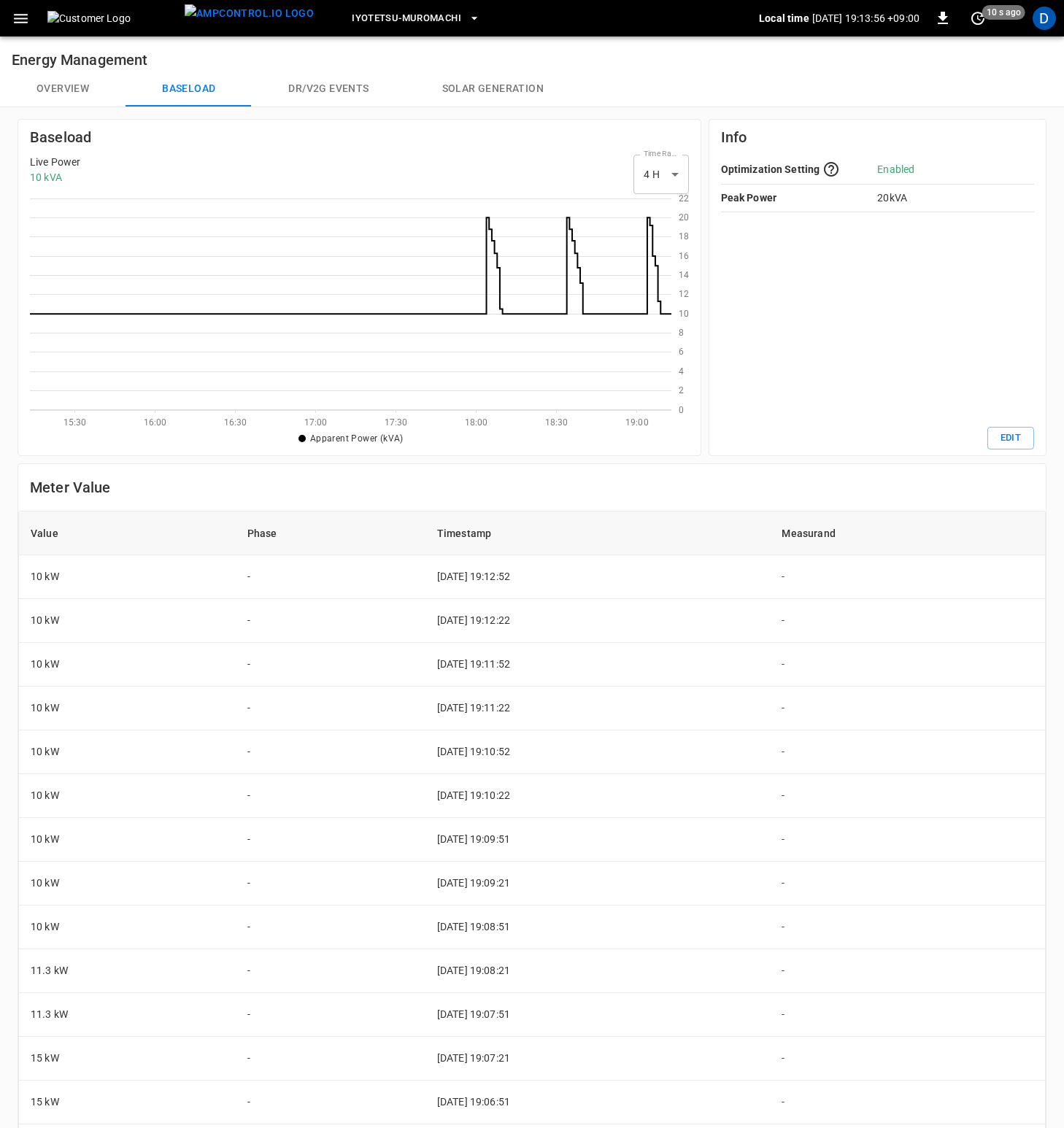
scroll to position [201, 631]
click at [62, 87] on button "Overview" at bounding box center [62, 89] width 126 height 35
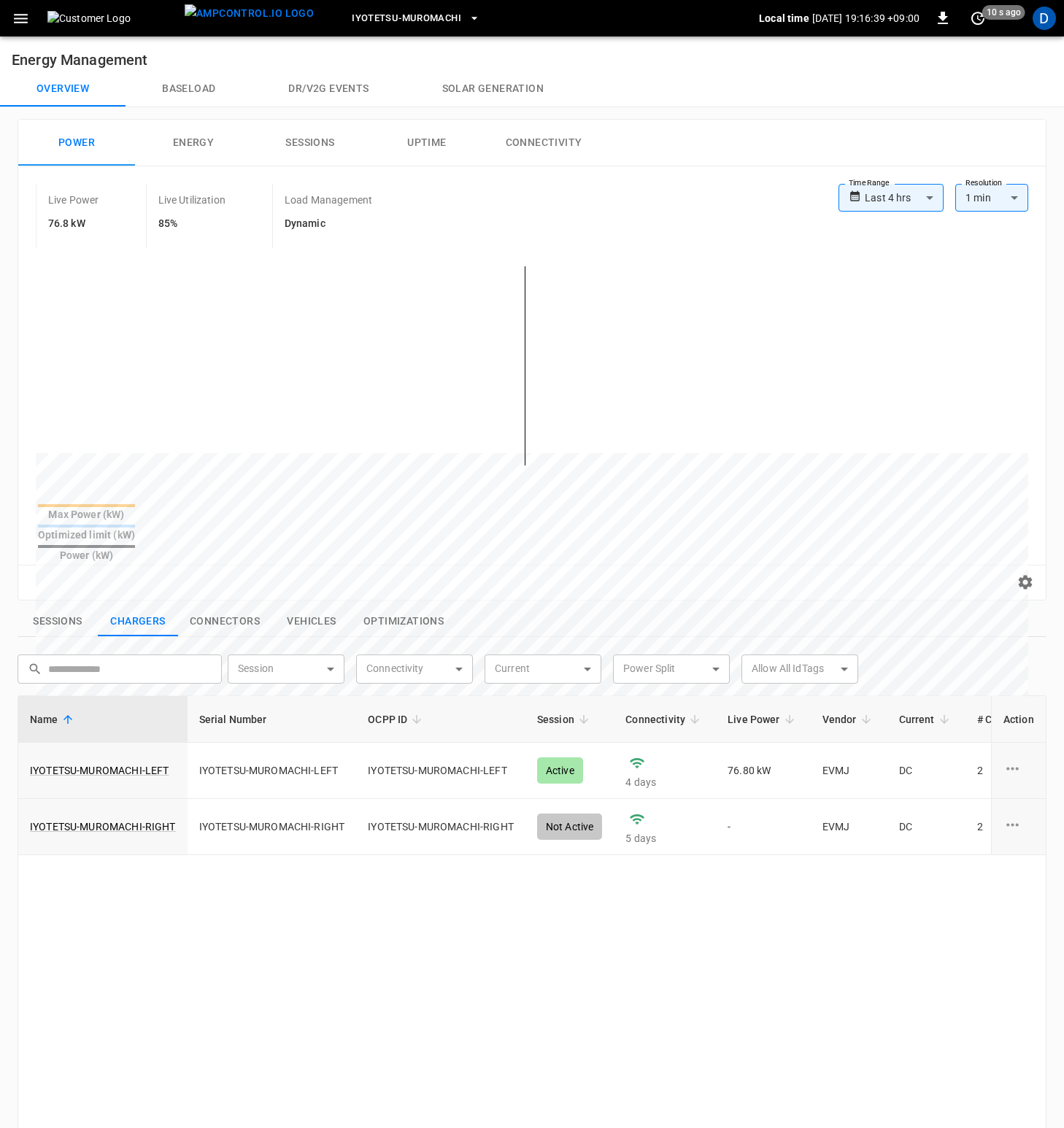
click at [210, 73] on button "Baseload" at bounding box center [189, 89] width 126 height 35
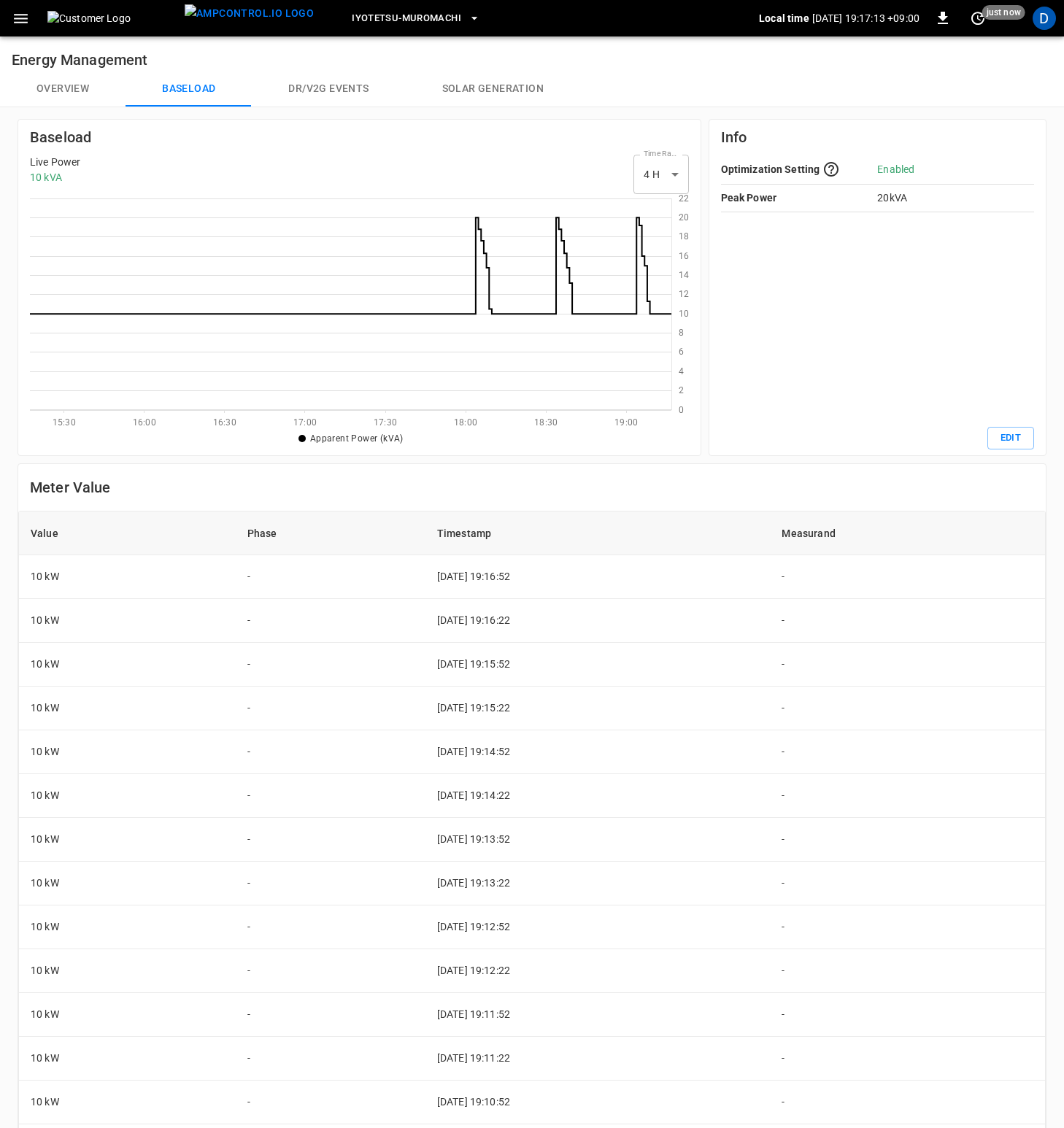
click at [70, 88] on button "Overview" at bounding box center [62, 89] width 126 height 35
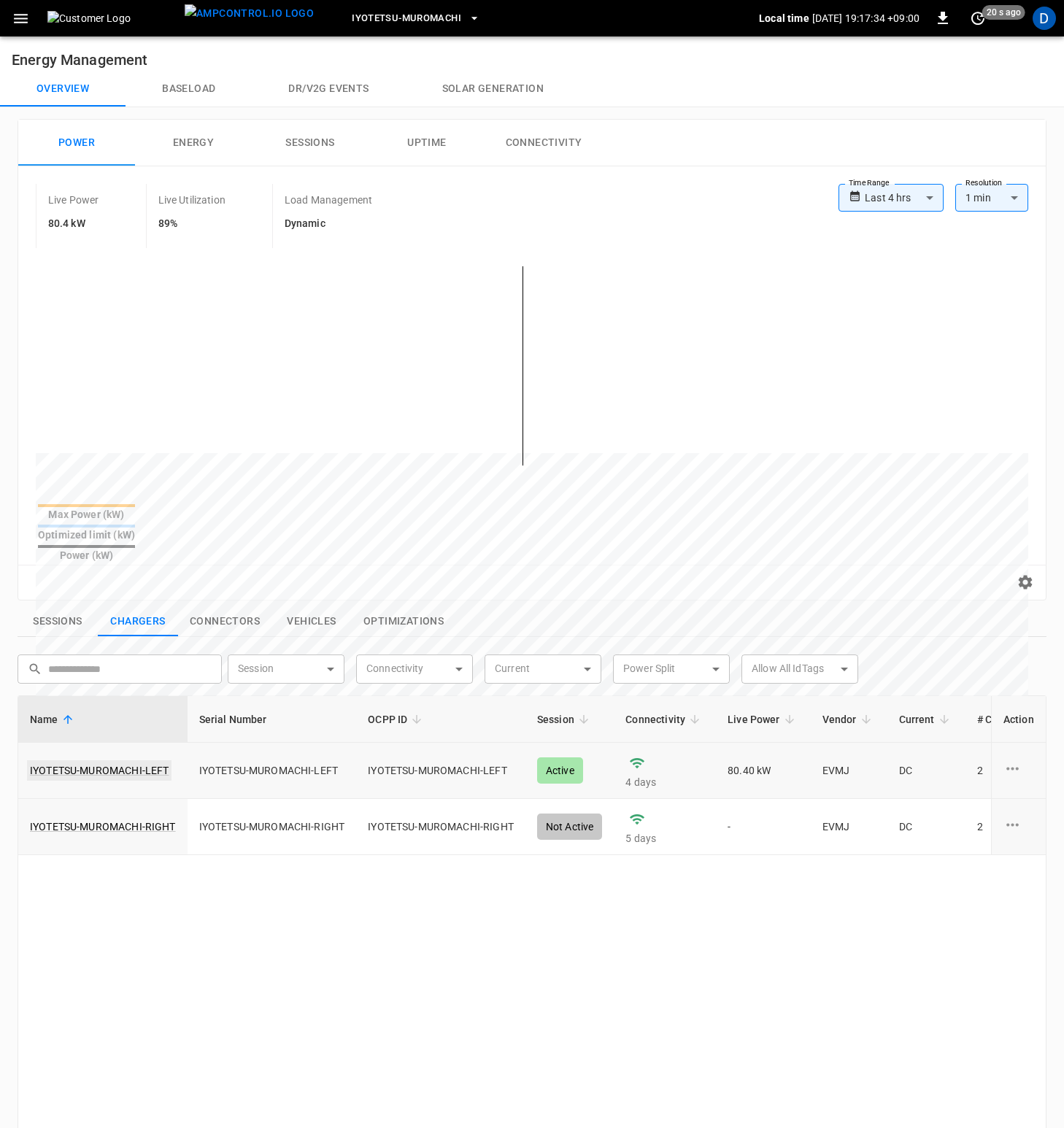
click at [104, 681] on link "IYOTETSU-MUROMACHI-LEFT" at bounding box center [99, 770] width 145 height 20
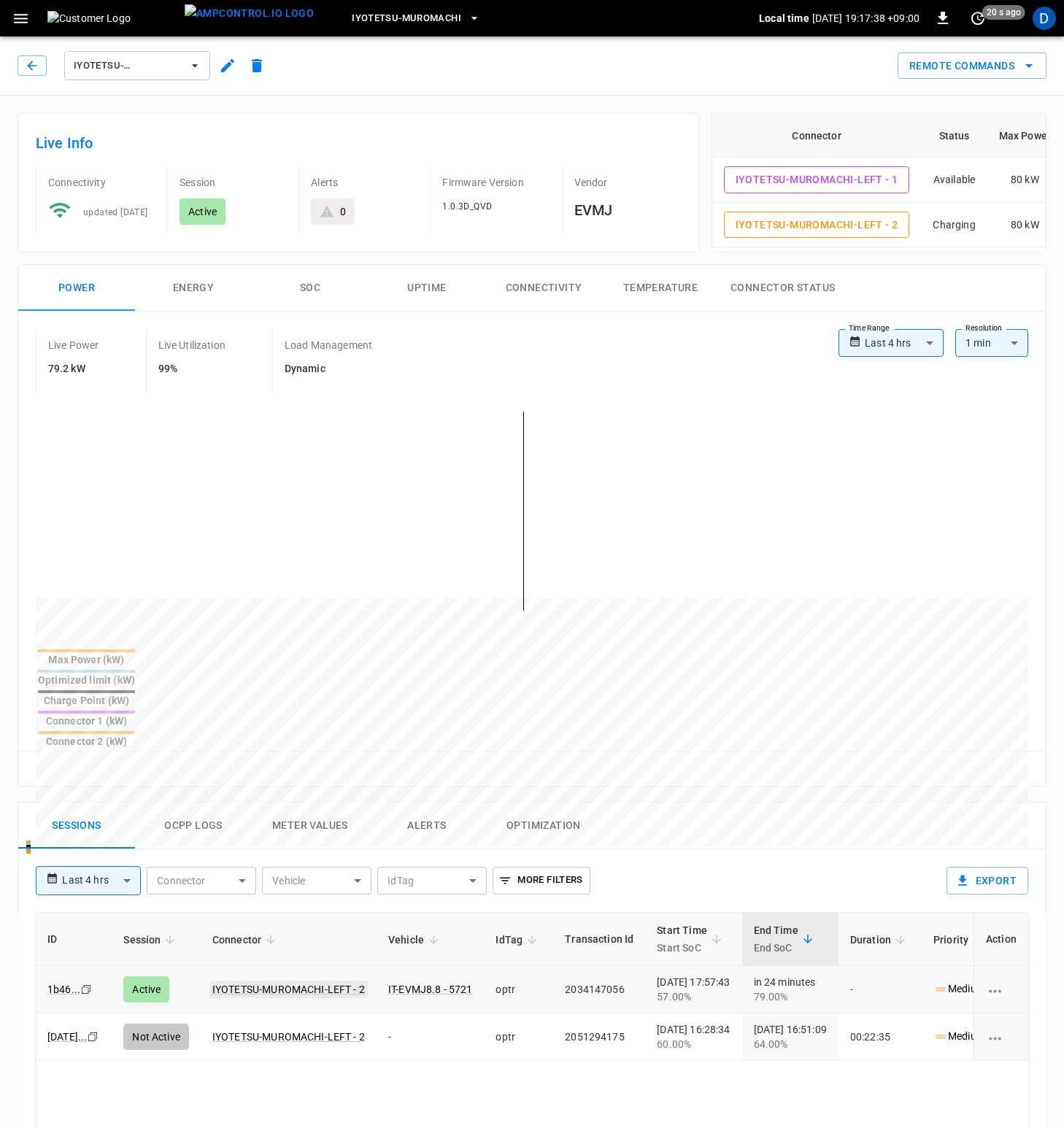
click at [300, 681] on link "IYOTETSU-MUROMACHI-LEFT - 2" at bounding box center [288, 989] width 159 height 17
click at [323, 283] on button "SOC" at bounding box center [310, 288] width 116 height 47
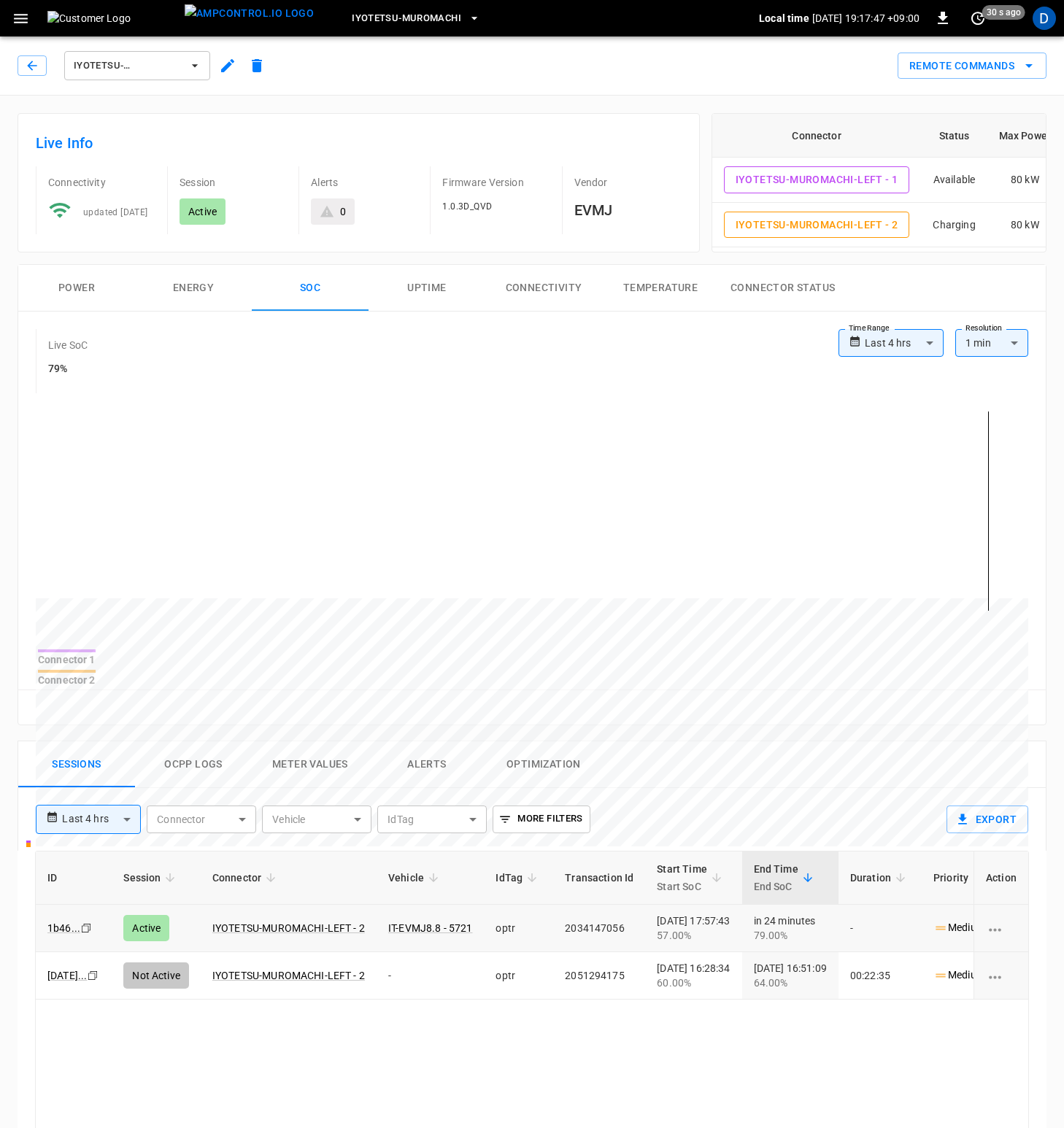
click at [102, 288] on button "Power" at bounding box center [76, 288] width 116 height 47
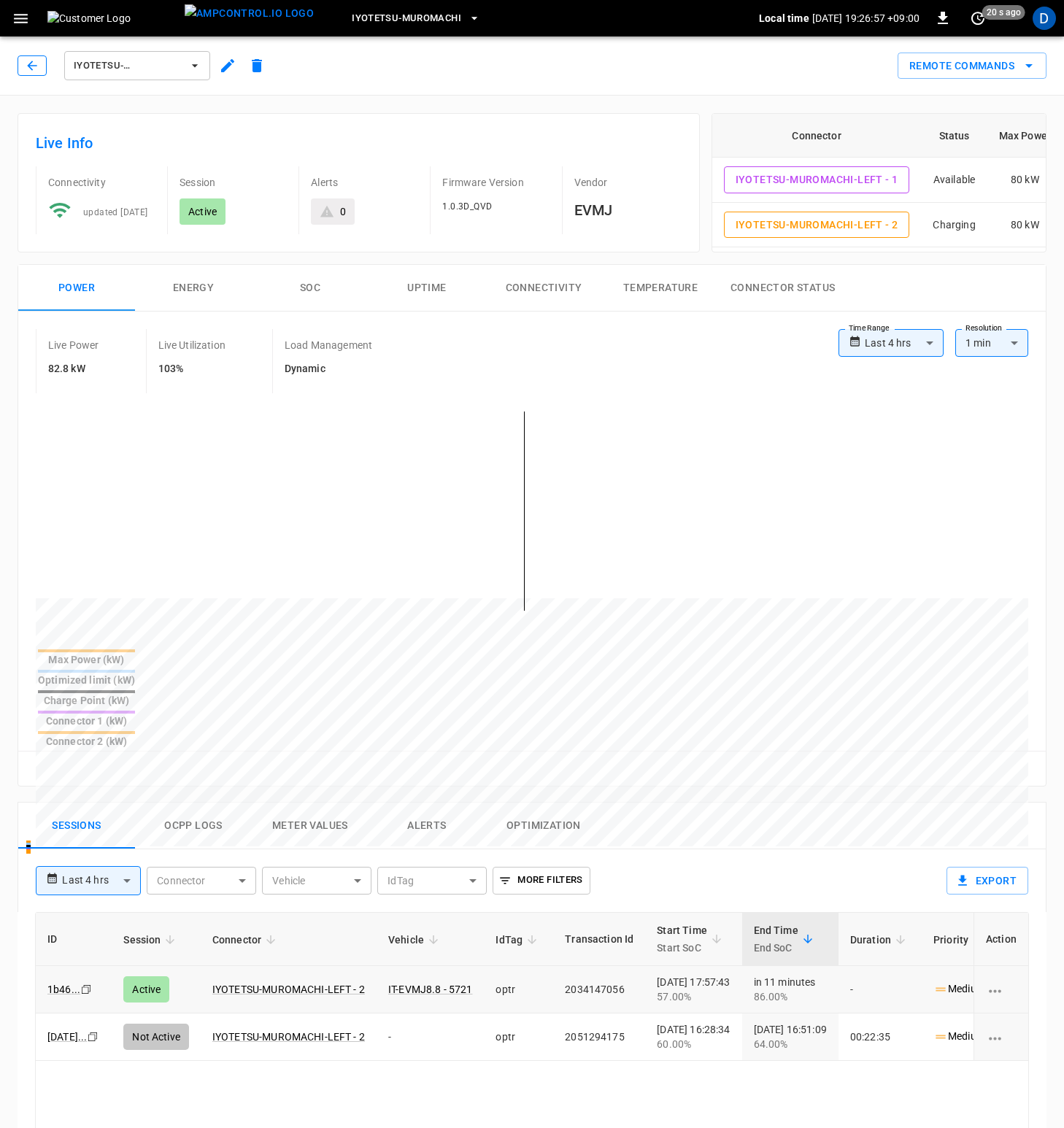
click at [34, 66] on icon "button" at bounding box center [31, 65] width 9 height 9
click at [27, 68] on icon "button" at bounding box center [32, 66] width 15 height 15
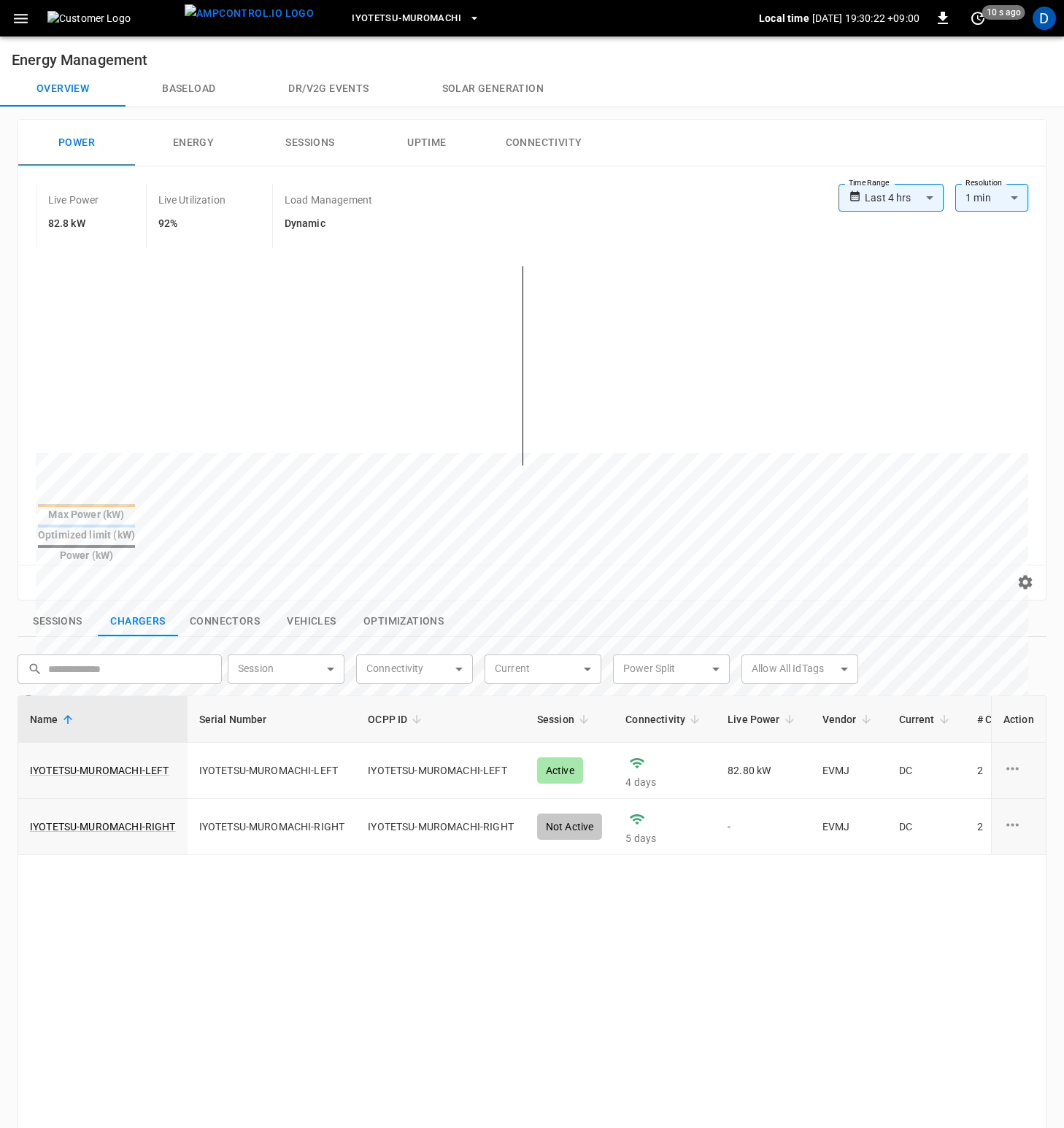
click at [198, 89] on button "Baseload" at bounding box center [189, 89] width 126 height 35
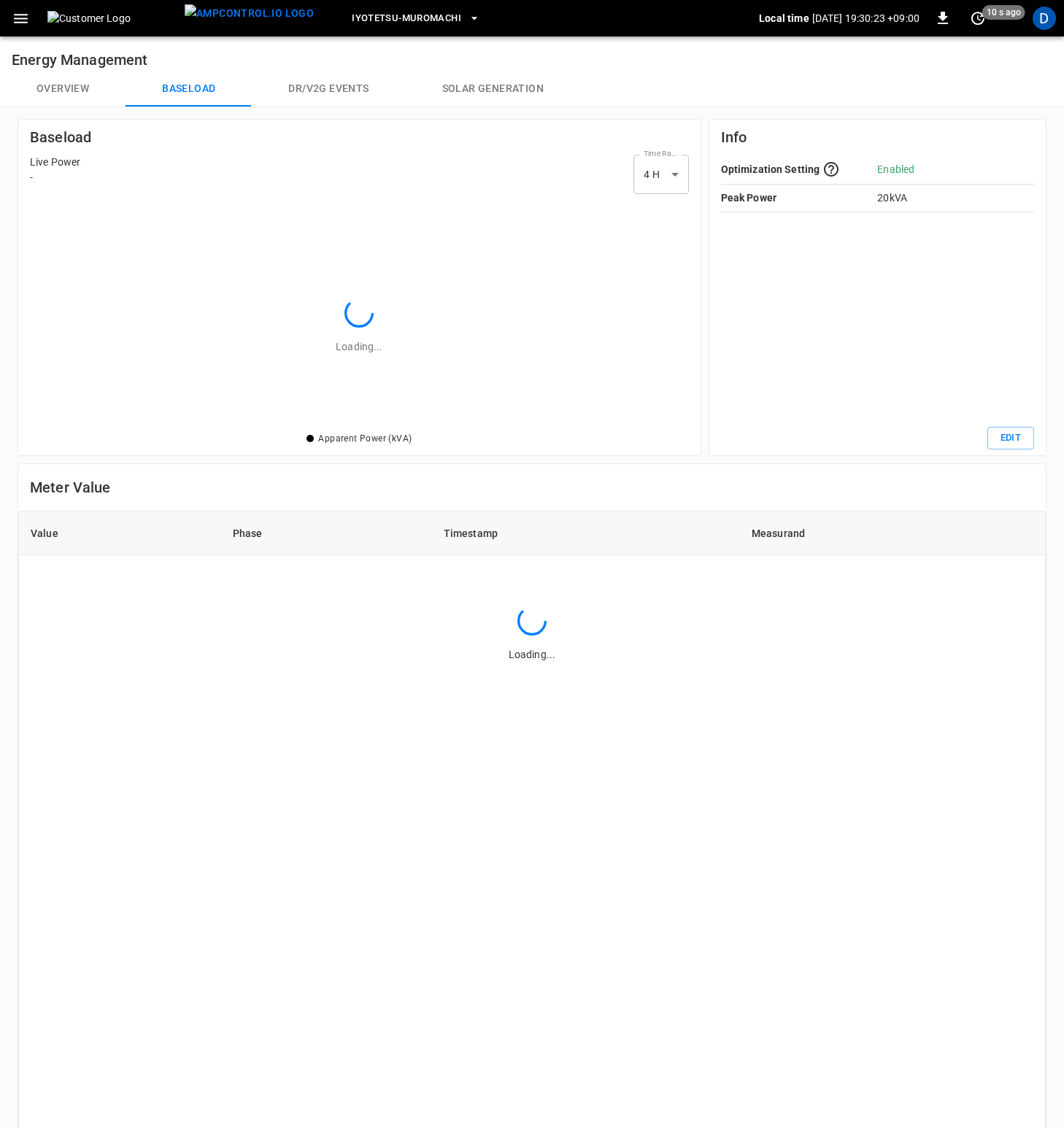
scroll to position [201, 631]
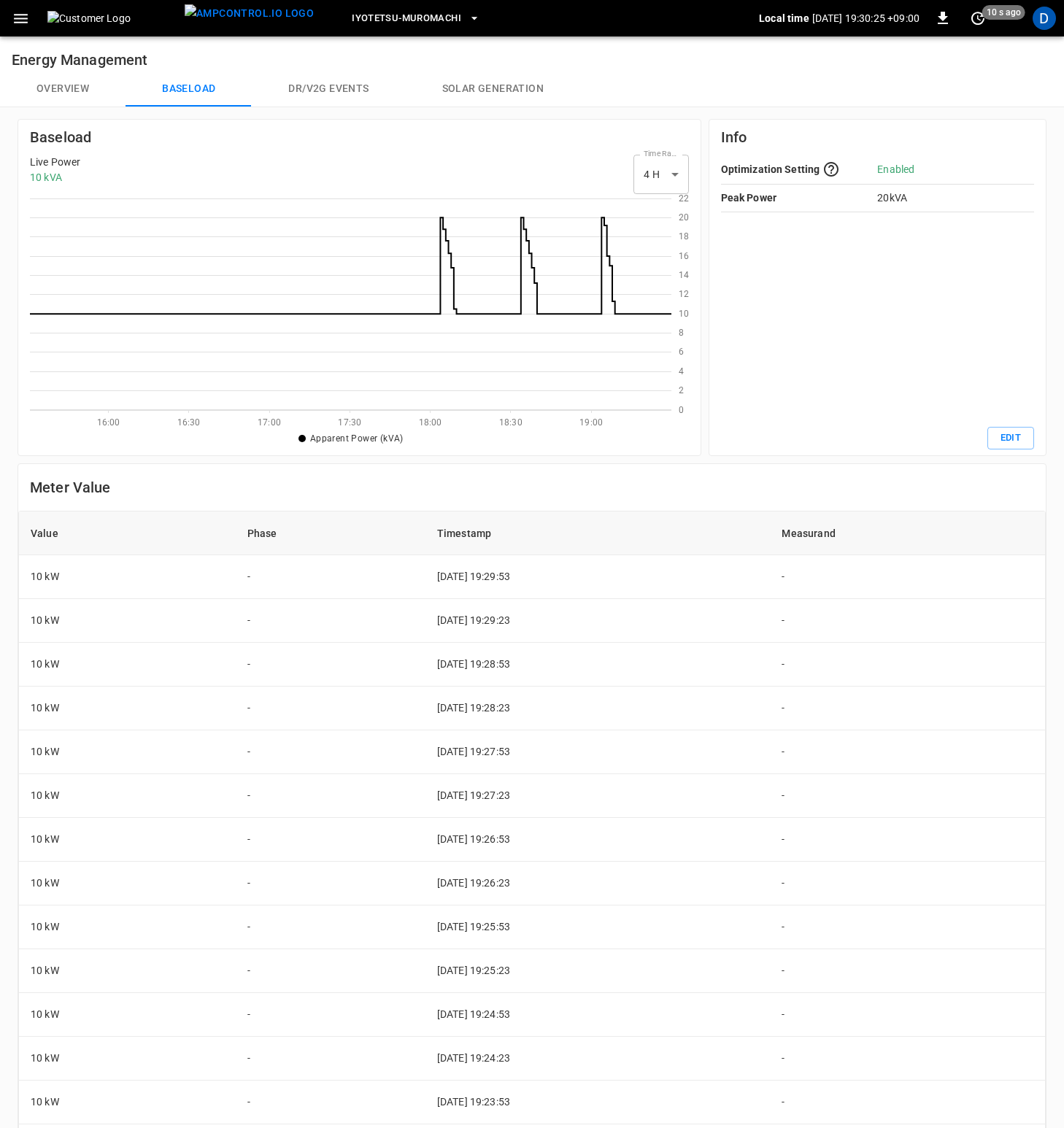
click at [50, 88] on button "Overview" at bounding box center [62, 89] width 126 height 35
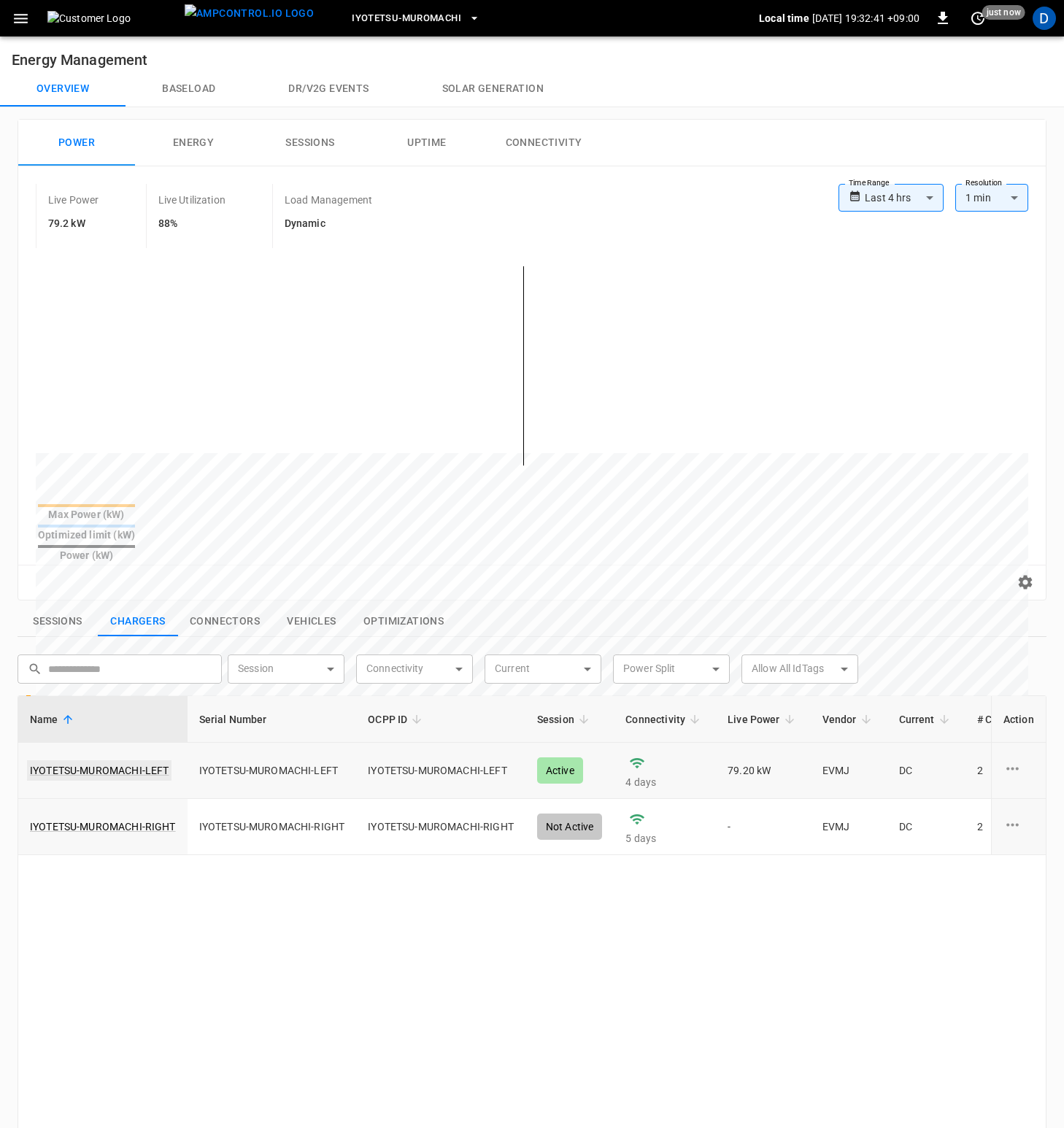
click at [126, 681] on link "IYOTETSU-MUROMACHI-LEFT" at bounding box center [99, 770] width 145 height 20
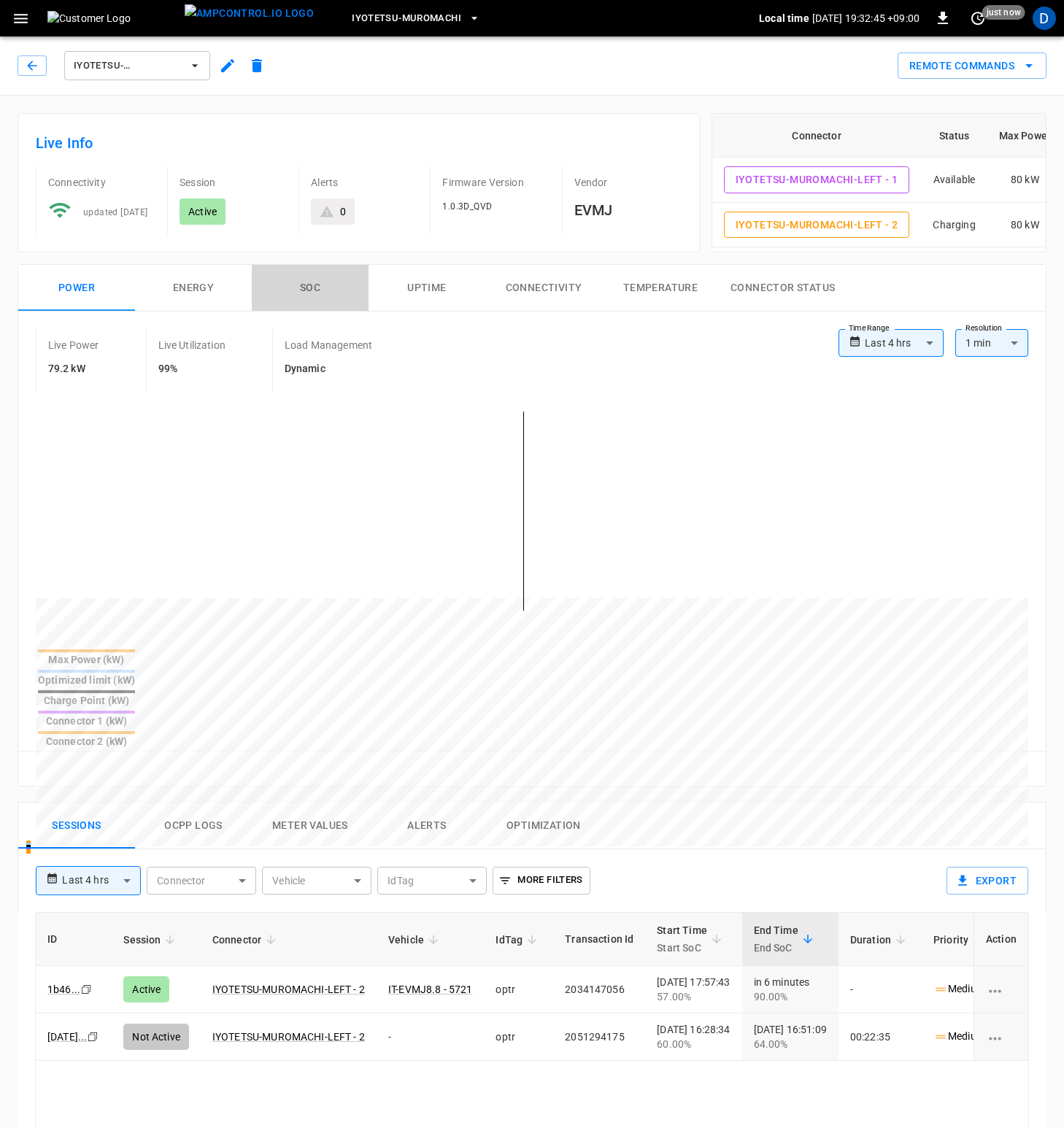
click at [313, 293] on button "SOC" at bounding box center [310, 288] width 116 height 47
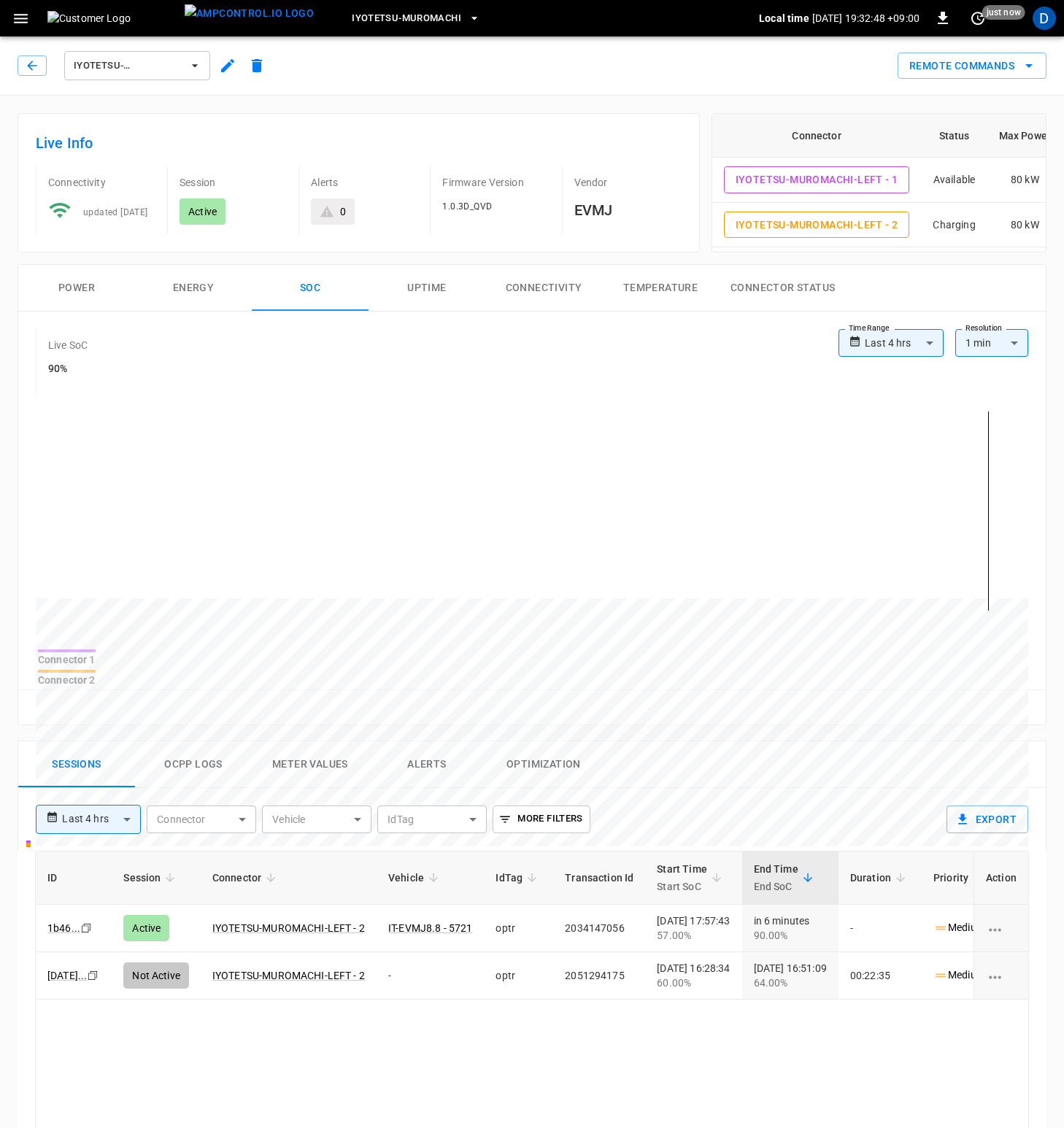
click at [94, 282] on button "Power" at bounding box center [76, 288] width 116 height 47
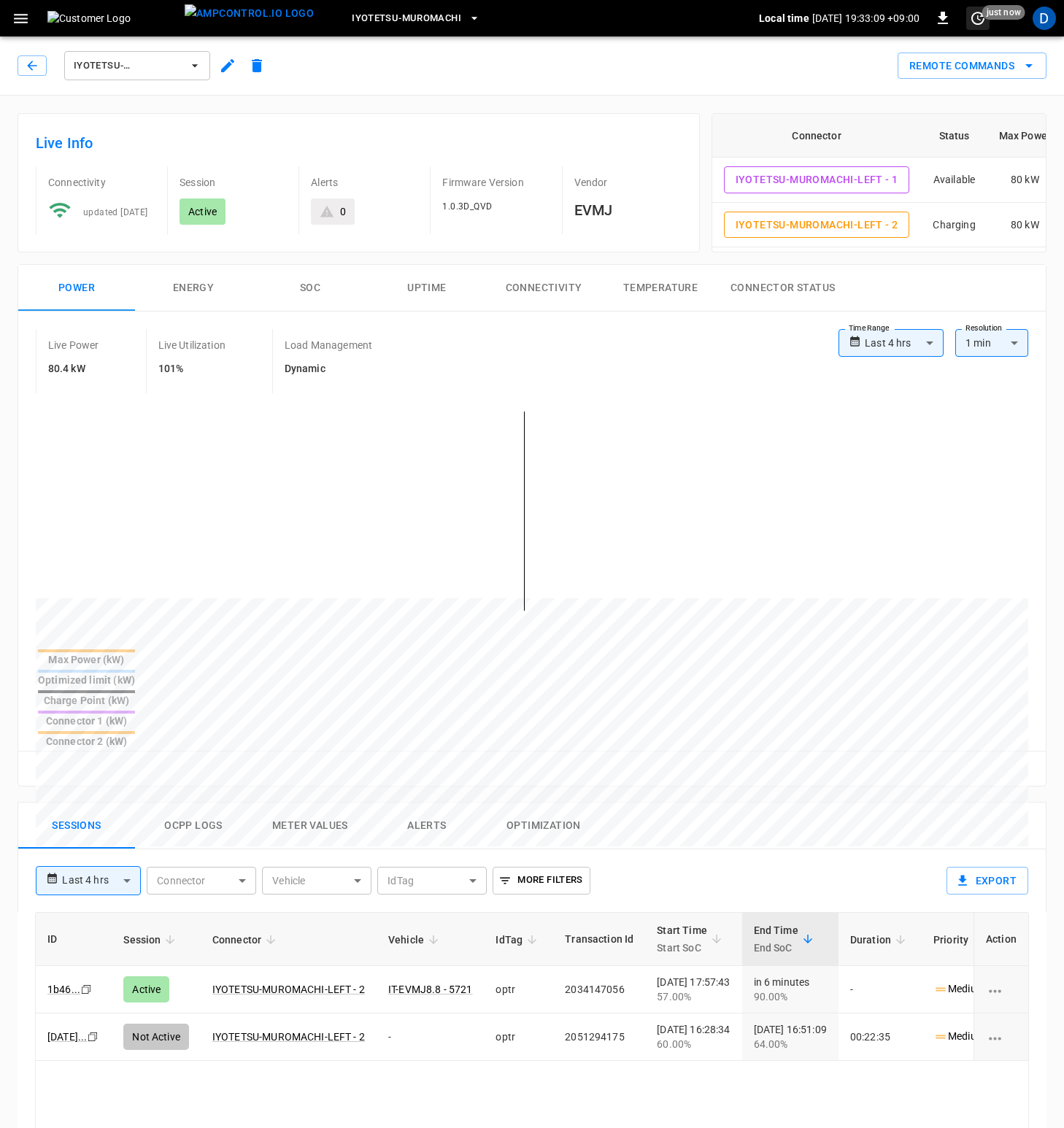
click at [996, 14] on span "just now" at bounding box center [1003, 13] width 43 height 15
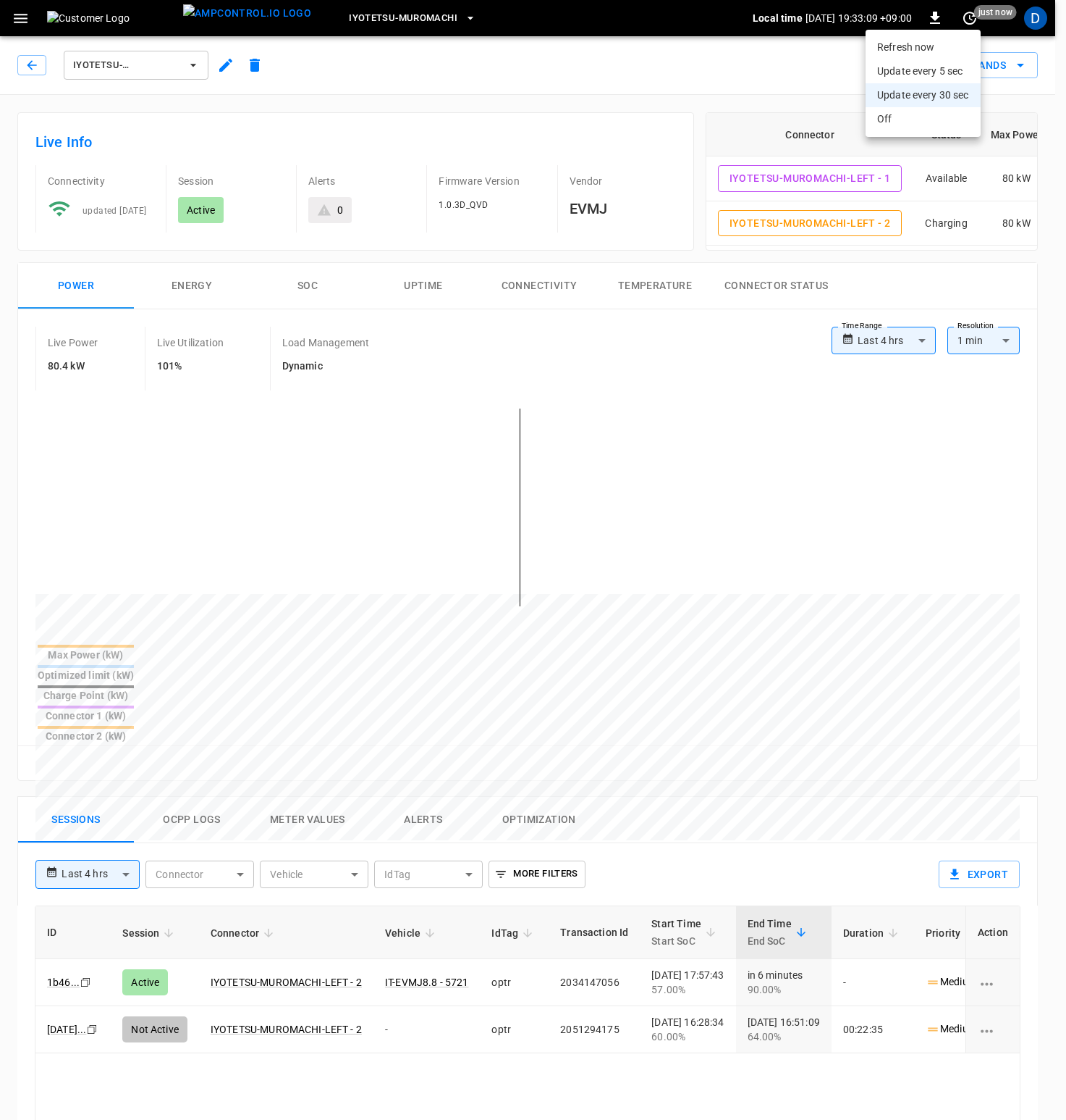
click at [955, 71] on li "Update every 5 sec" at bounding box center [923, 71] width 116 height 24
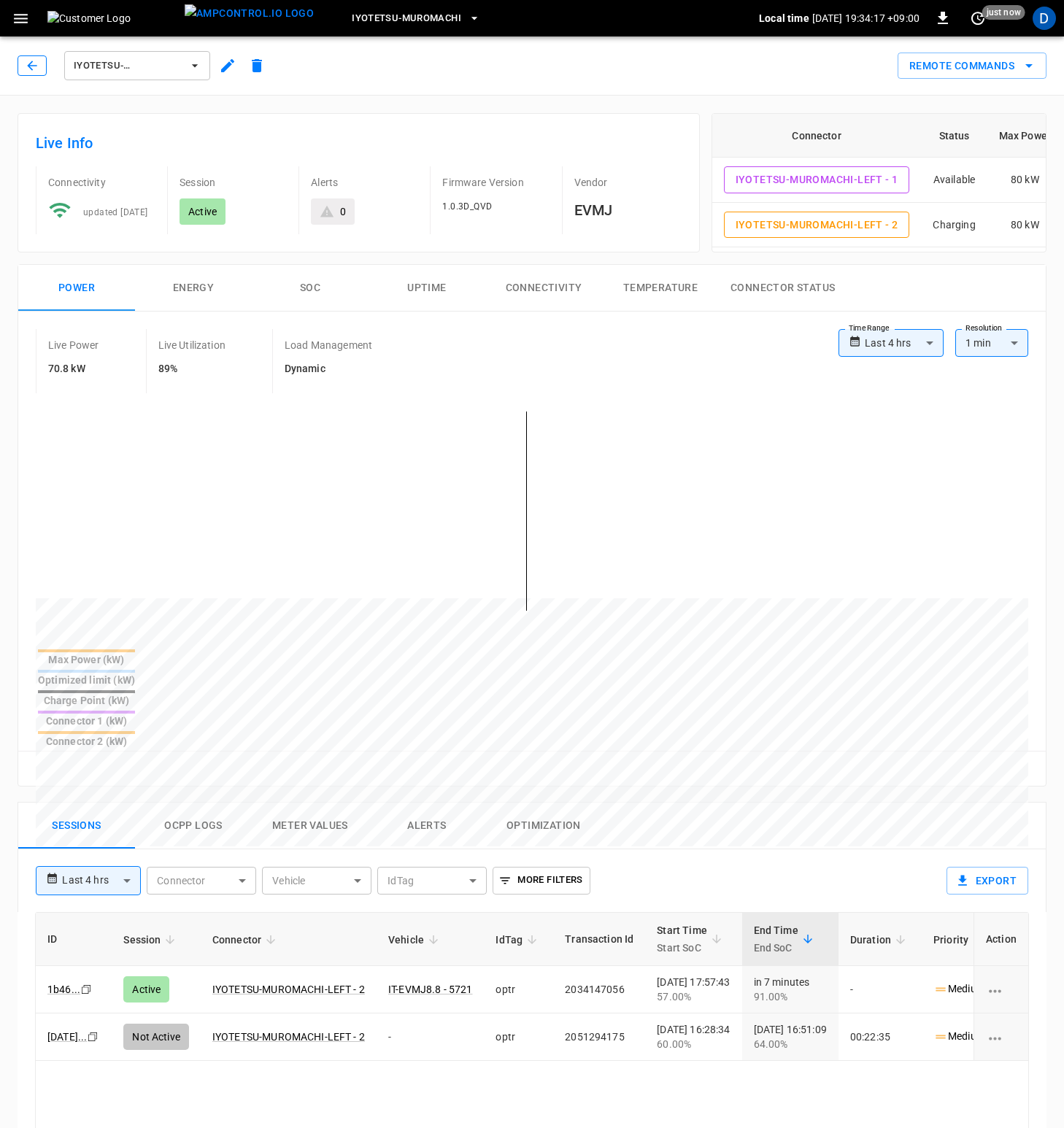
click at [35, 66] on icon "button" at bounding box center [31, 65] width 9 height 9
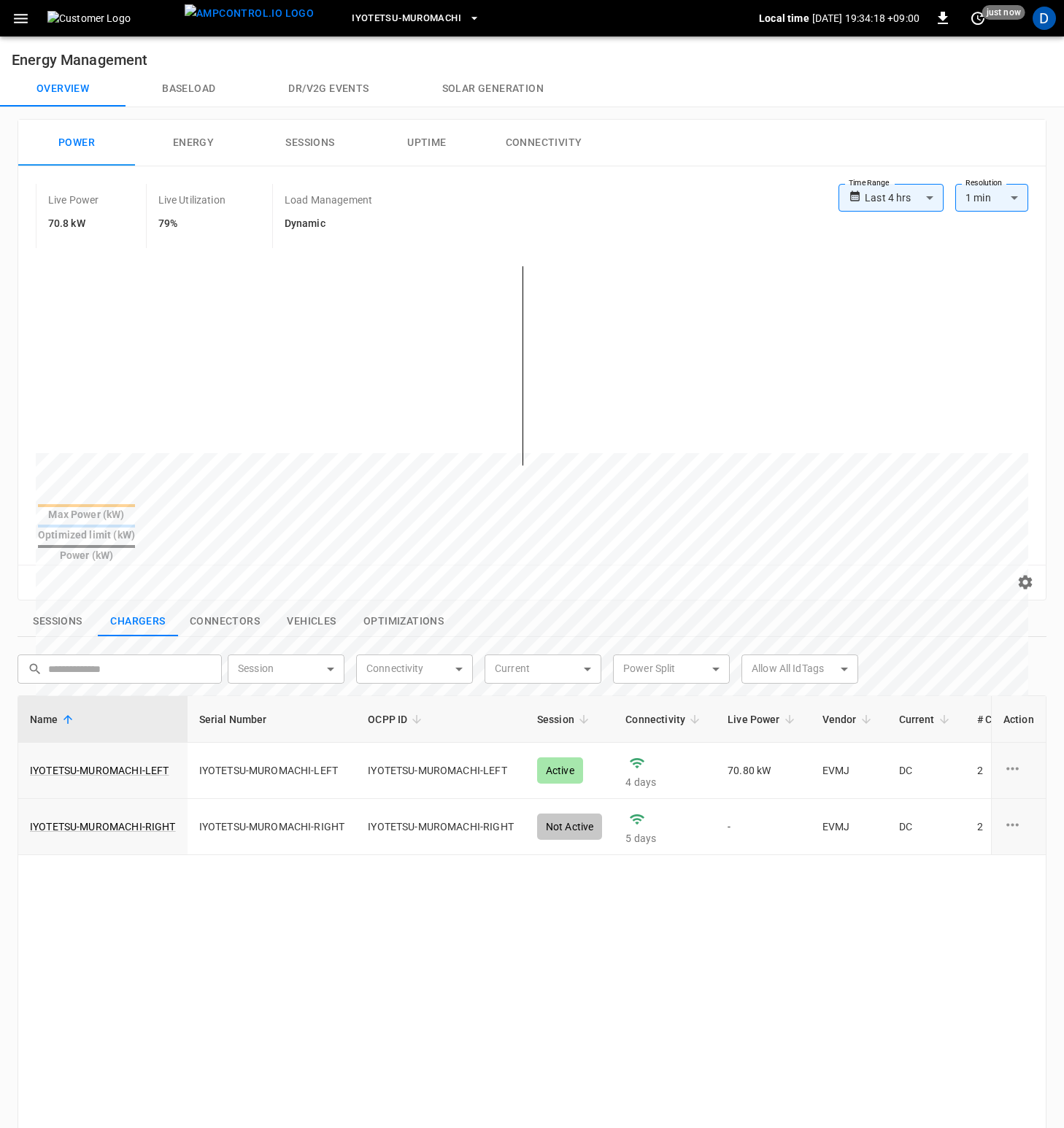
click at [180, 82] on button "Baseload" at bounding box center [189, 89] width 126 height 35
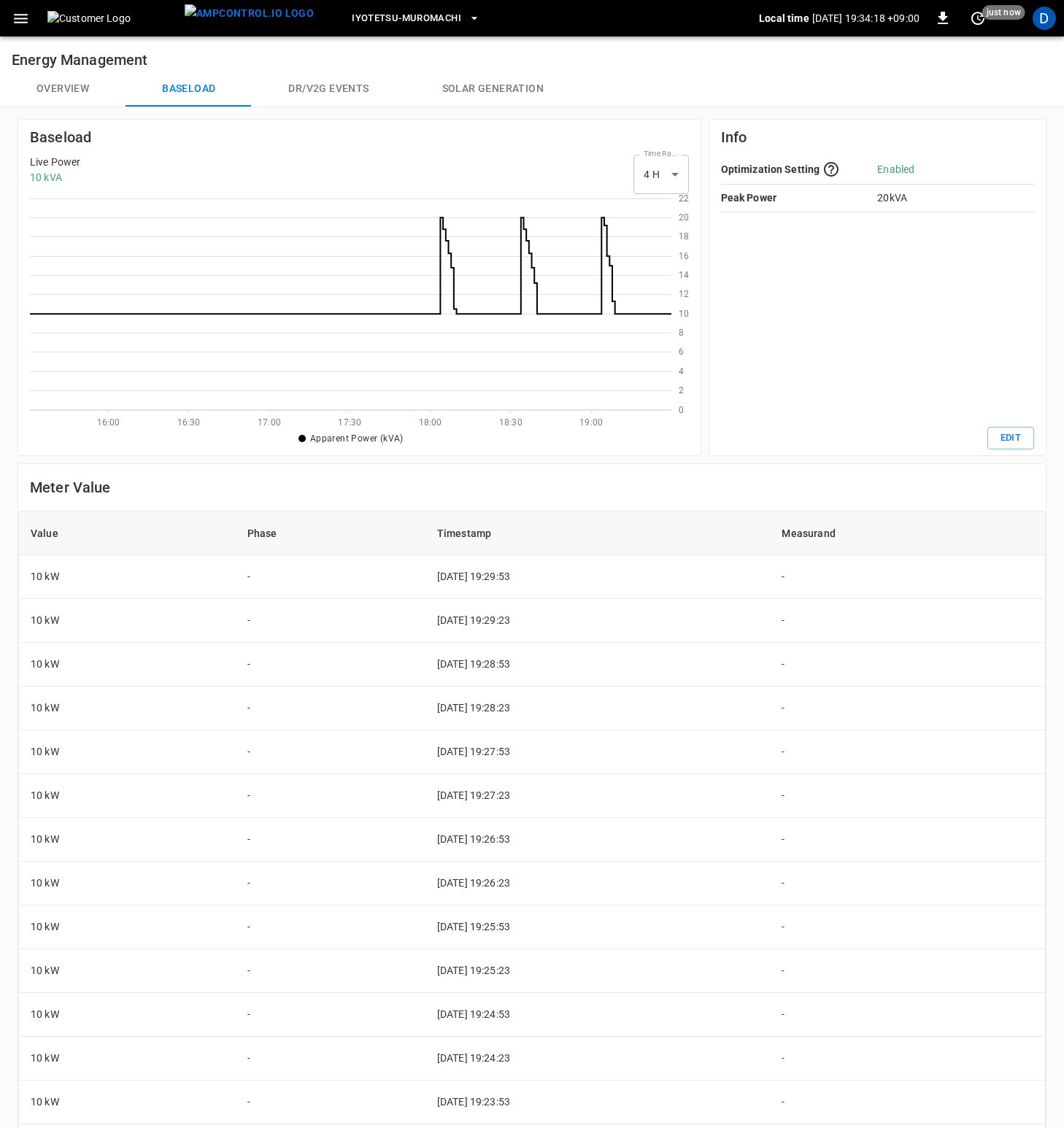
scroll to position [201, 631]
click at [57, 88] on button "Overview" at bounding box center [62, 89] width 126 height 35
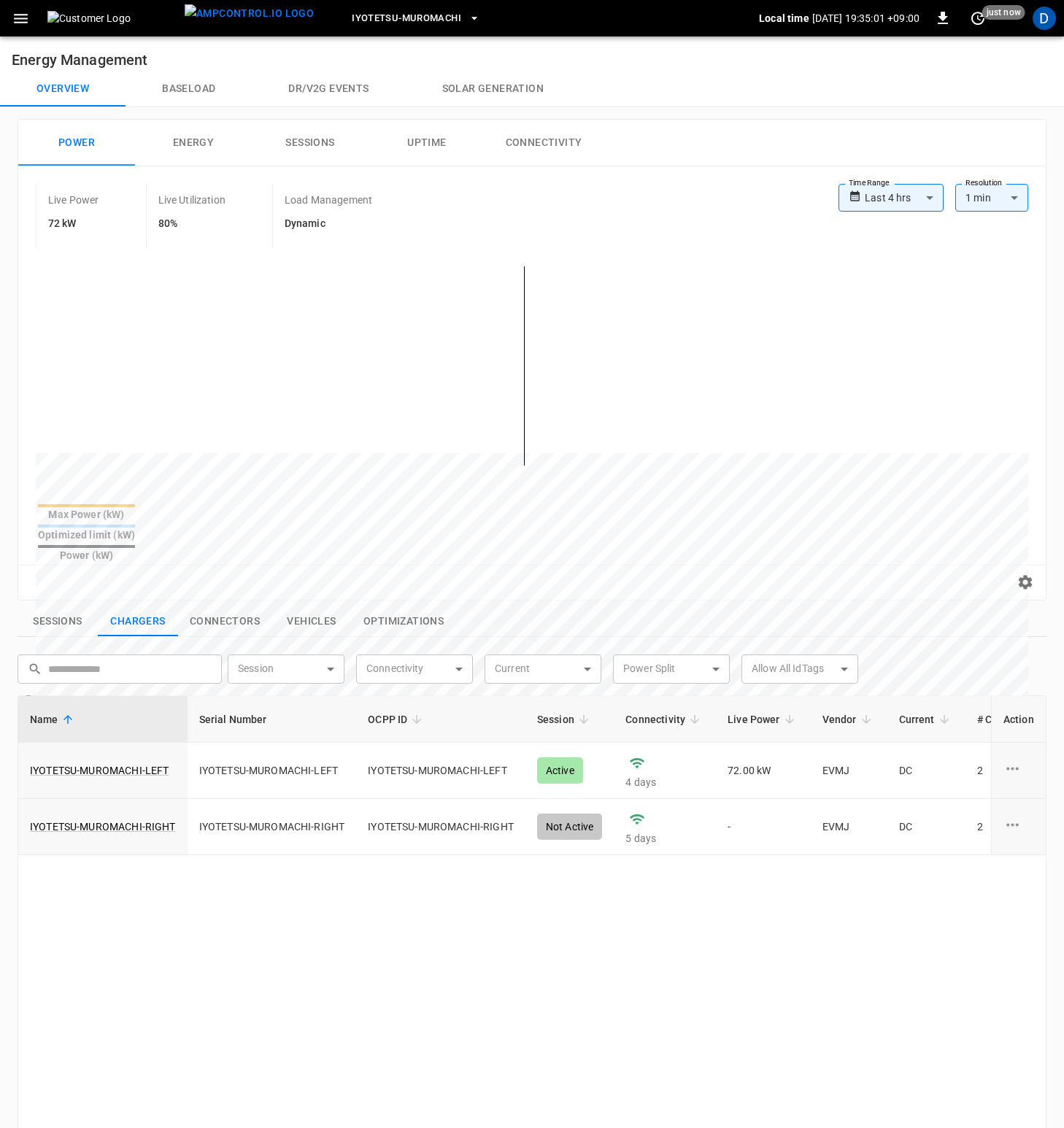
click at [191, 93] on button "Baseload" at bounding box center [189, 89] width 126 height 35
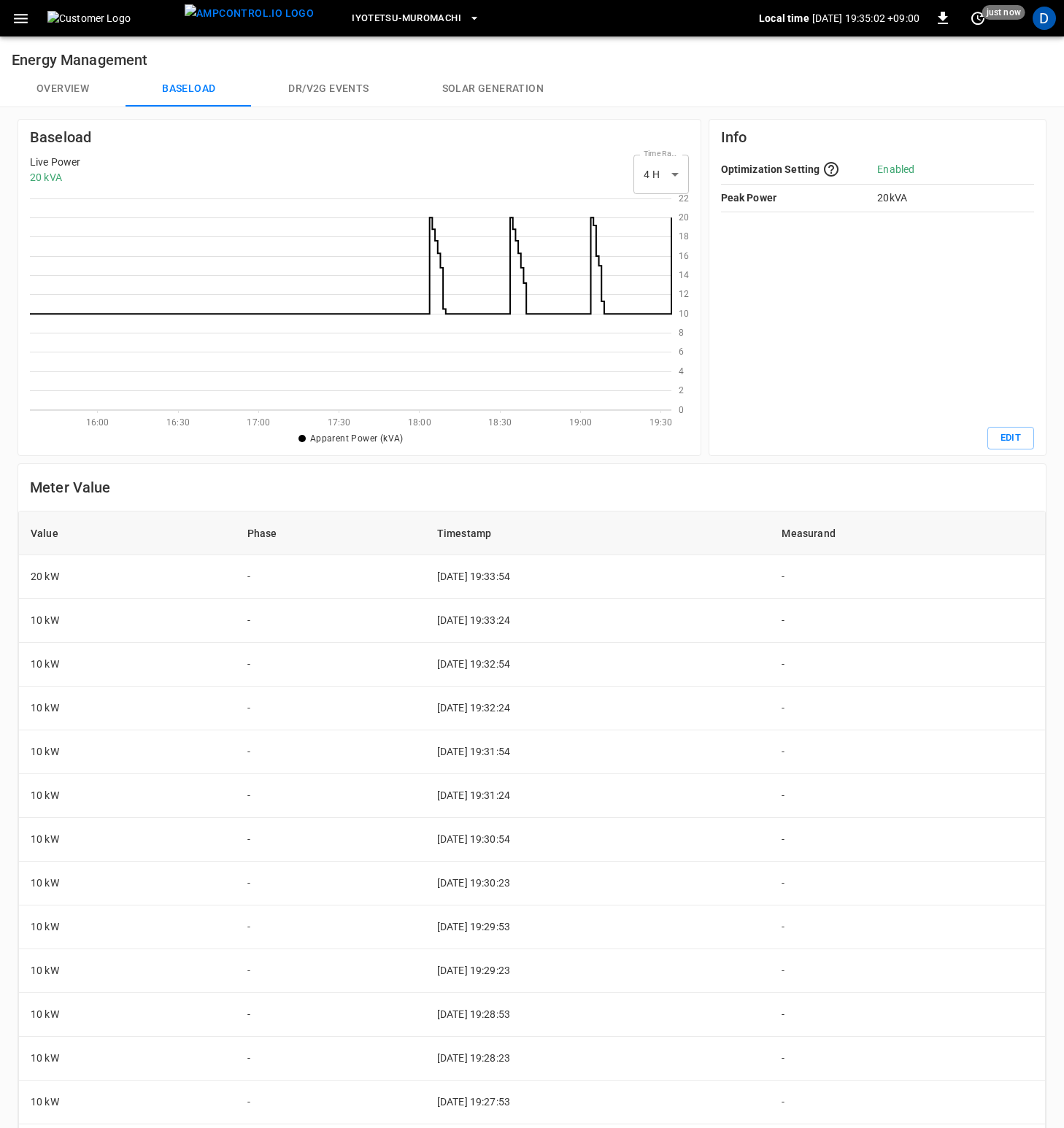
scroll to position [201, 631]
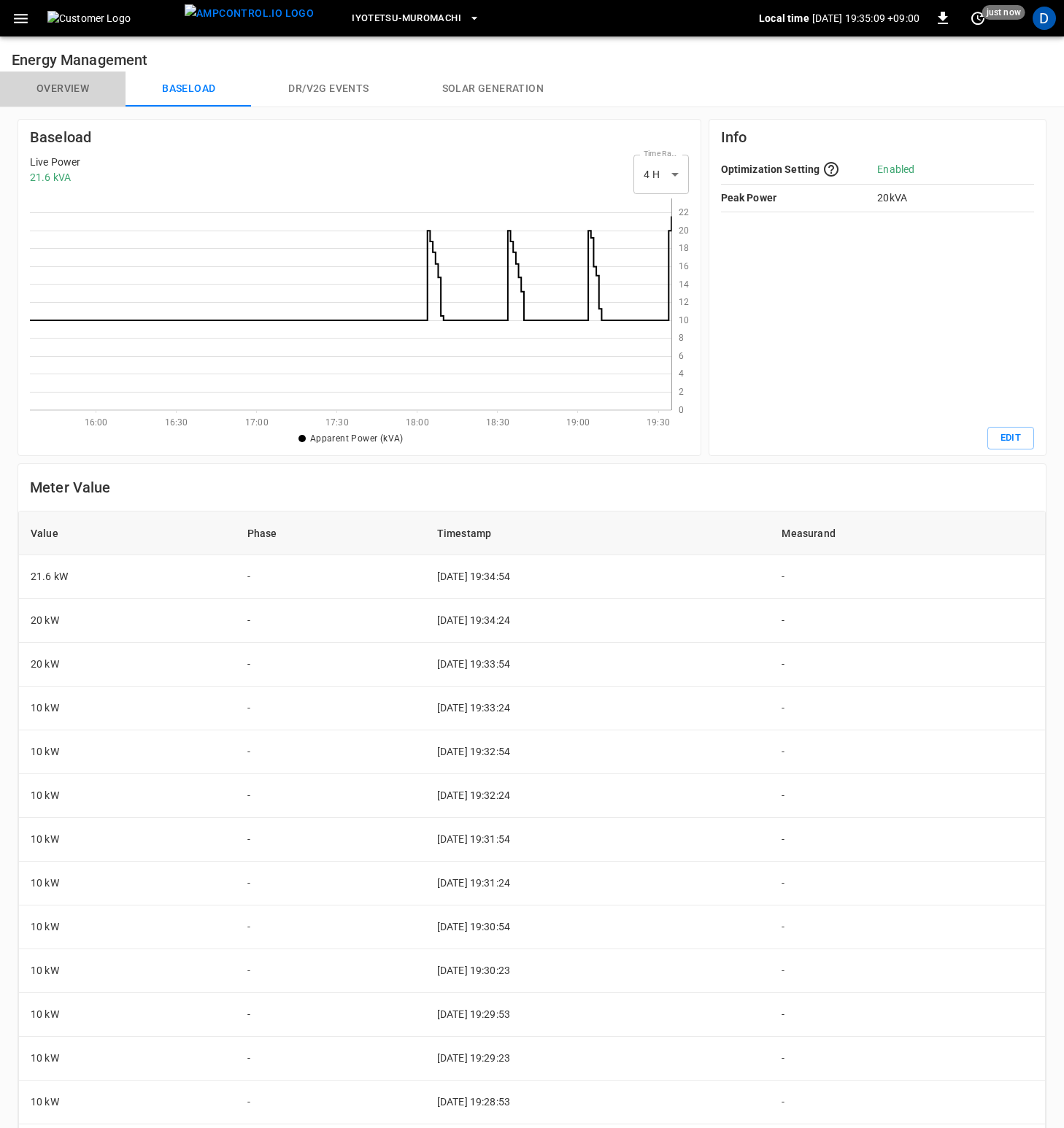
click at [60, 89] on button "Overview" at bounding box center [62, 89] width 126 height 35
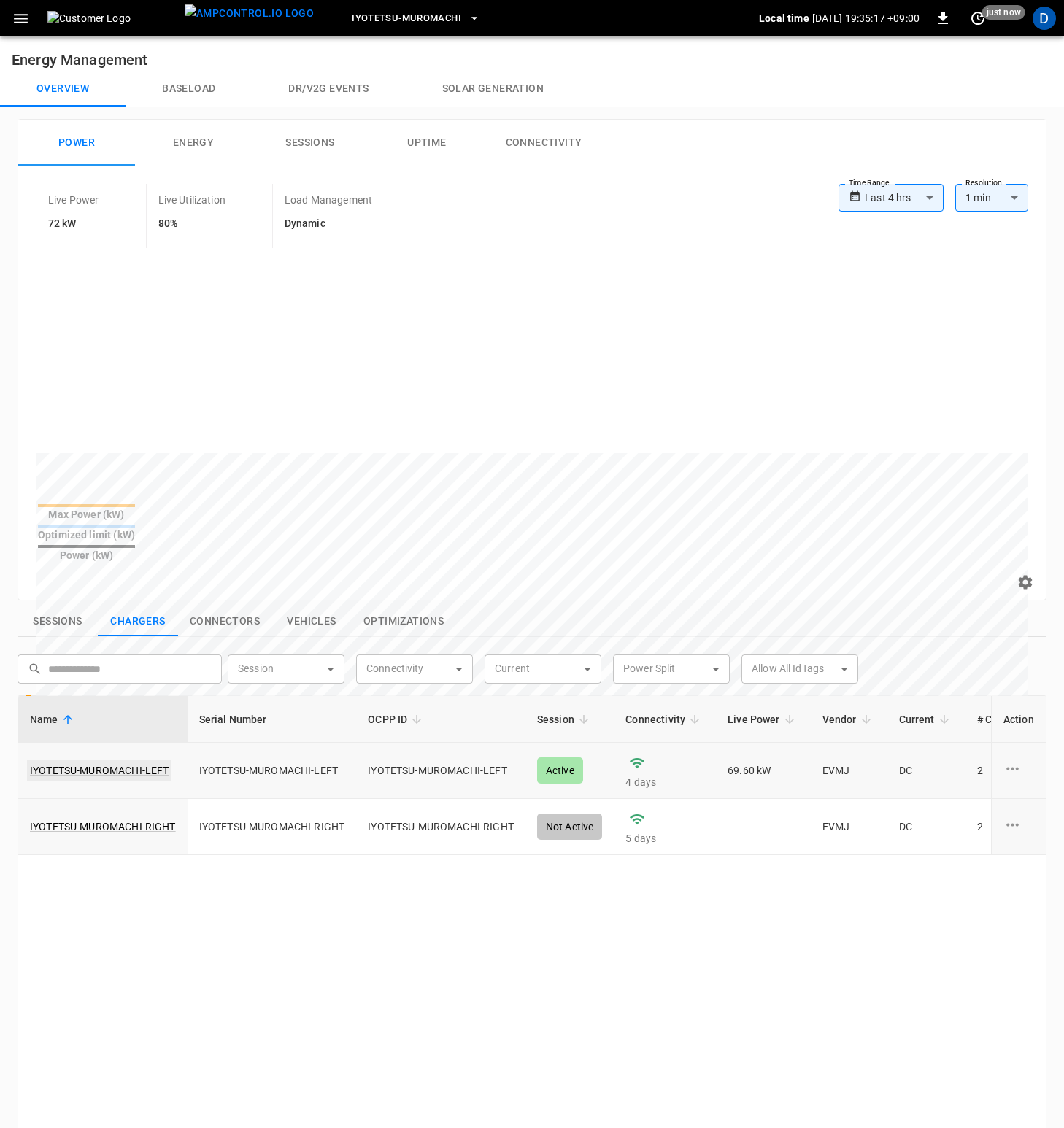
click at [84, 760] on link "IYOTETSU-MUROMACHI-LEFT" at bounding box center [99, 770] width 145 height 20
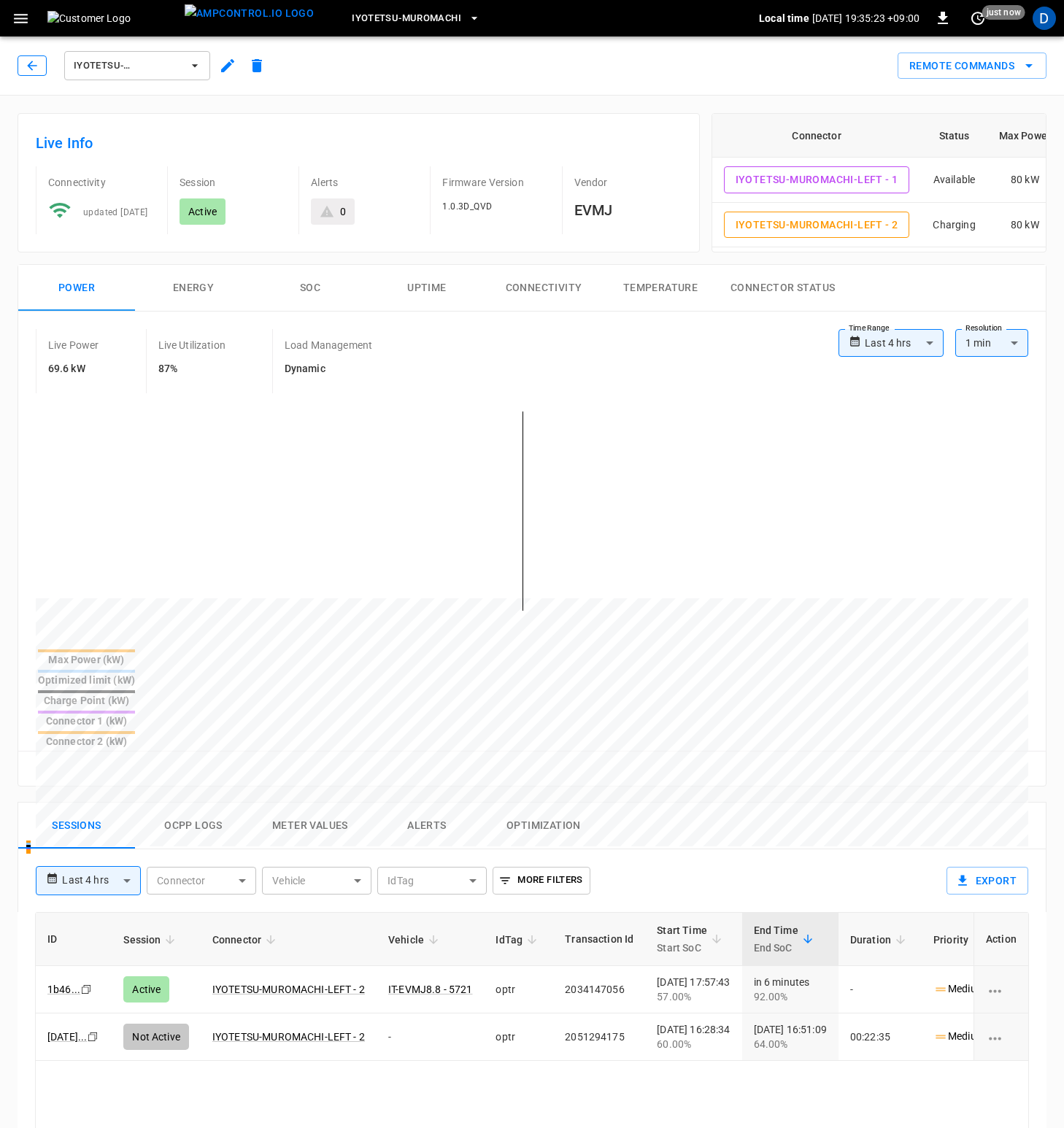
click at [28, 55] on button "button" at bounding box center [32, 65] width 29 height 20
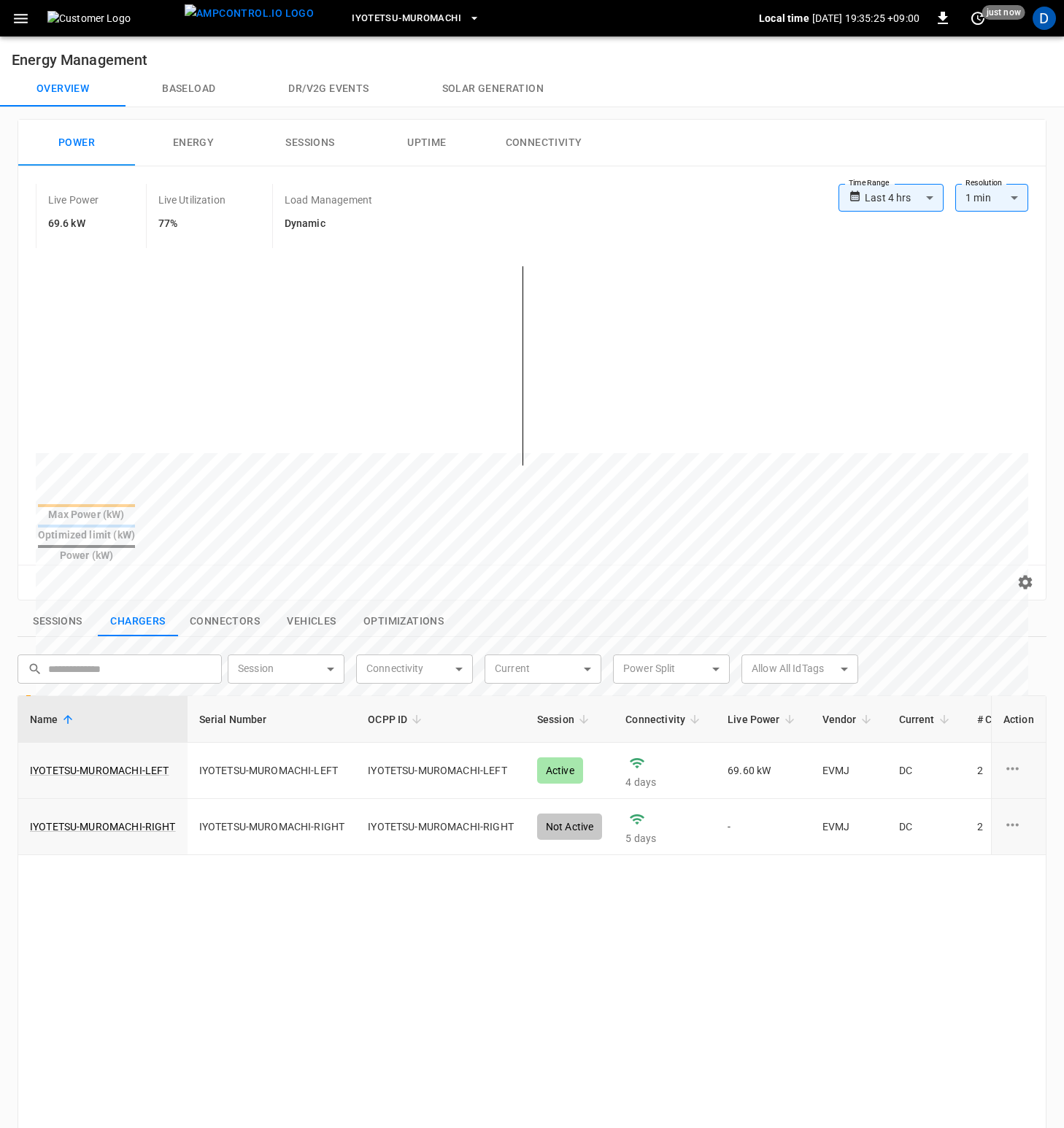
click at [178, 78] on button "Baseload" at bounding box center [189, 89] width 126 height 35
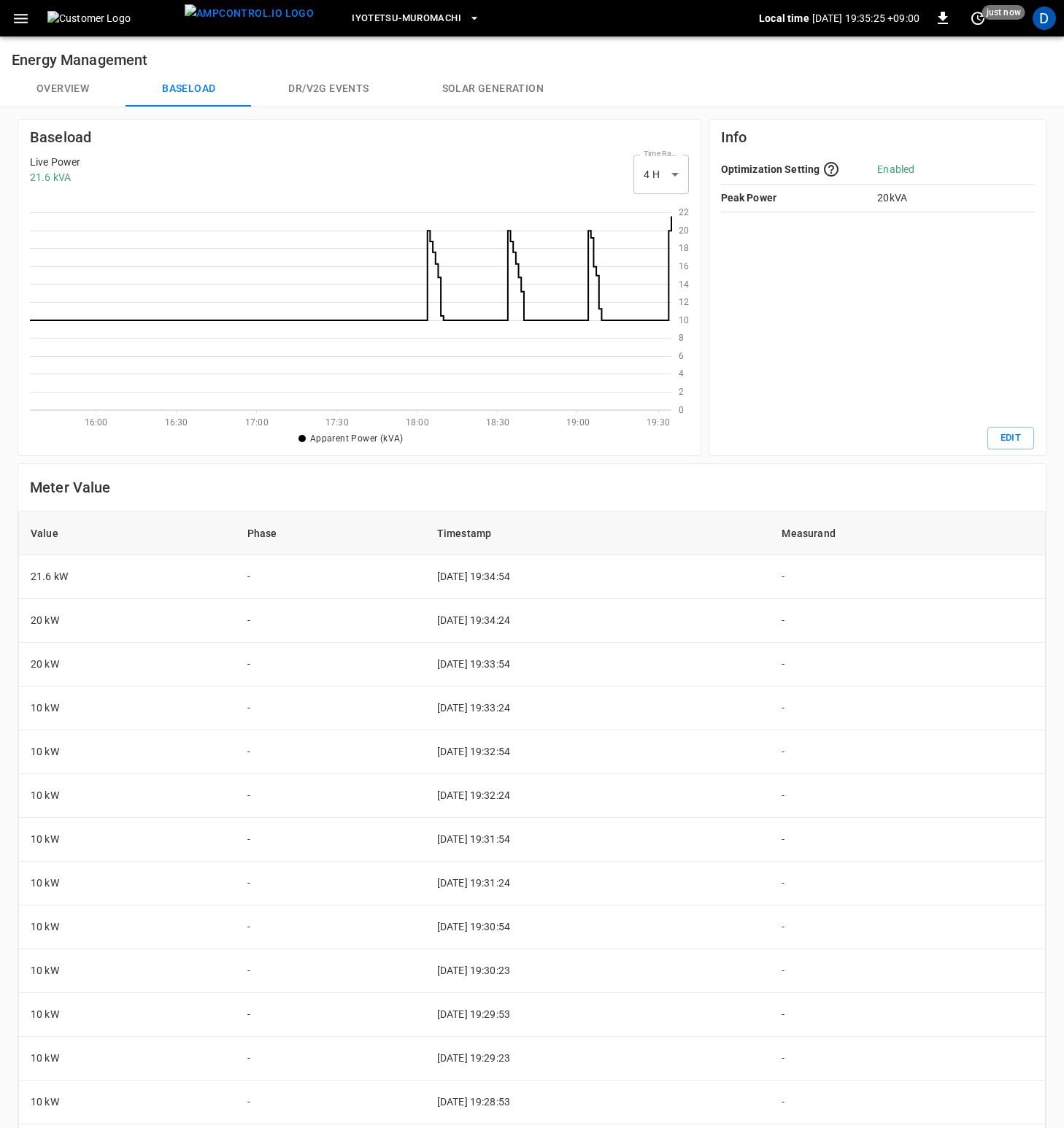
scroll to position [201, 631]
click at [59, 89] on button "Overview" at bounding box center [62, 89] width 126 height 35
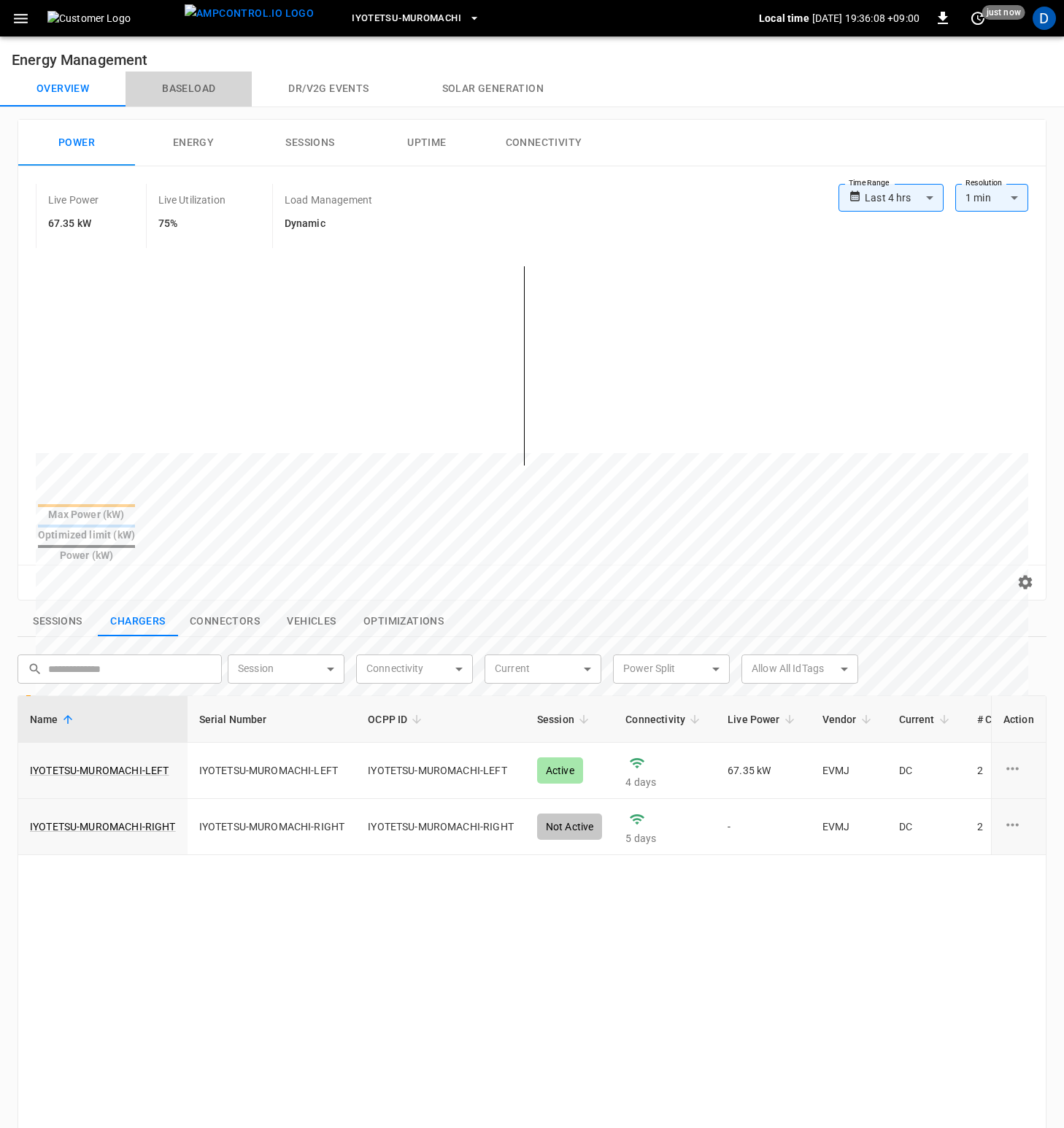
click at [185, 90] on button "Baseload" at bounding box center [189, 89] width 126 height 35
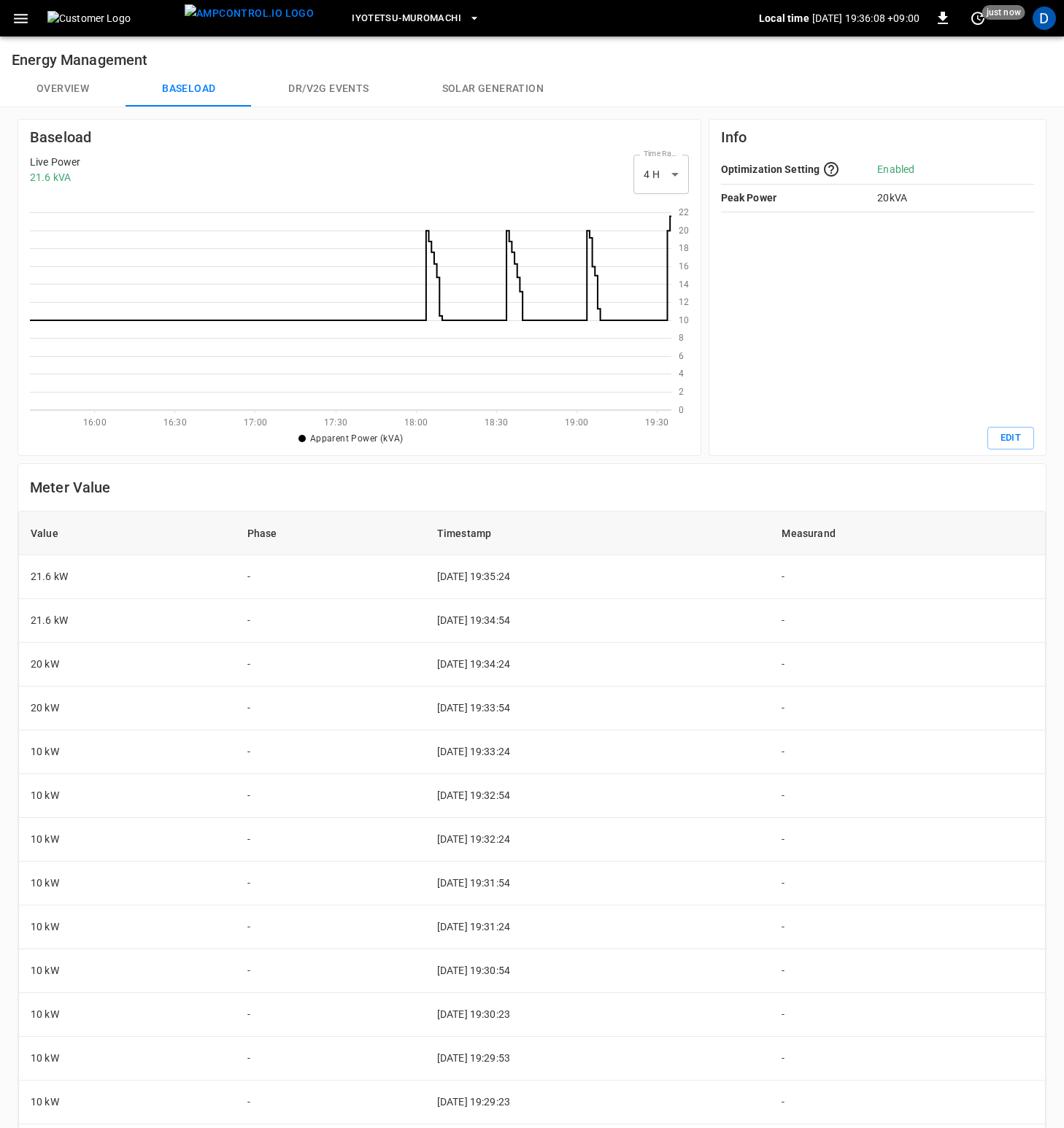
scroll to position [201, 631]
click at [70, 91] on button "Overview" at bounding box center [62, 89] width 126 height 35
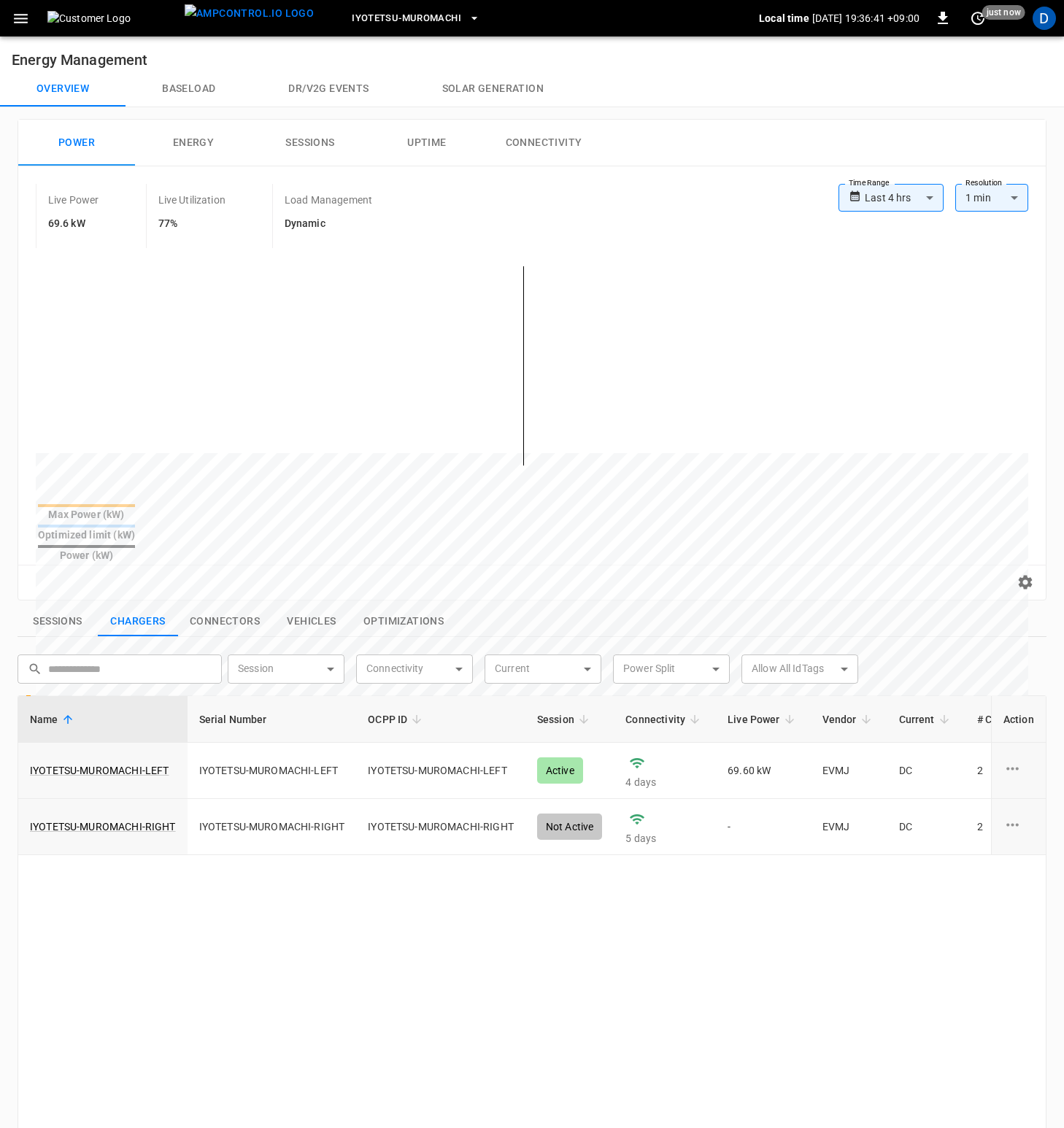
click at [215, 82] on button "Baseload" at bounding box center [189, 89] width 126 height 35
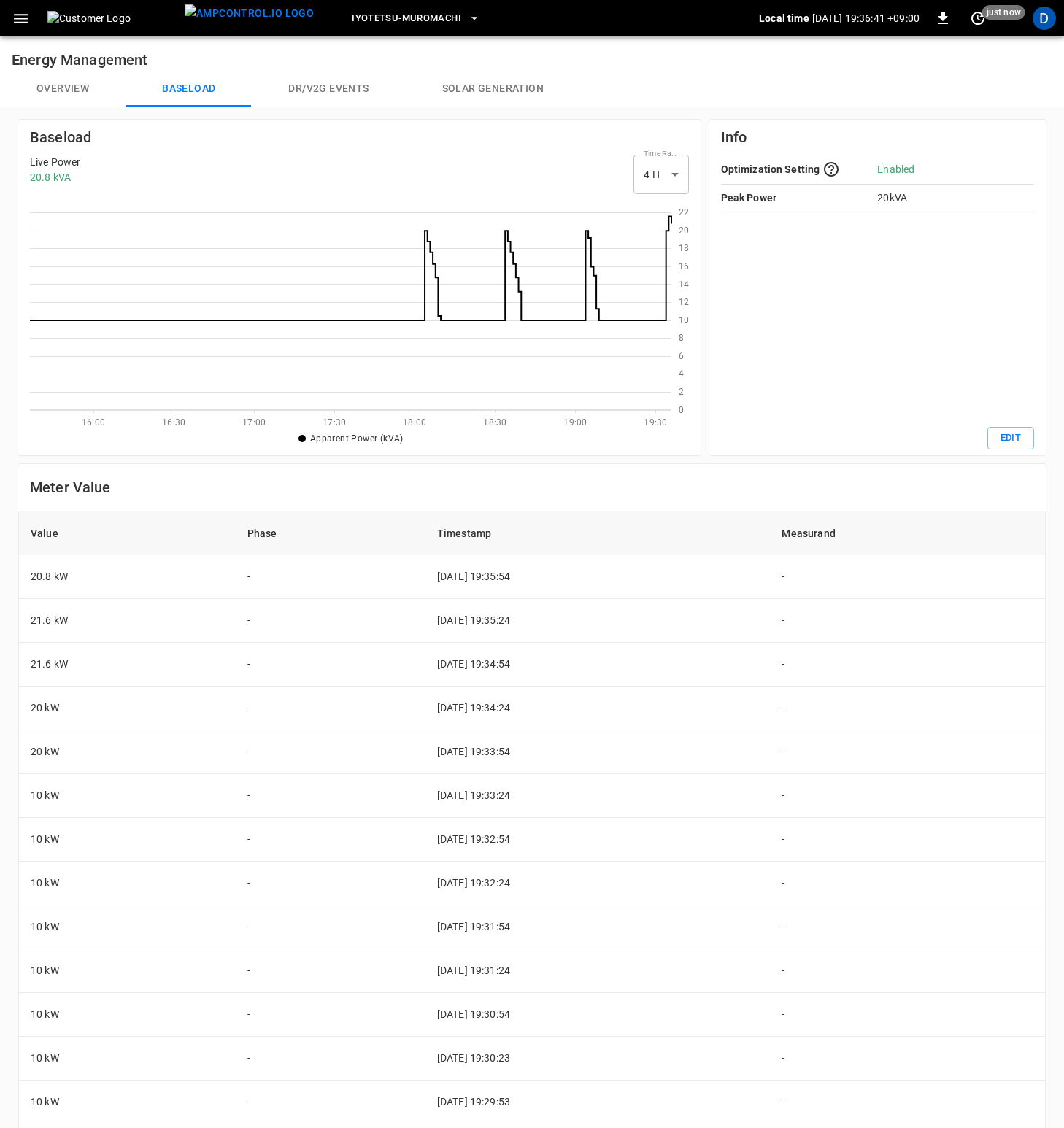
scroll to position [201, 631]
click at [61, 90] on button "Overview" at bounding box center [62, 89] width 126 height 35
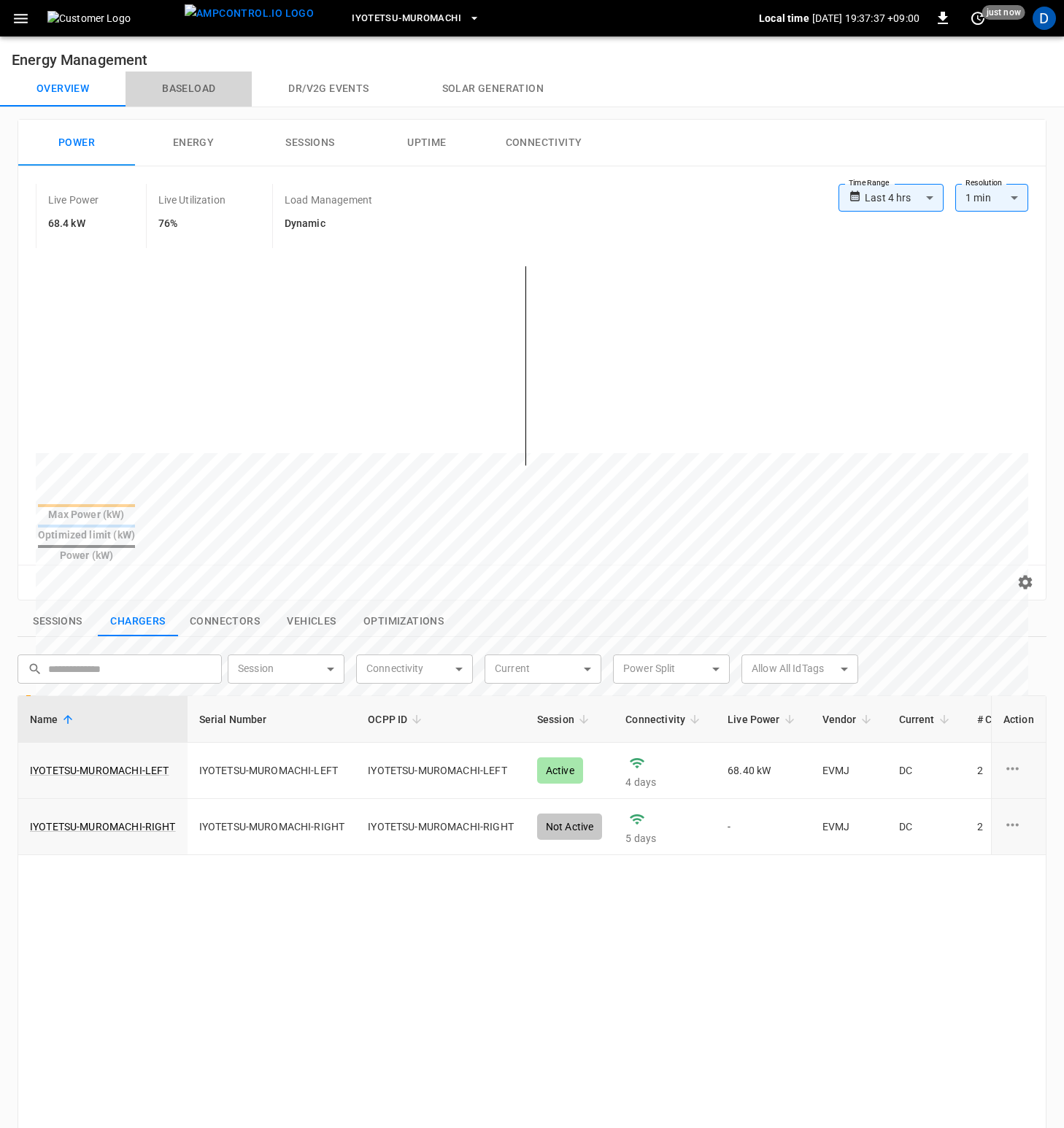
click at [181, 88] on button "Baseload" at bounding box center [189, 89] width 126 height 35
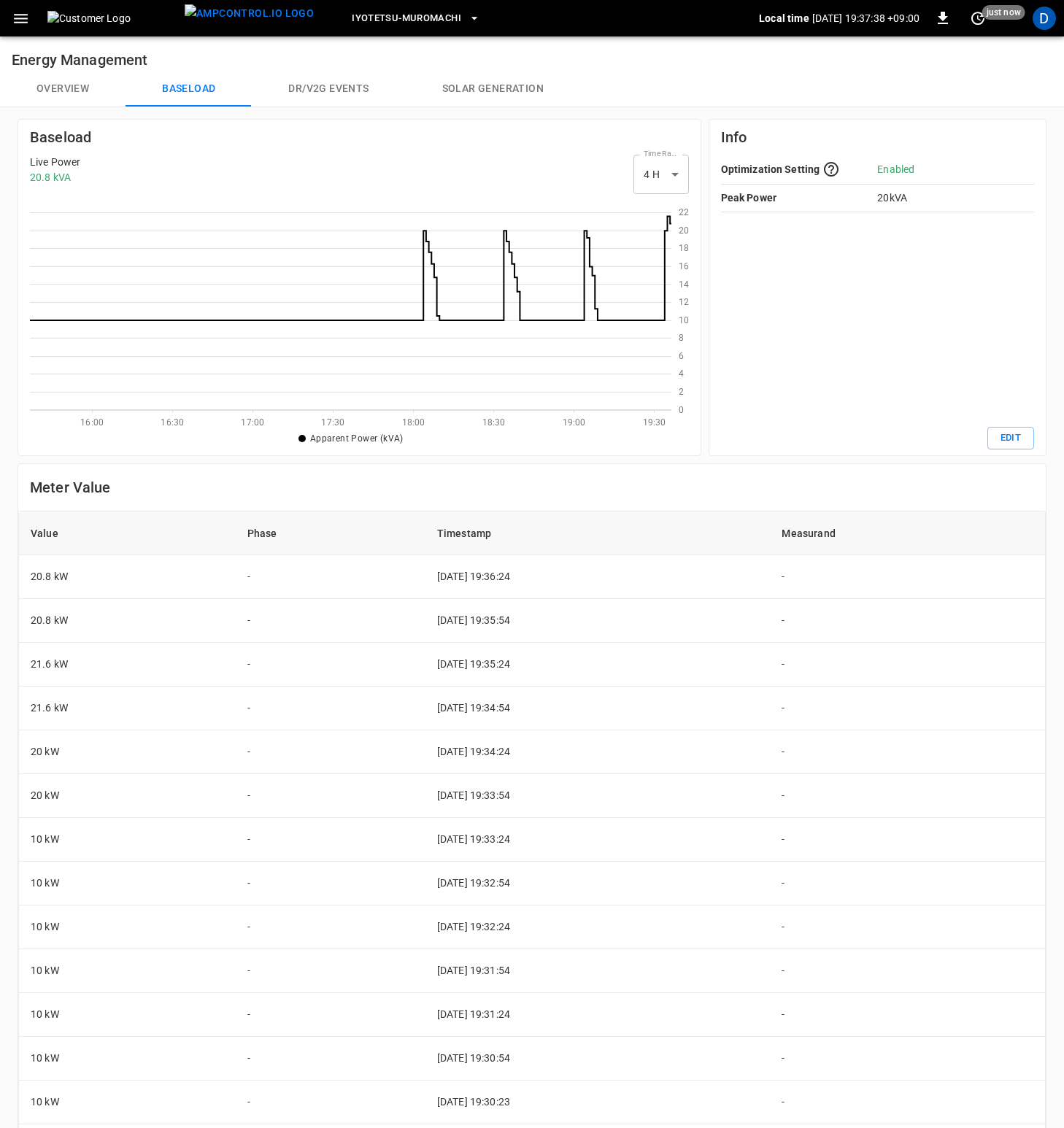
scroll to position [201, 631]
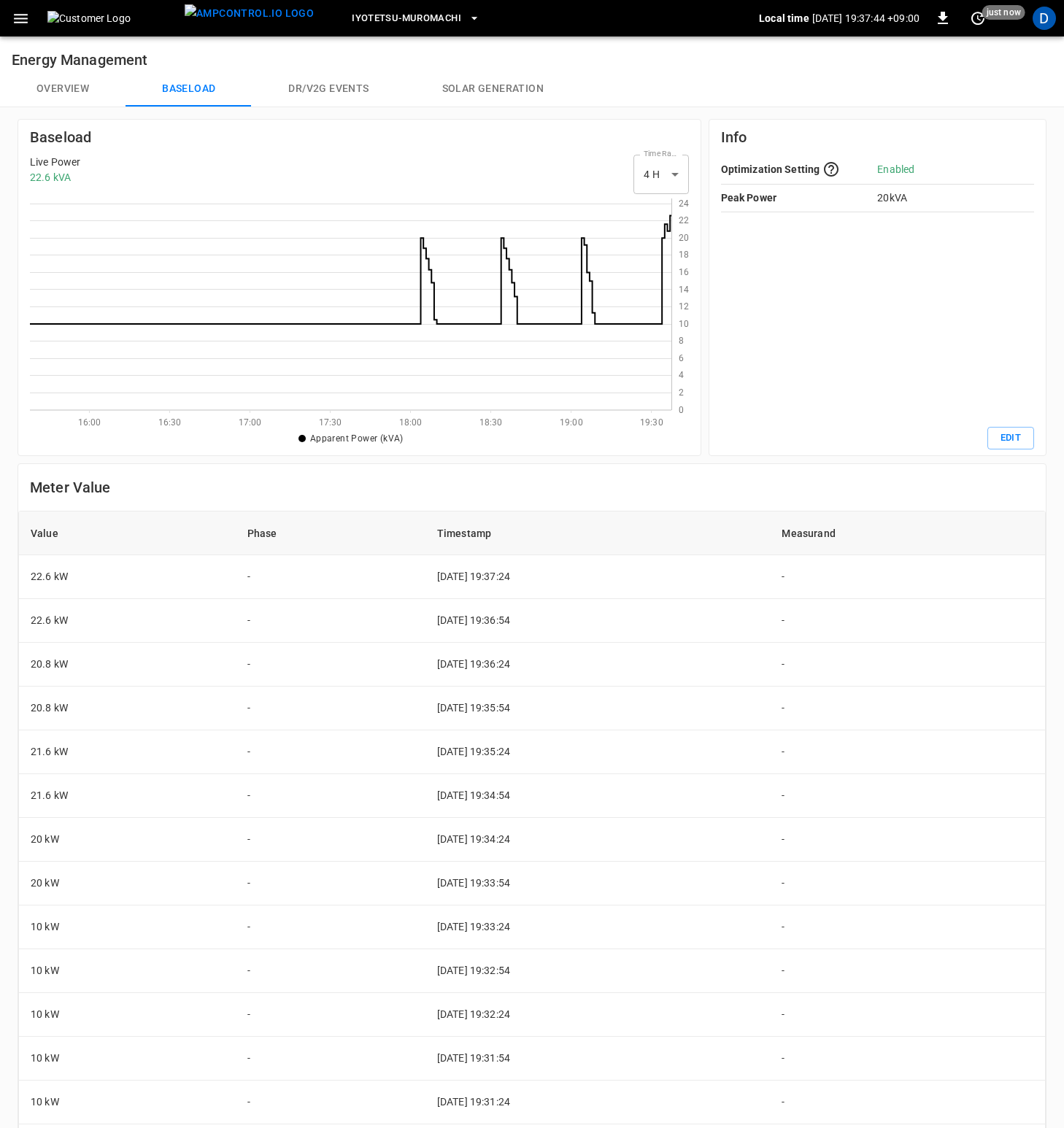
click at [61, 87] on button "Overview" at bounding box center [62, 89] width 126 height 35
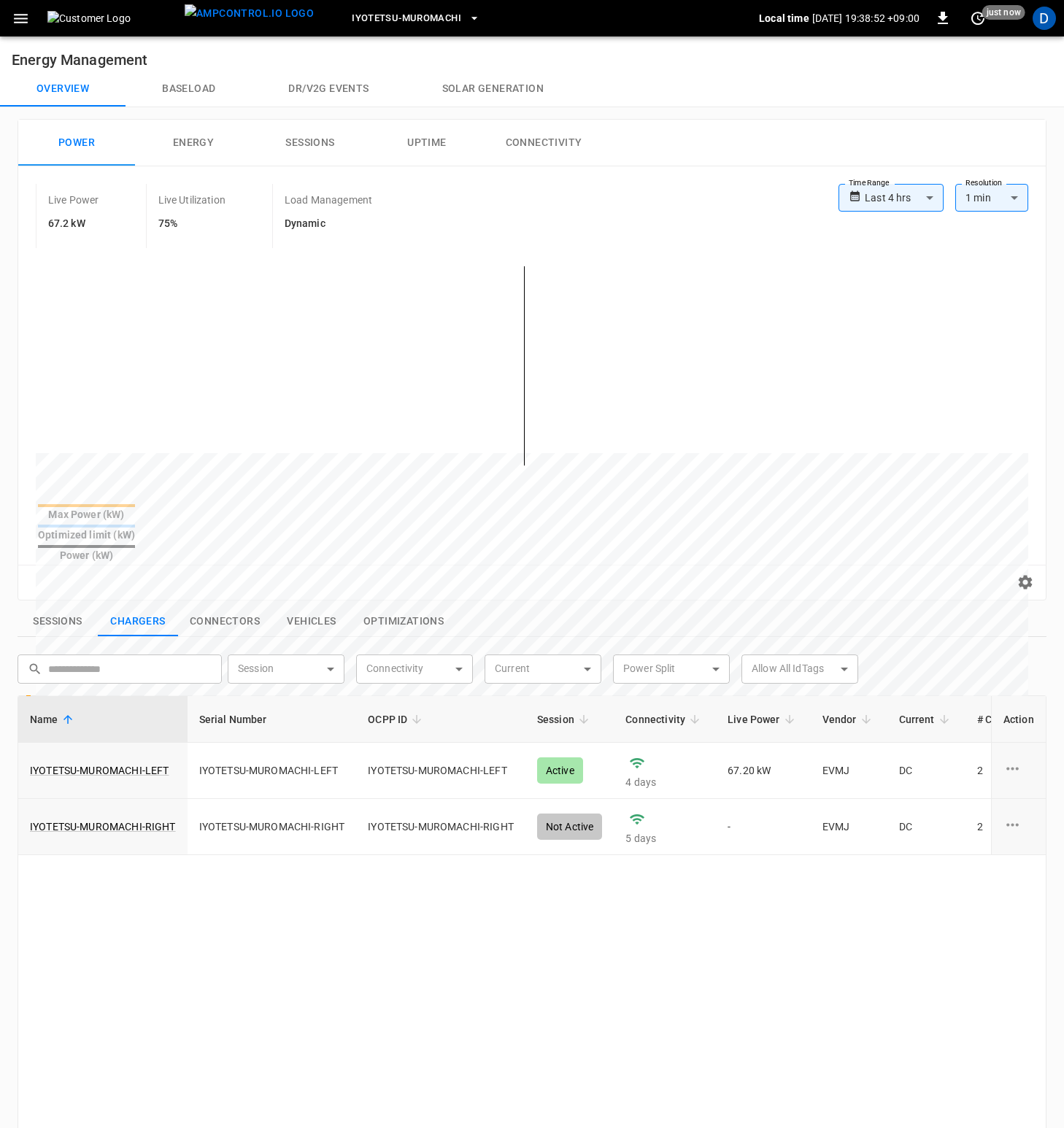
click at [197, 88] on button "Baseload" at bounding box center [189, 89] width 126 height 35
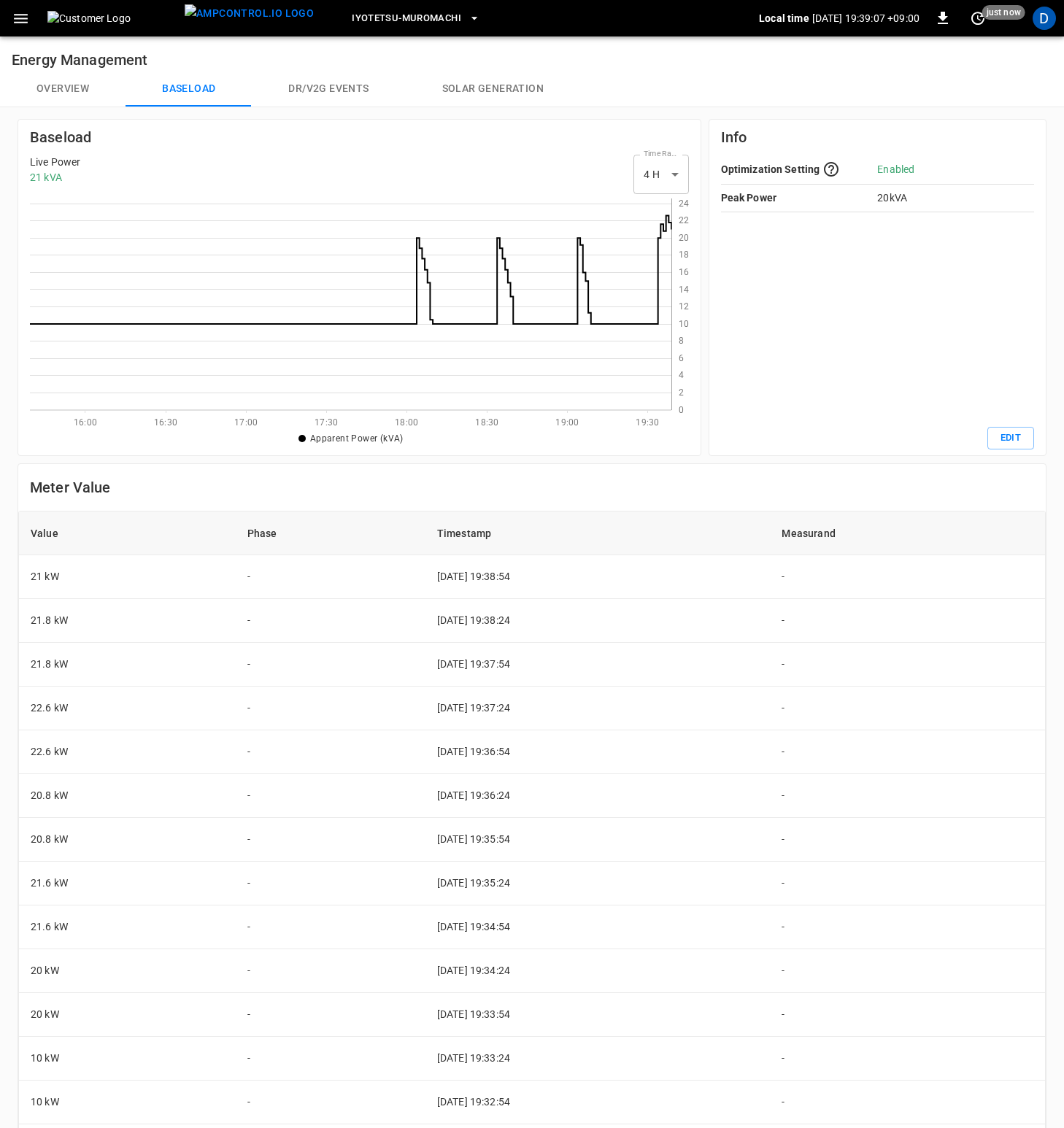
click at [55, 87] on button "Overview" at bounding box center [62, 89] width 126 height 35
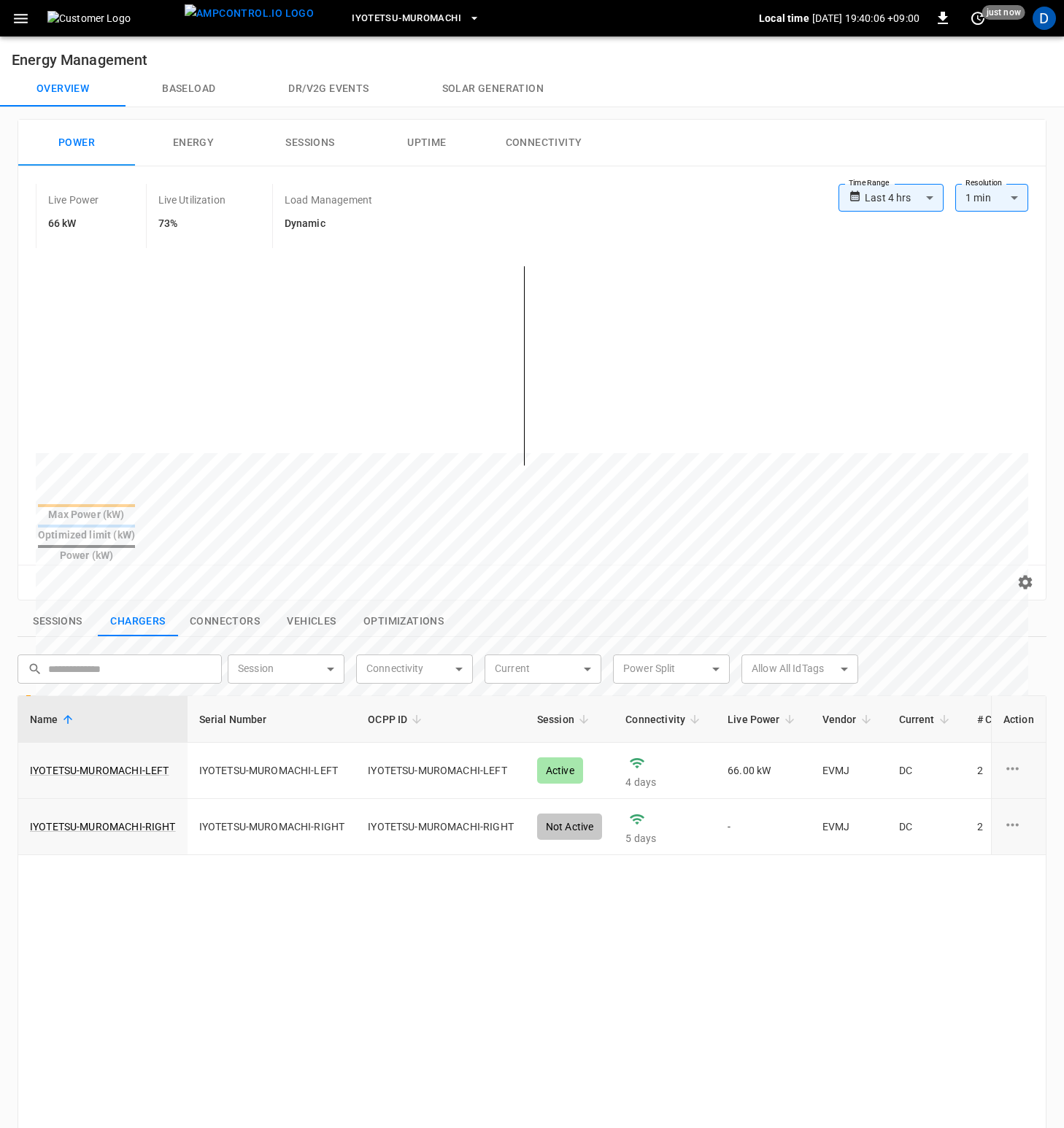
click at [166, 92] on button "Baseload" at bounding box center [189, 89] width 126 height 35
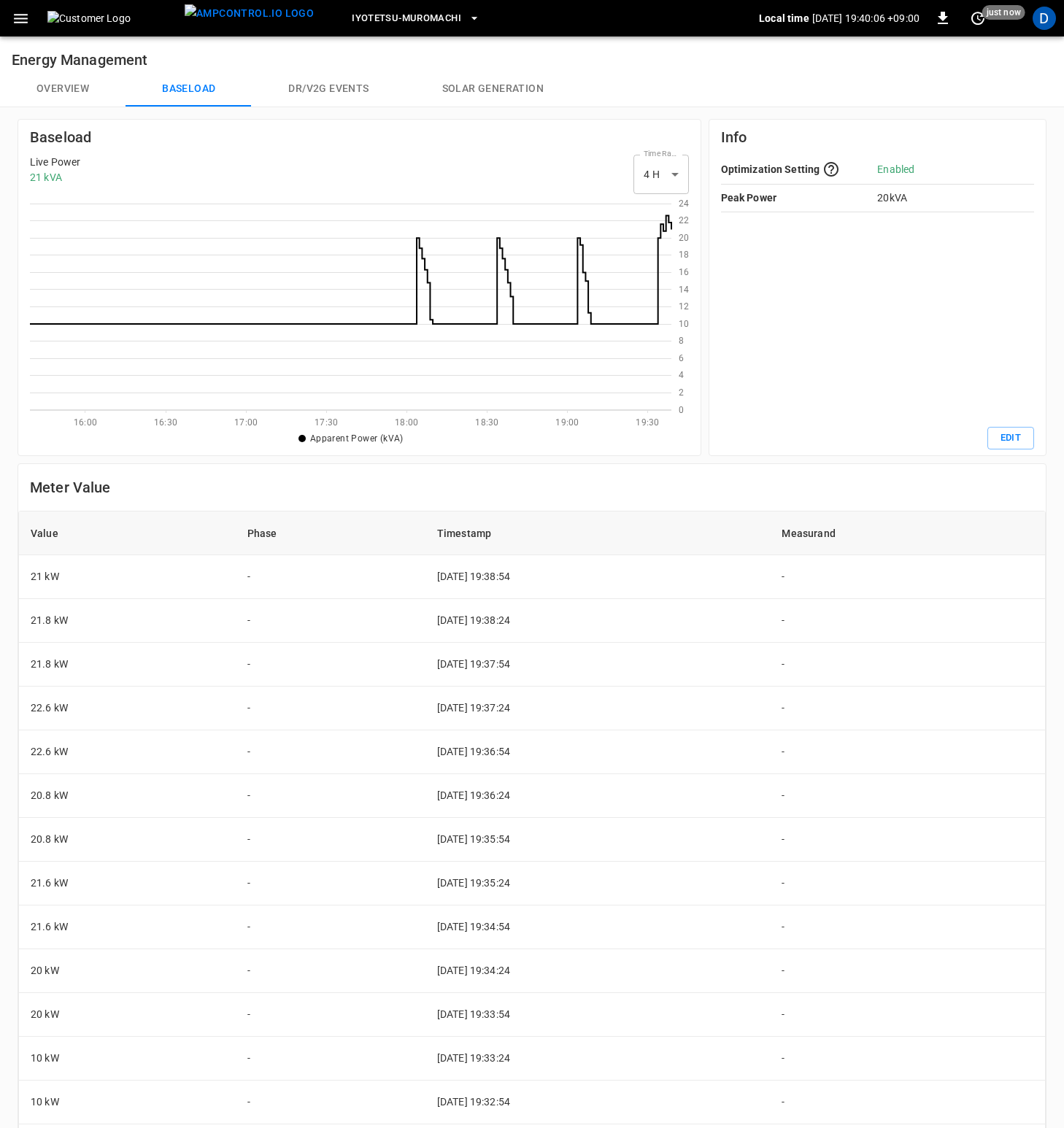
scroll to position [201, 631]
click at [62, 87] on button "Overview" at bounding box center [62, 89] width 126 height 35
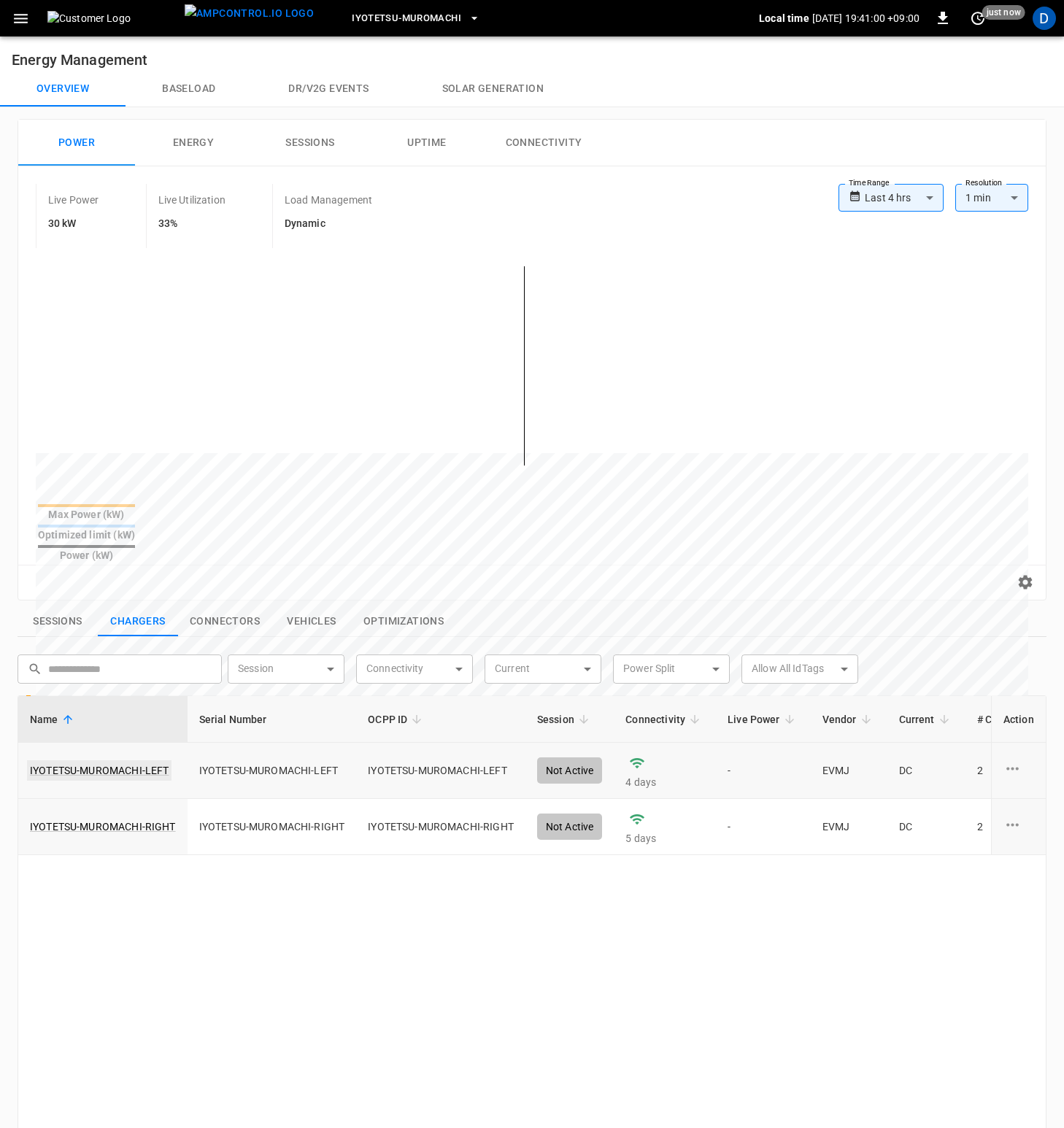
click at [82, 760] on link "IYOTETSU-MUROMACHI-LEFT" at bounding box center [99, 770] width 145 height 20
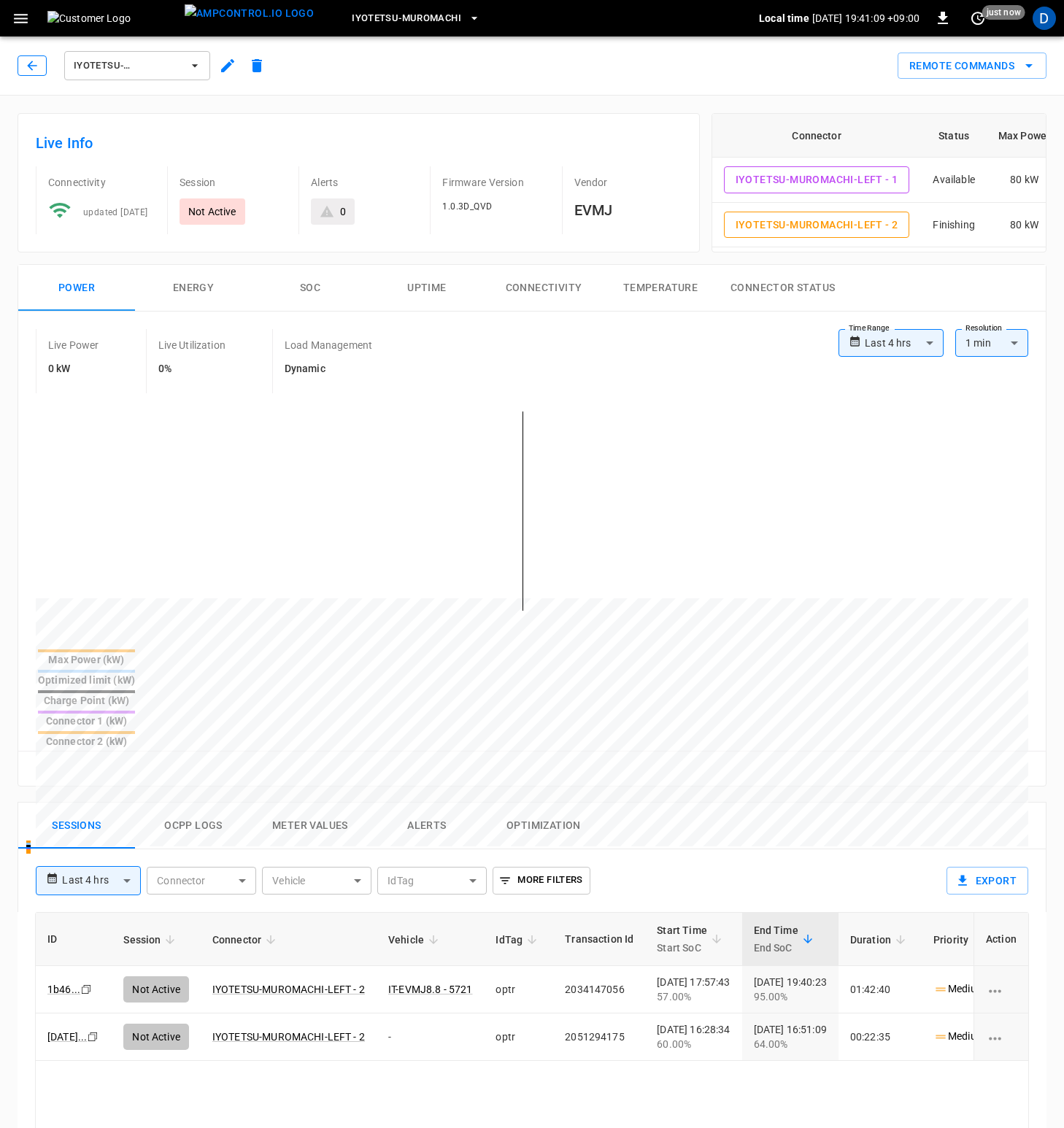
click at [27, 66] on icon "button" at bounding box center [32, 66] width 15 height 15
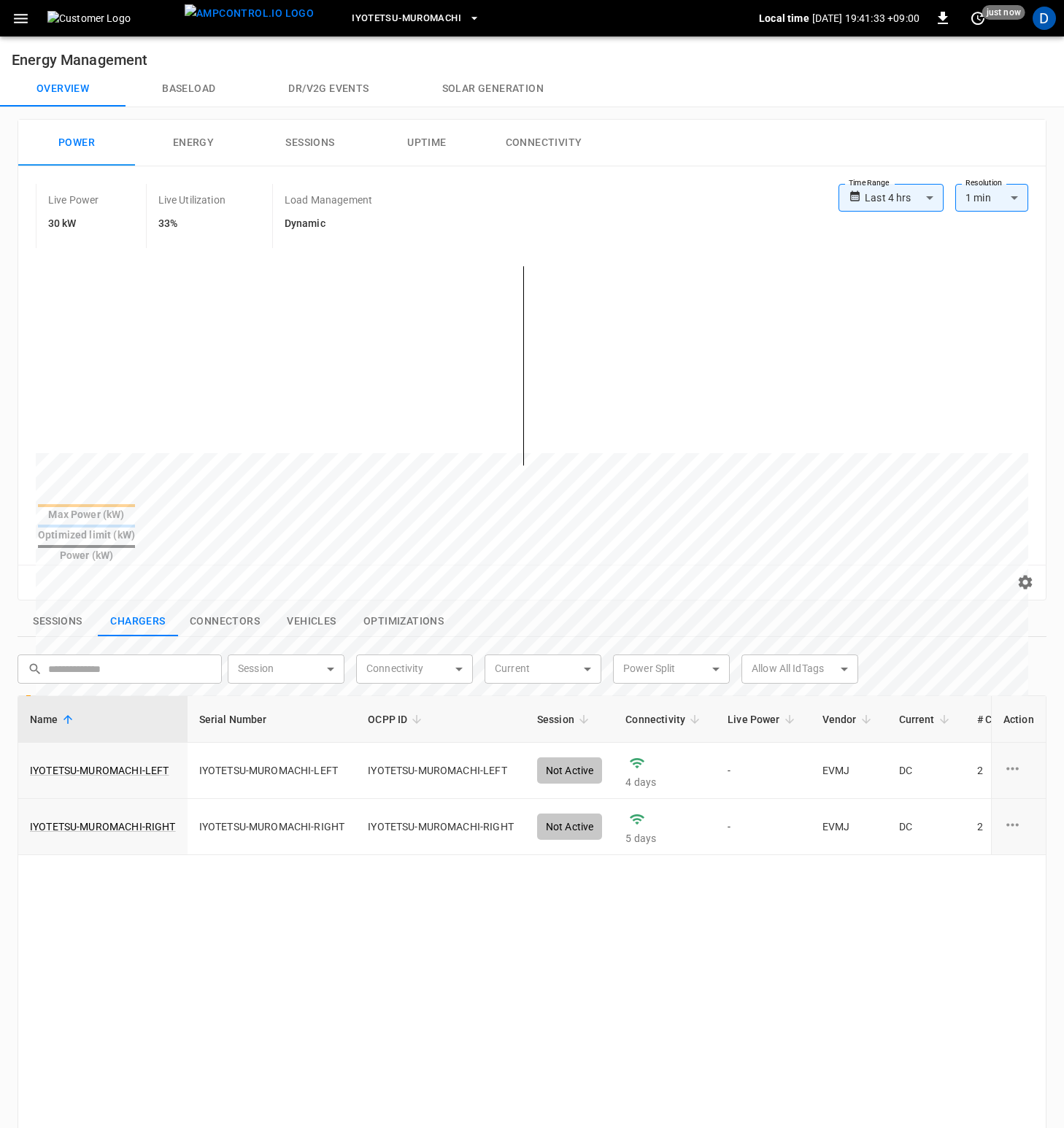
click at [188, 140] on button "Energy" at bounding box center [192, 143] width 116 height 47
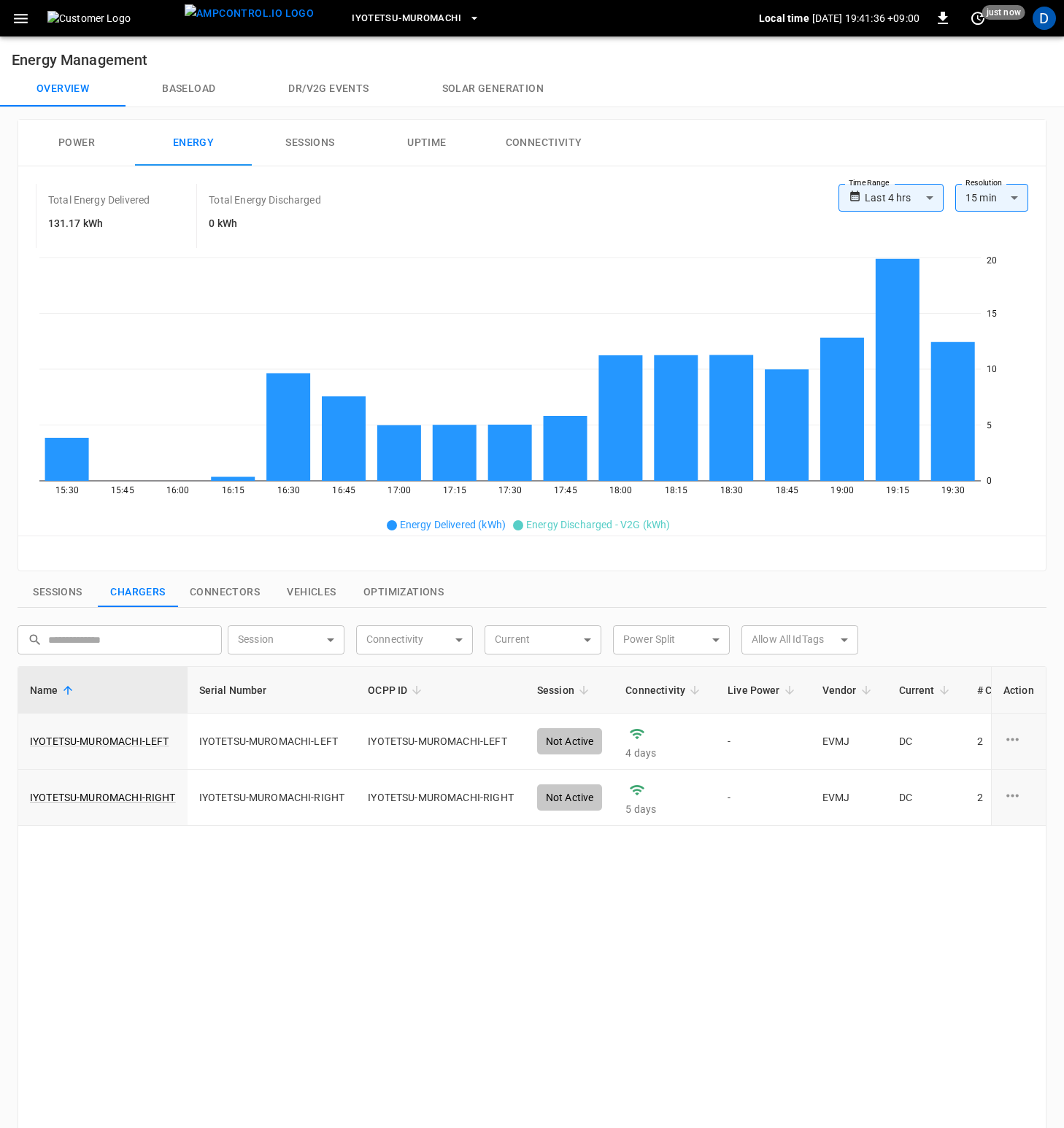
click at [51, 92] on button "Overview" at bounding box center [62, 89] width 126 height 35
click at [70, 138] on button "Power" at bounding box center [76, 143] width 116 height 47
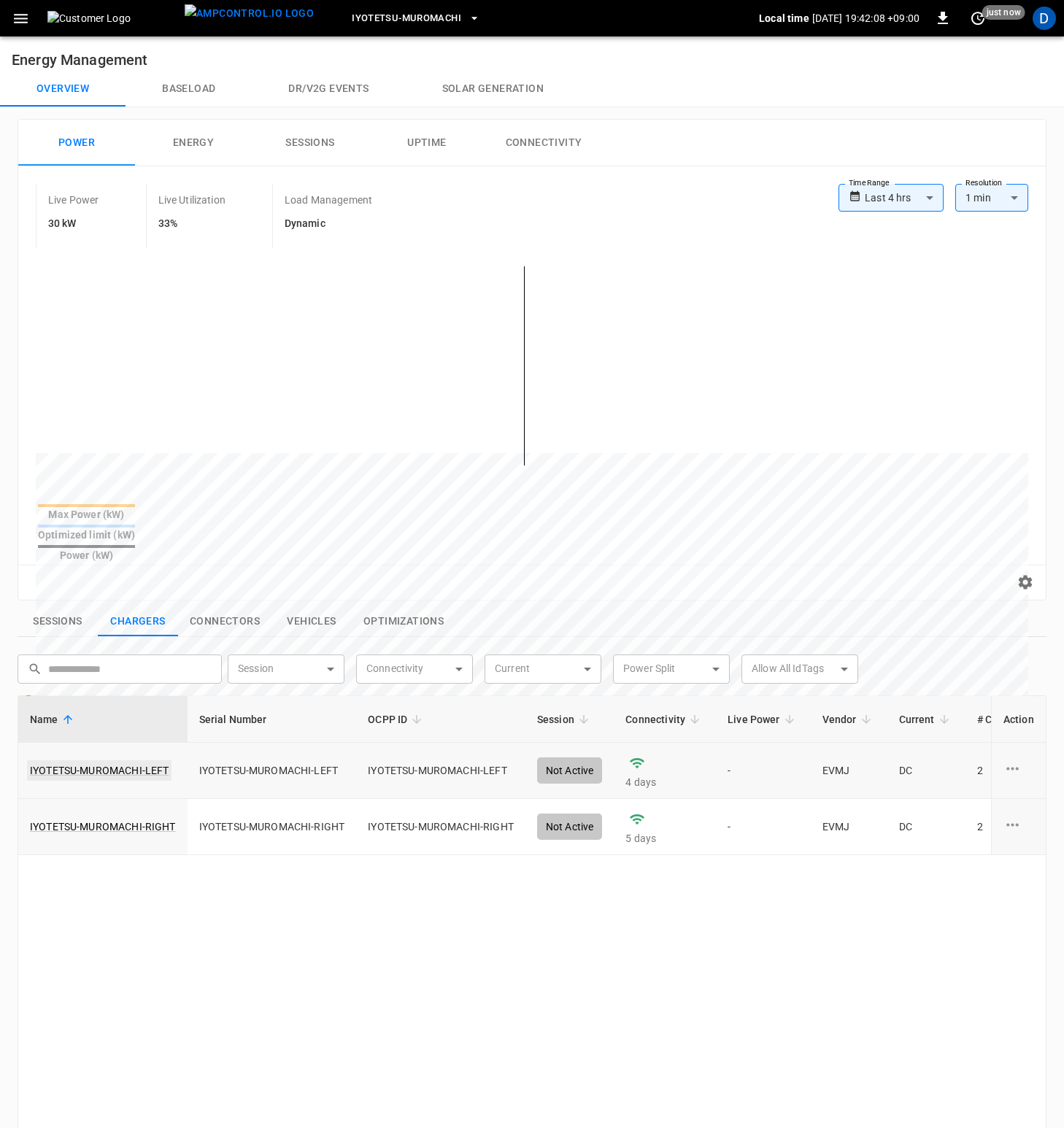
click at [100, 760] on link "IYOTETSU-MUROMACHI-LEFT" at bounding box center [99, 770] width 145 height 20
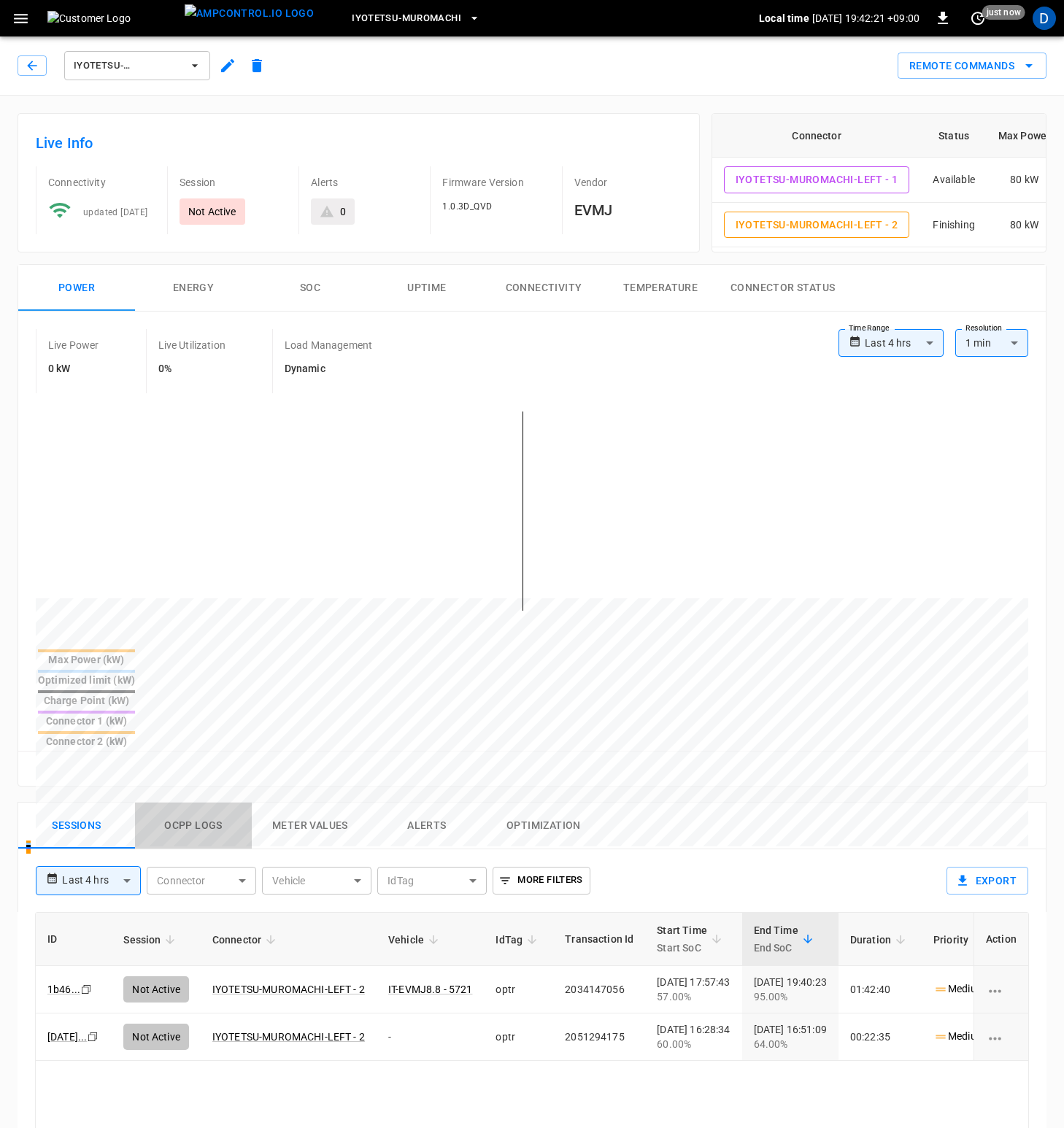
click at [203, 803] on button "Ocpp logs" at bounding box center [192, 826] width 116 height 47
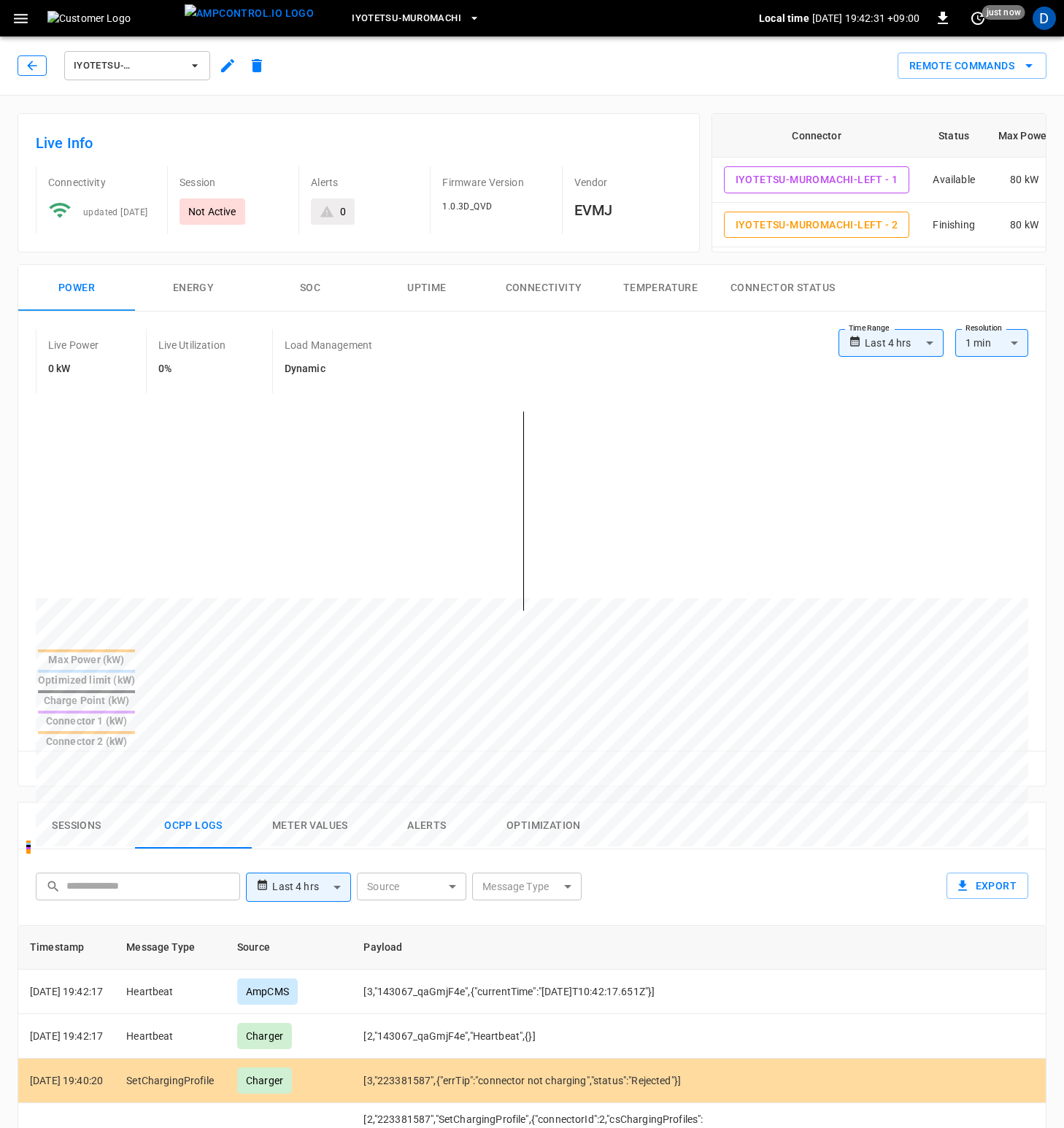
click at [29, 71] on icon "button" at bounding box center [32, 66] width 15 height 15
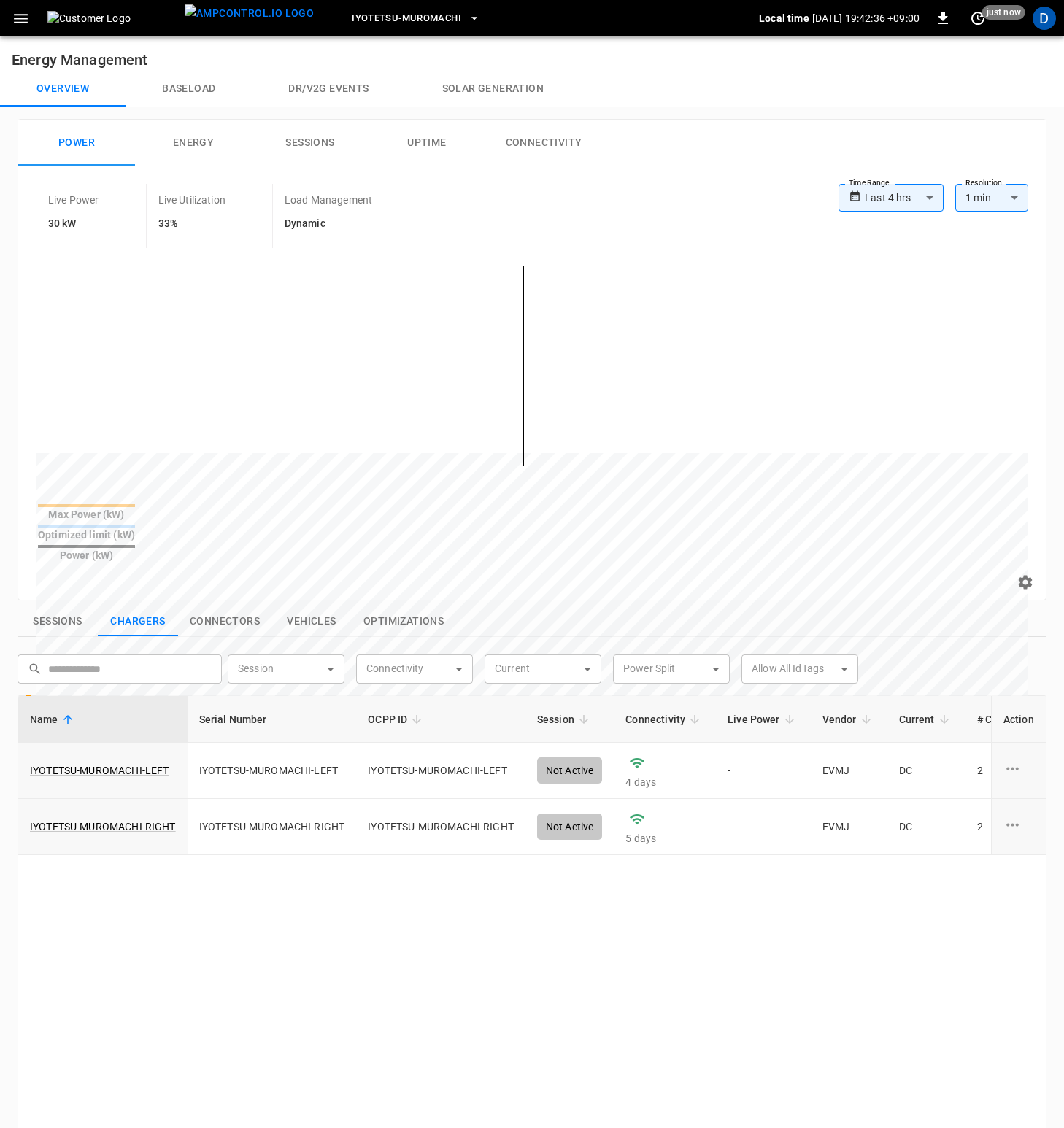
click at [220, 606] on button "Connectors" at bounding box center [225, 620] width 93 height 30
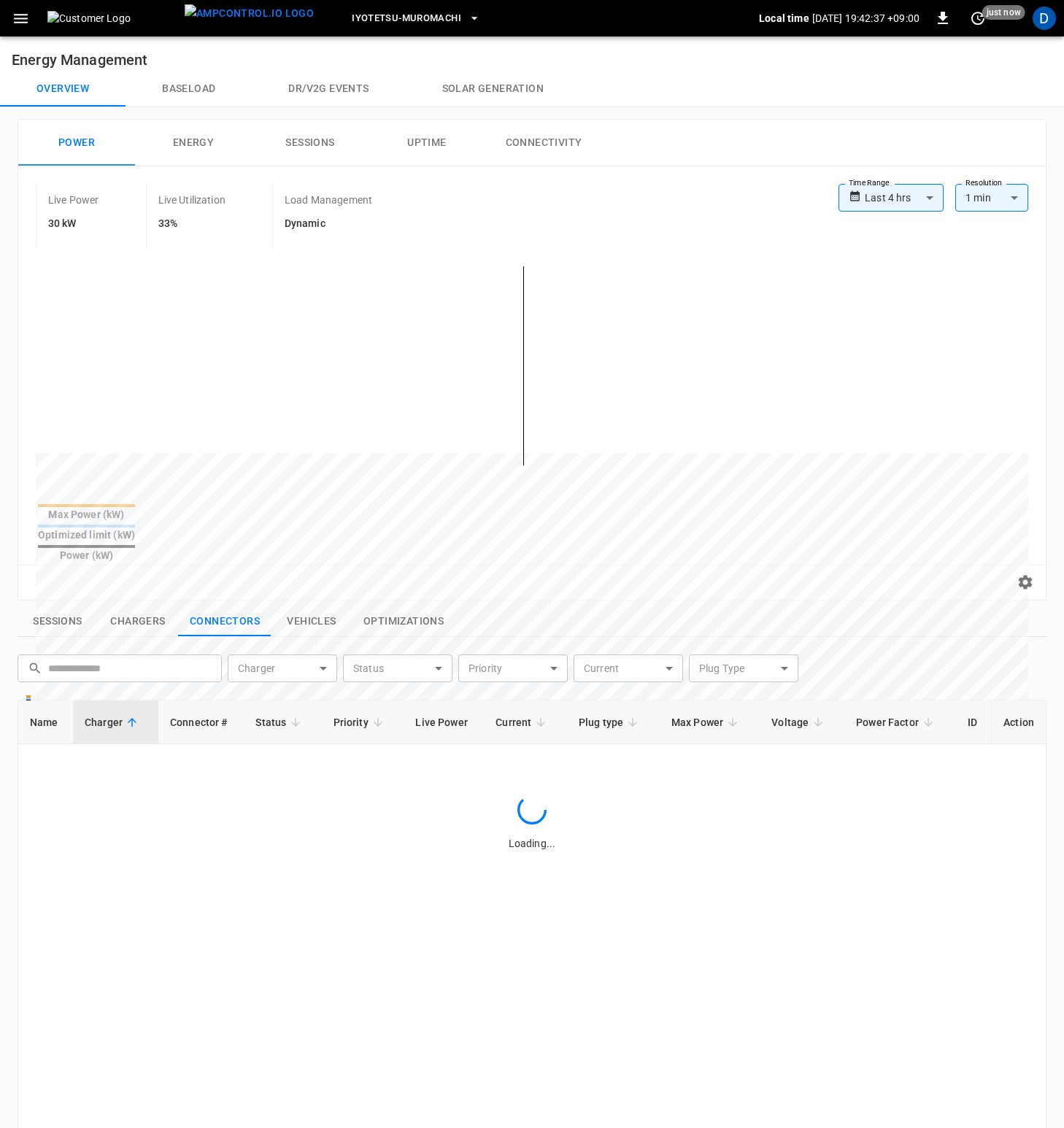
click at [69, 606] on button "Sessions" at bounding box center [58, 620] width 81 height 30
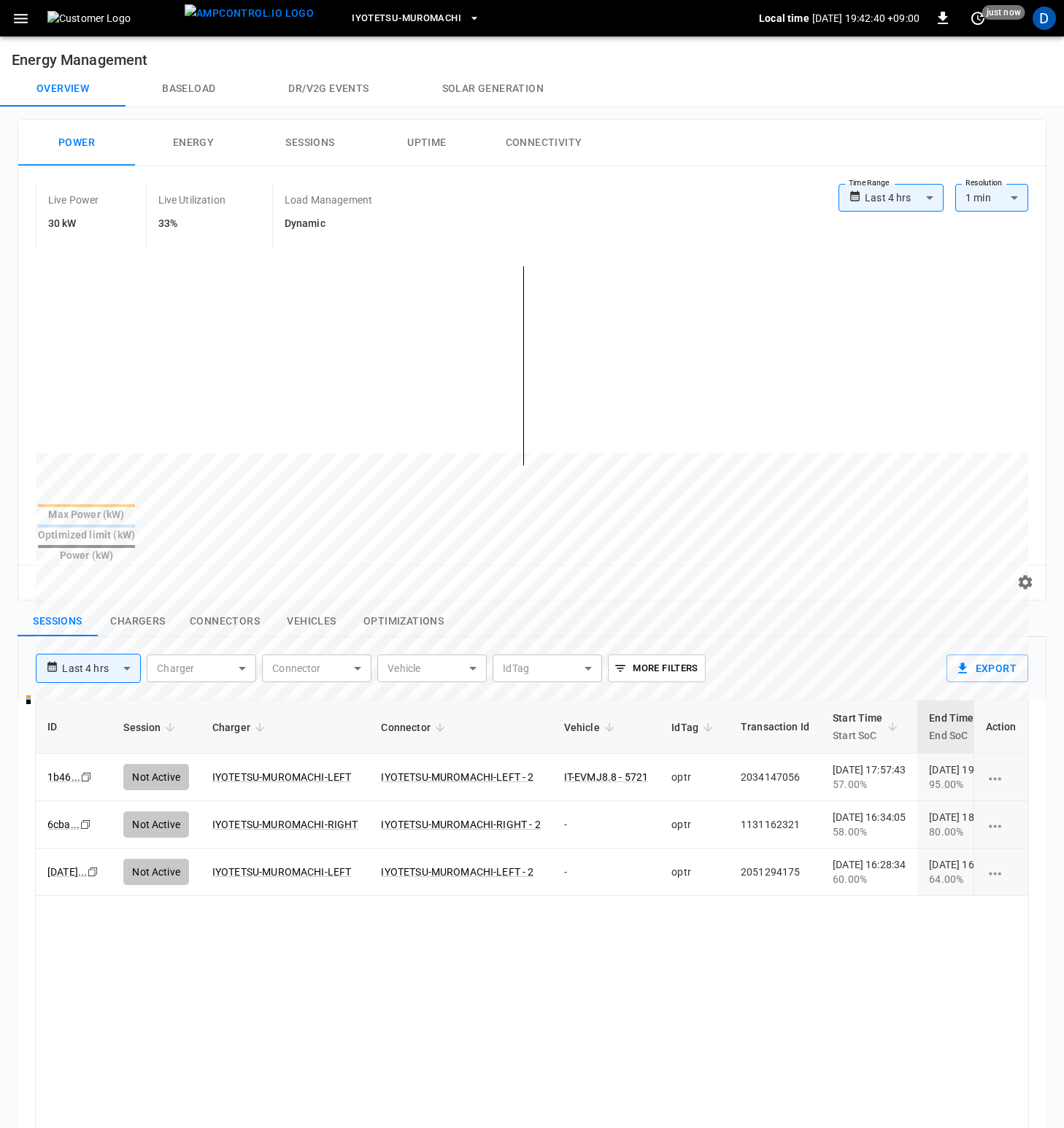
click at [198, 88] on button "Baseload" at bounding box center [189, 89] width 126 height 35
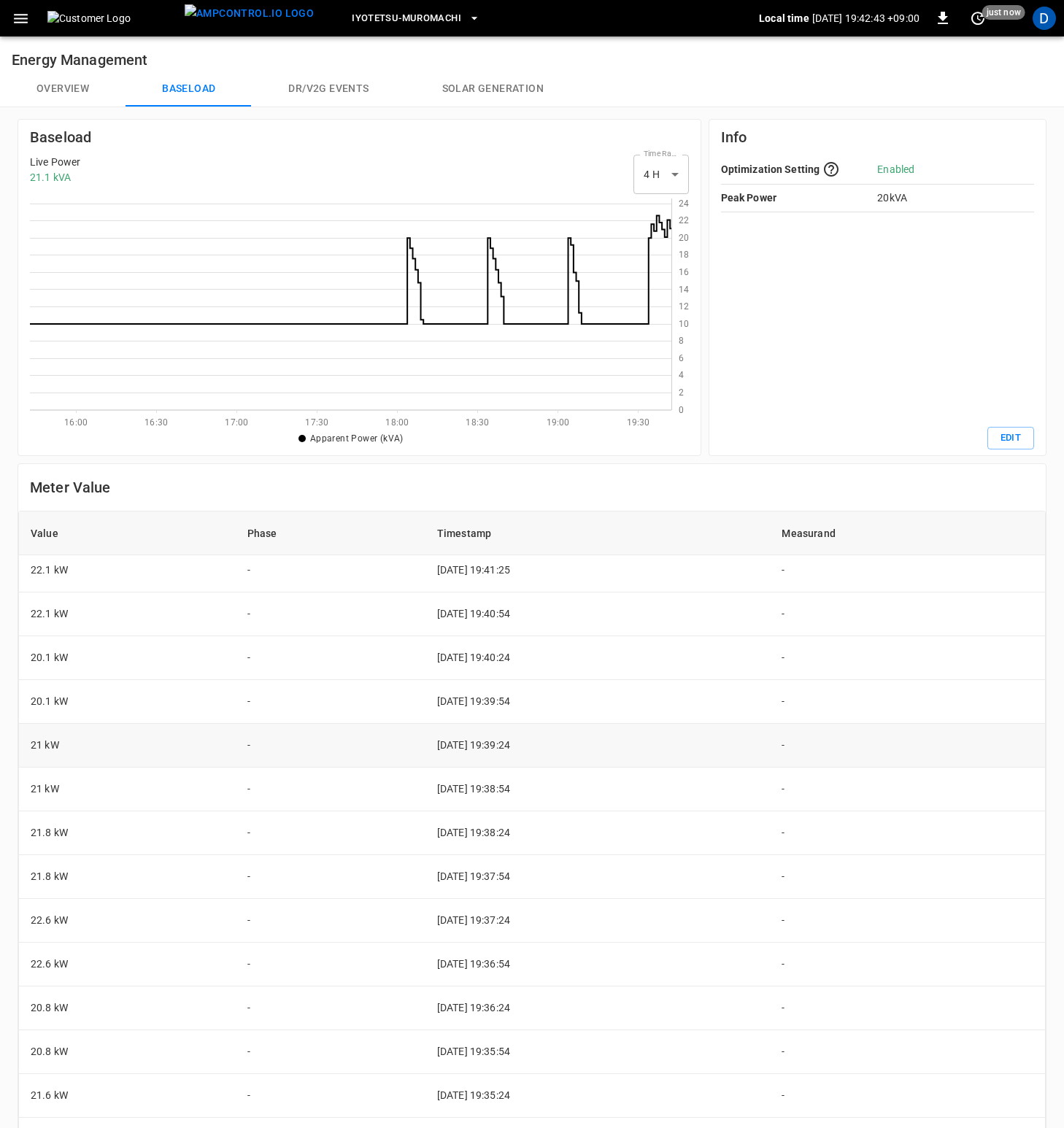
scroll to position [151, 0]
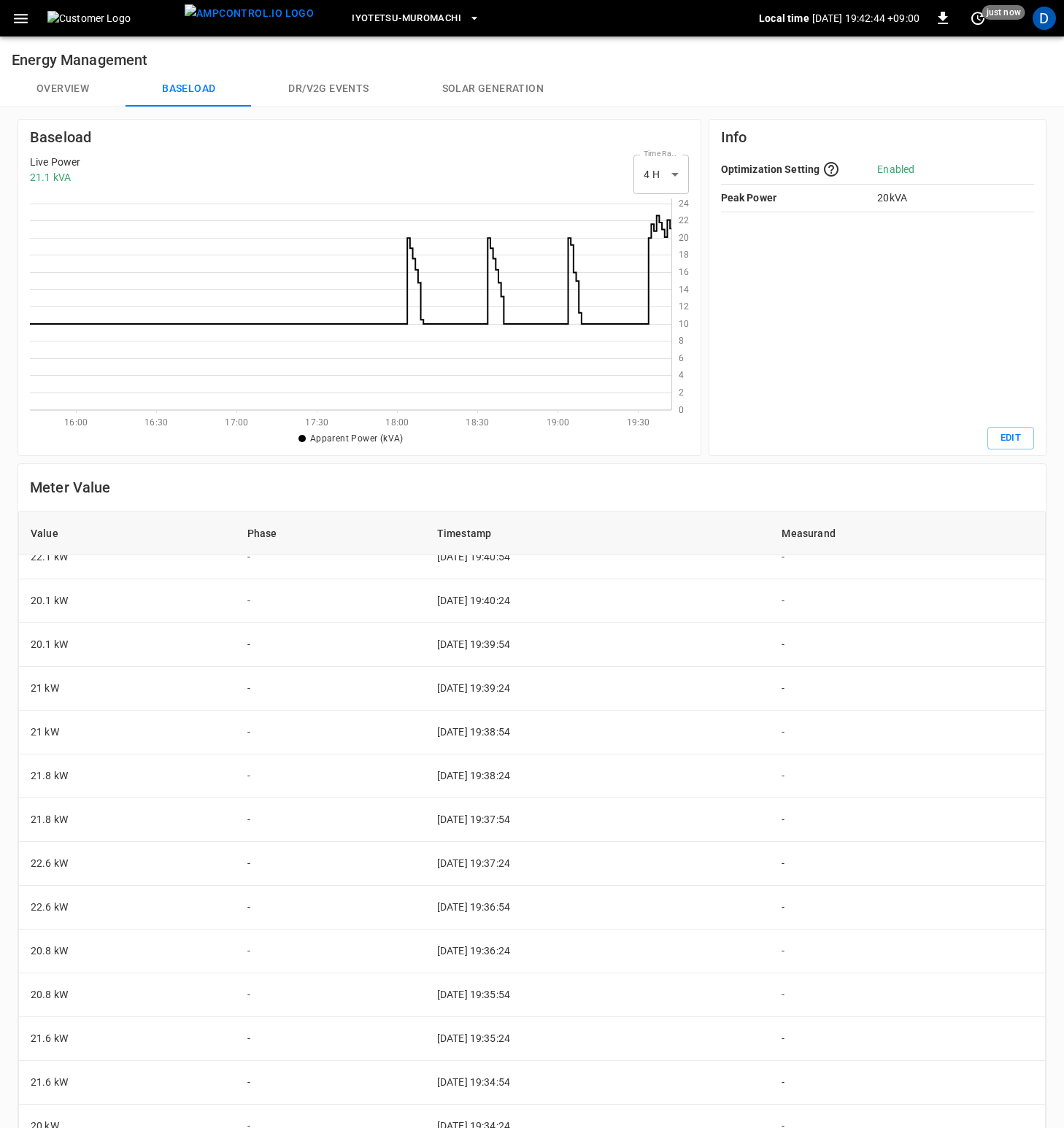
click at [65, 90] on button "Overview" at bounding box center [62, 89] width 126 height 35
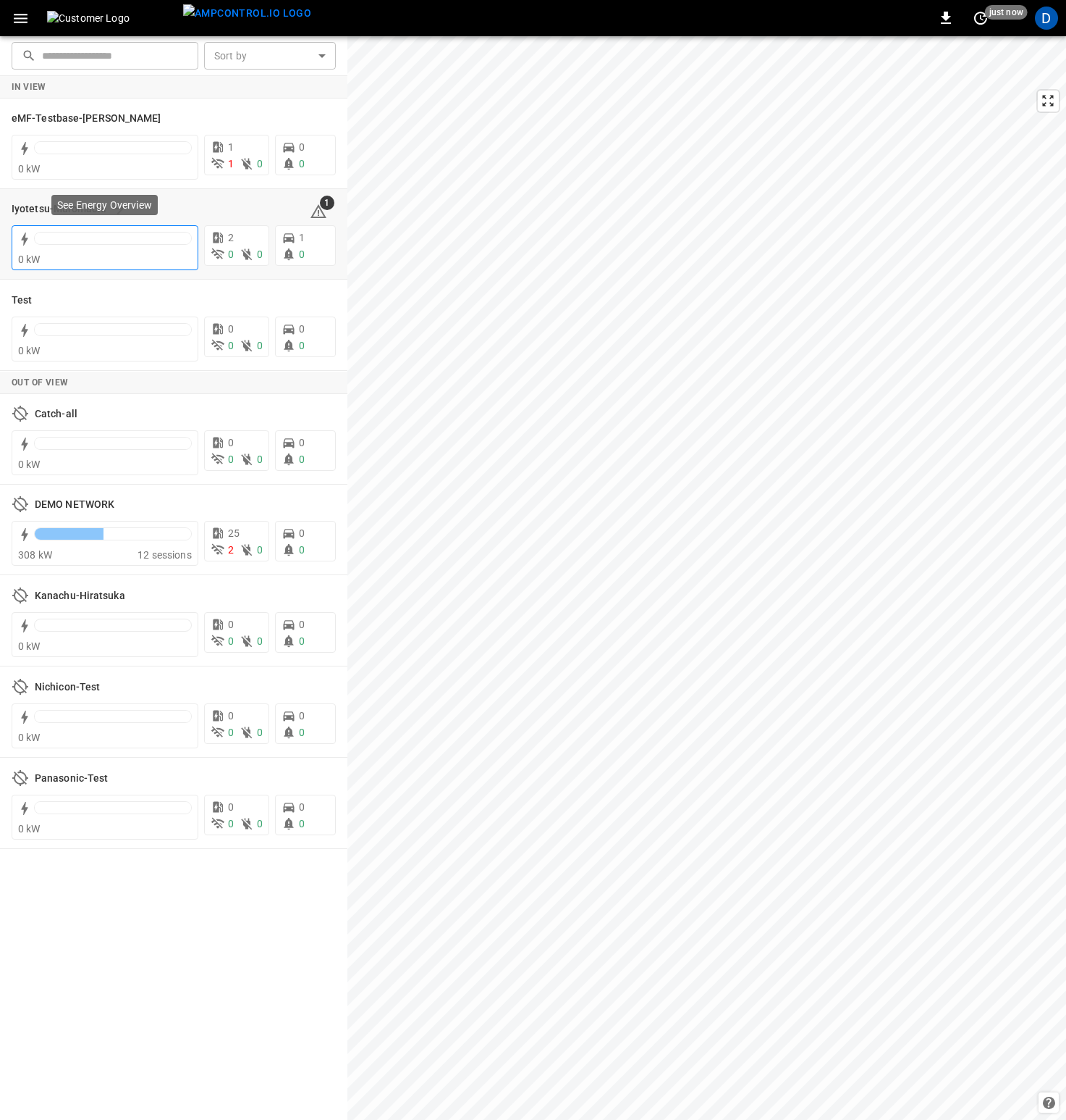
click at [90, 264] on div "0 kW" at bounding box center [105, 259] width 174 height 15
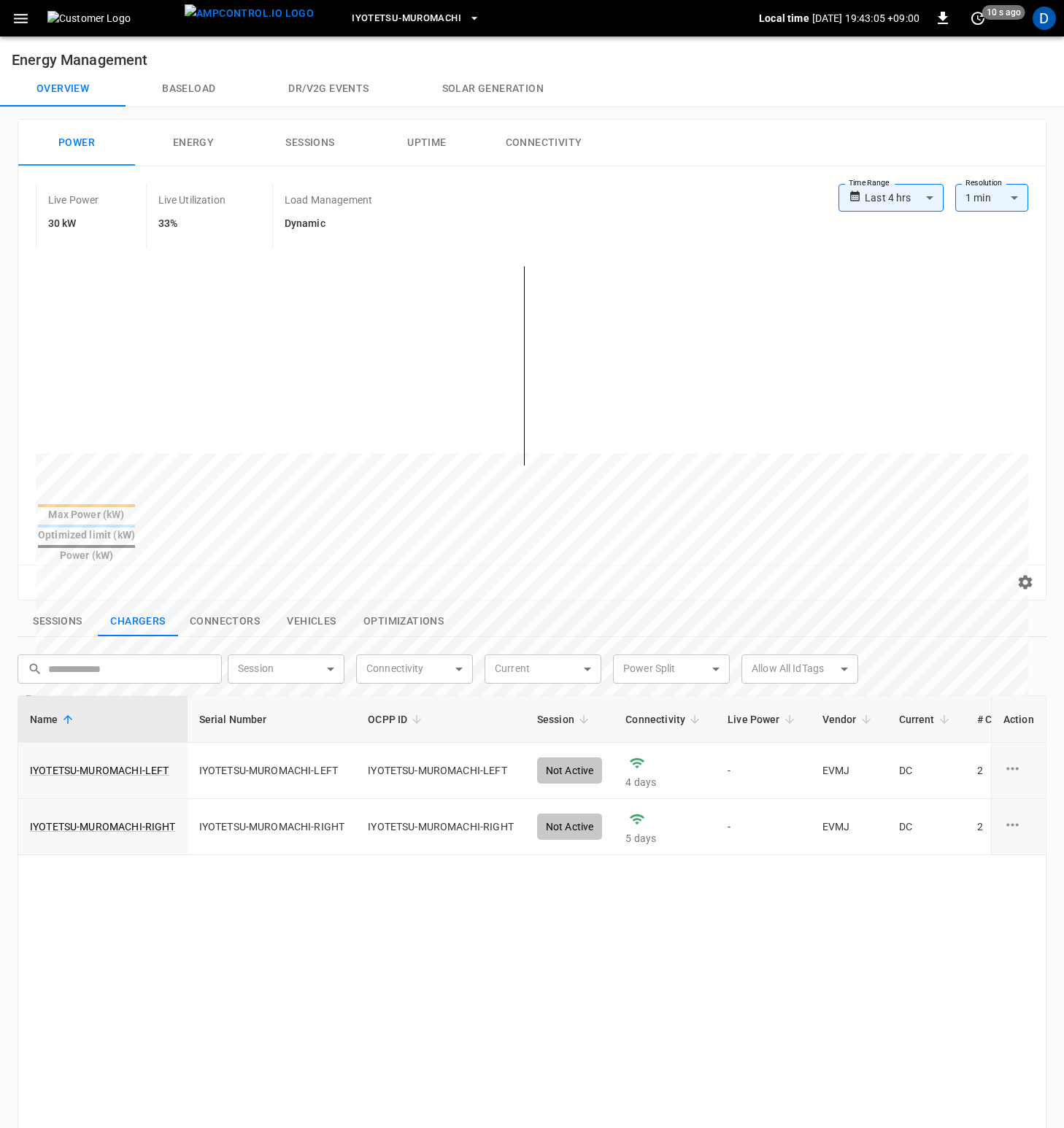
click at [202, 93] on button "Baseload" at bounding box center [189, 89] width 126 height 35
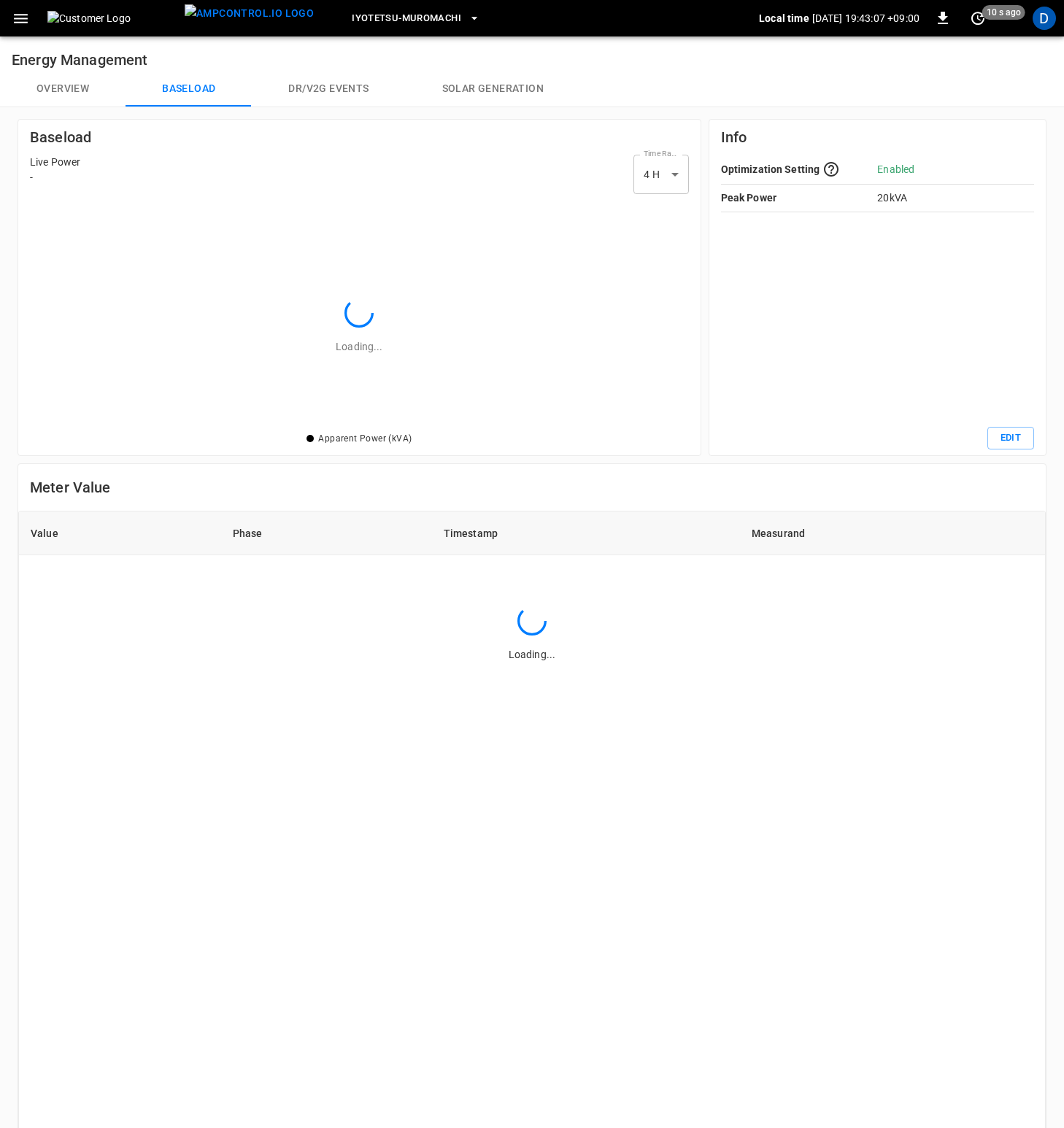
scroll to position [201, 631]
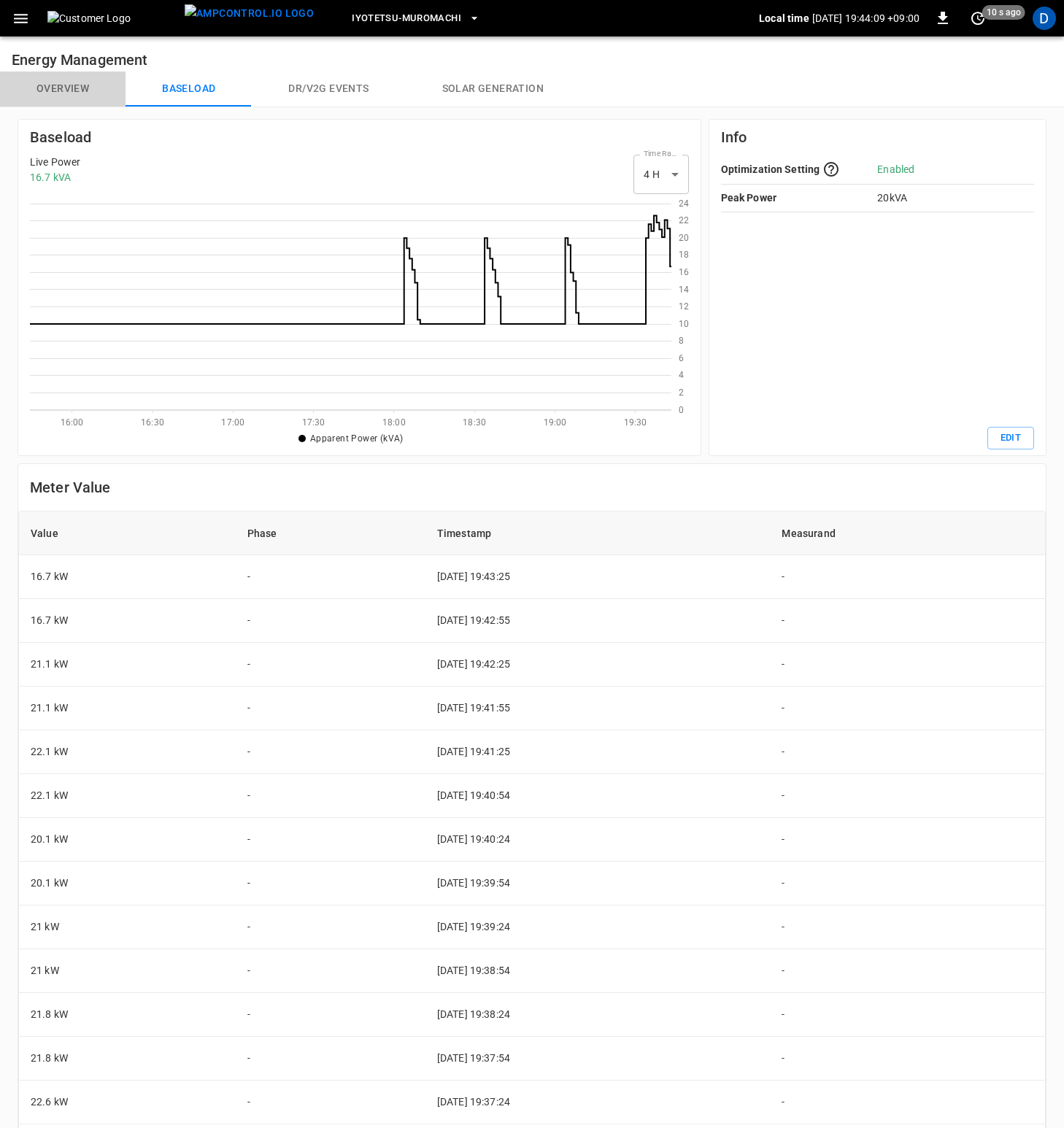
click at [70, 95] on button "Overview" at bounding box center [62, 89] width 126 height 35
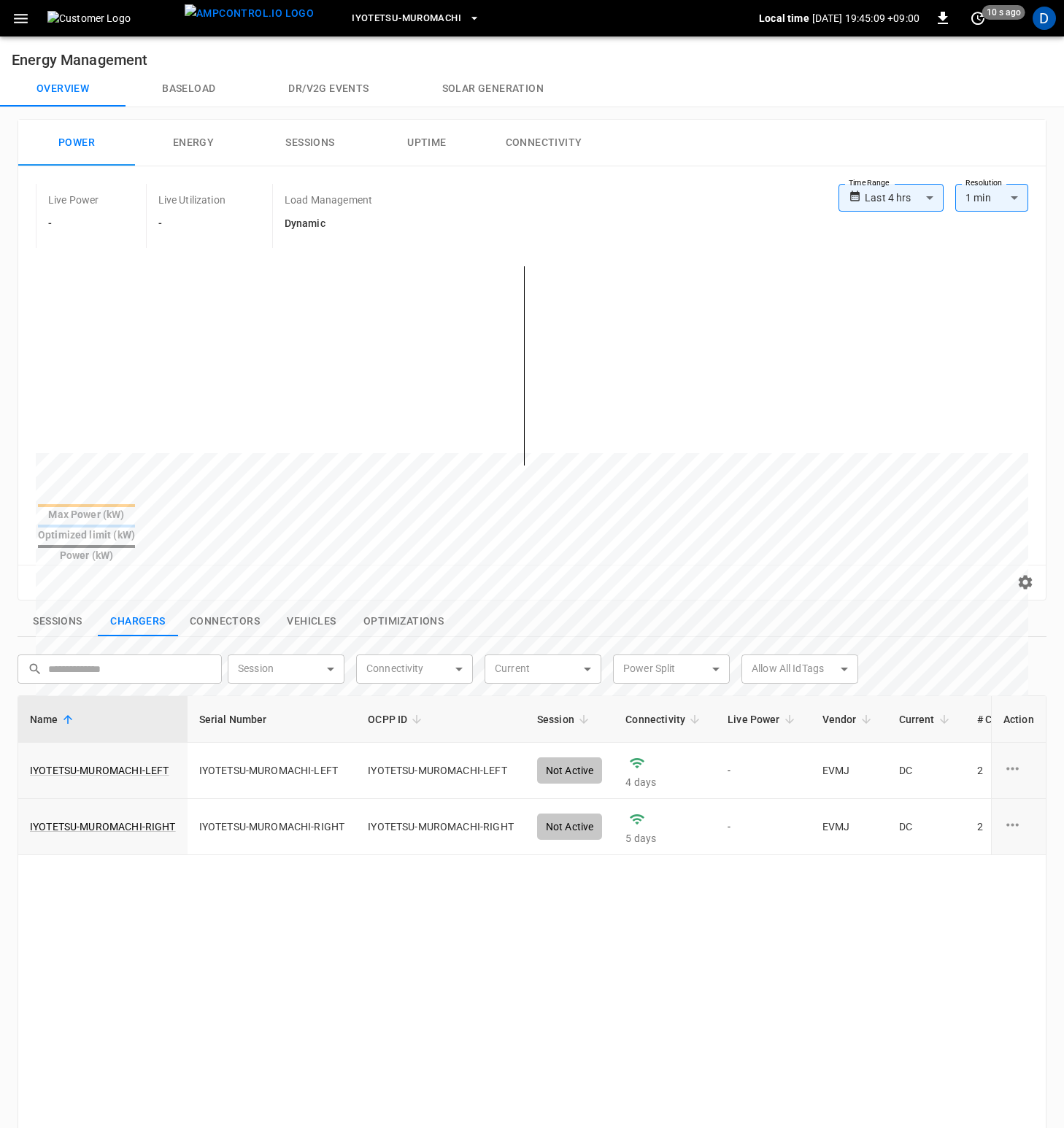
click at [547, 141] on button "Connectivity" at bounding box center [543, 143] width 116 height 47
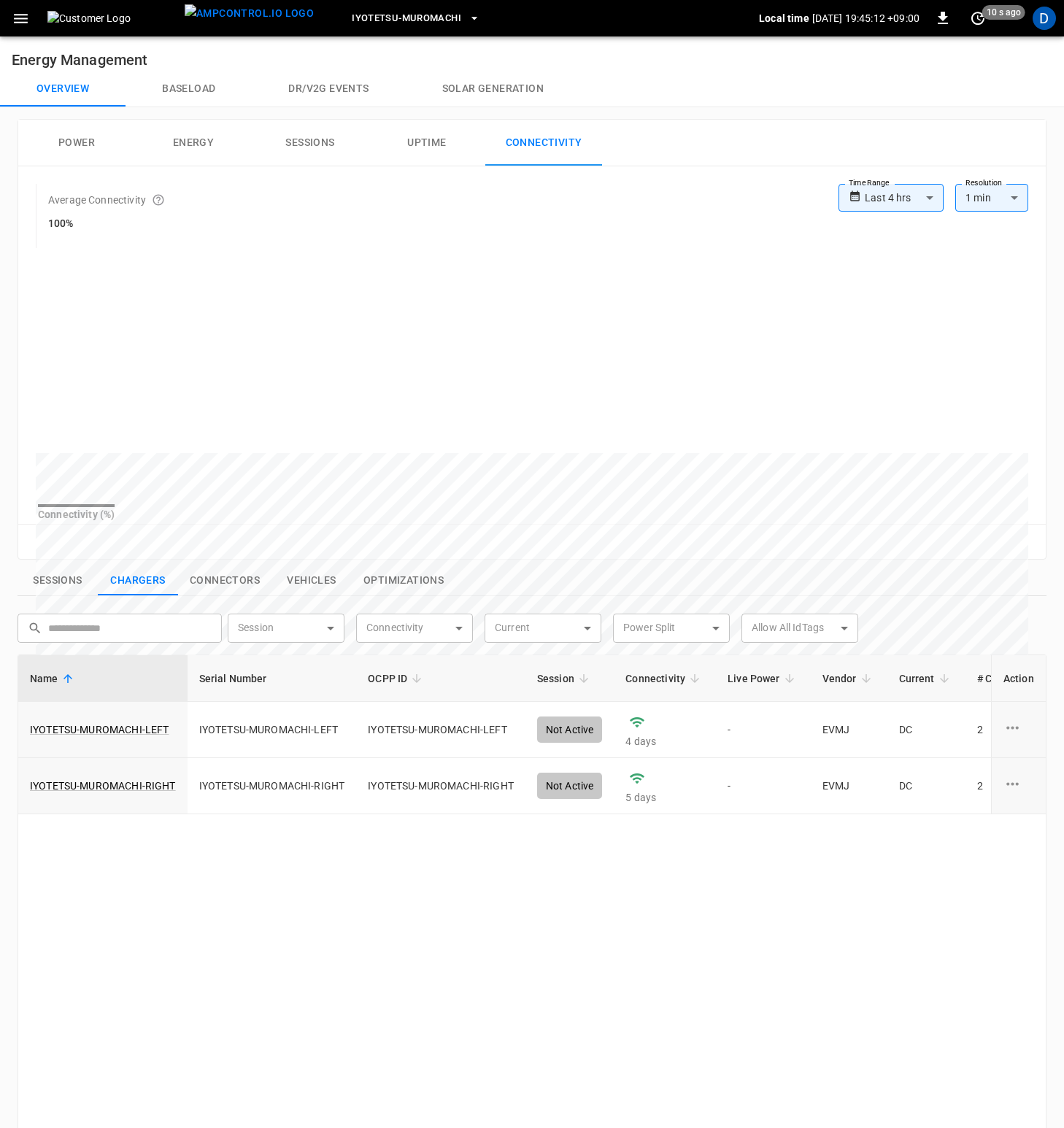
click at [867, 199] on body "**********" at bounding box center [532, 747] width 1064 height 1495
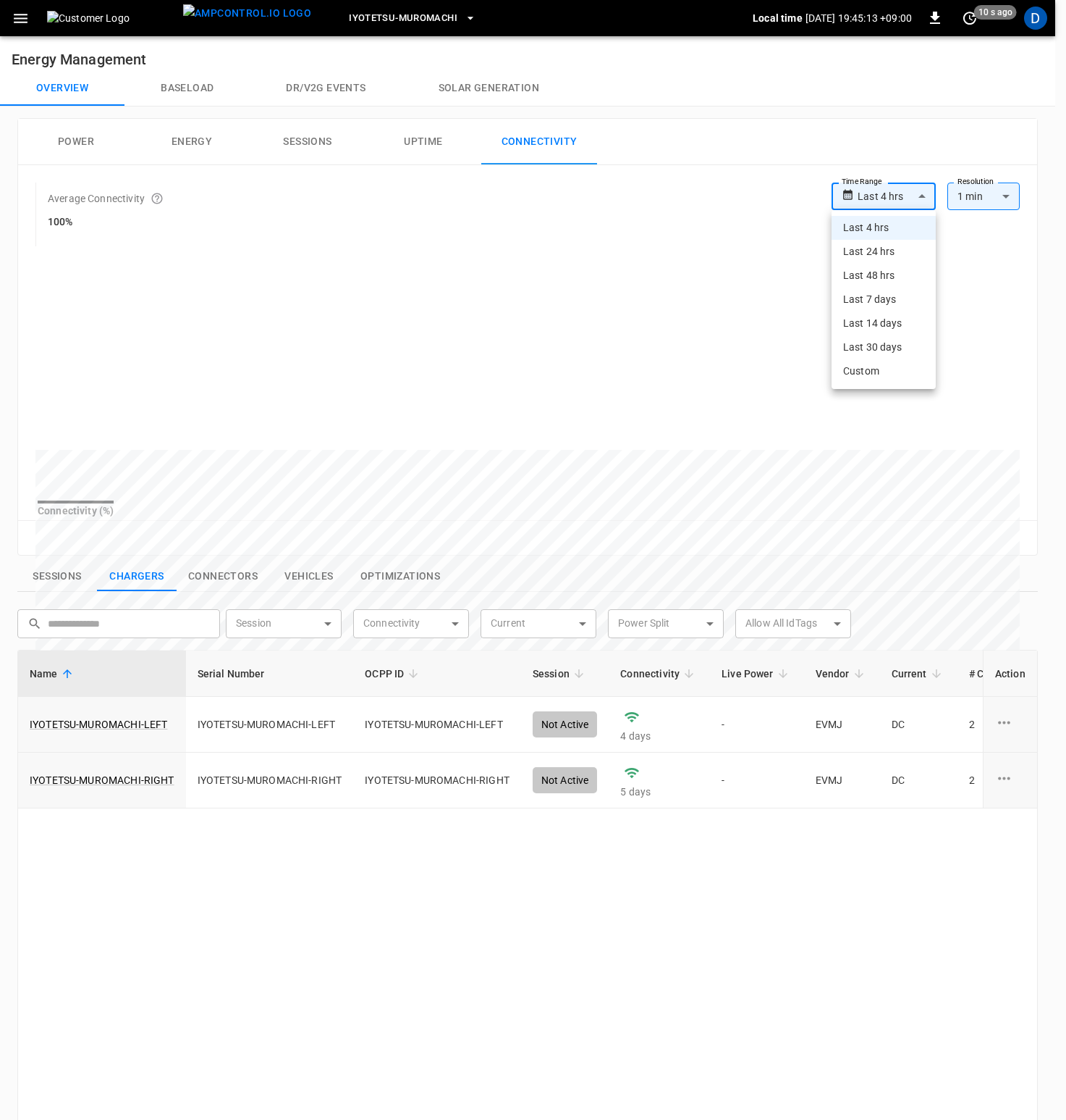
click at [896, 296] on li "Last 7 days" at bounding box center [884, 299] width 105 height 24
type input "**********"
type input "***"
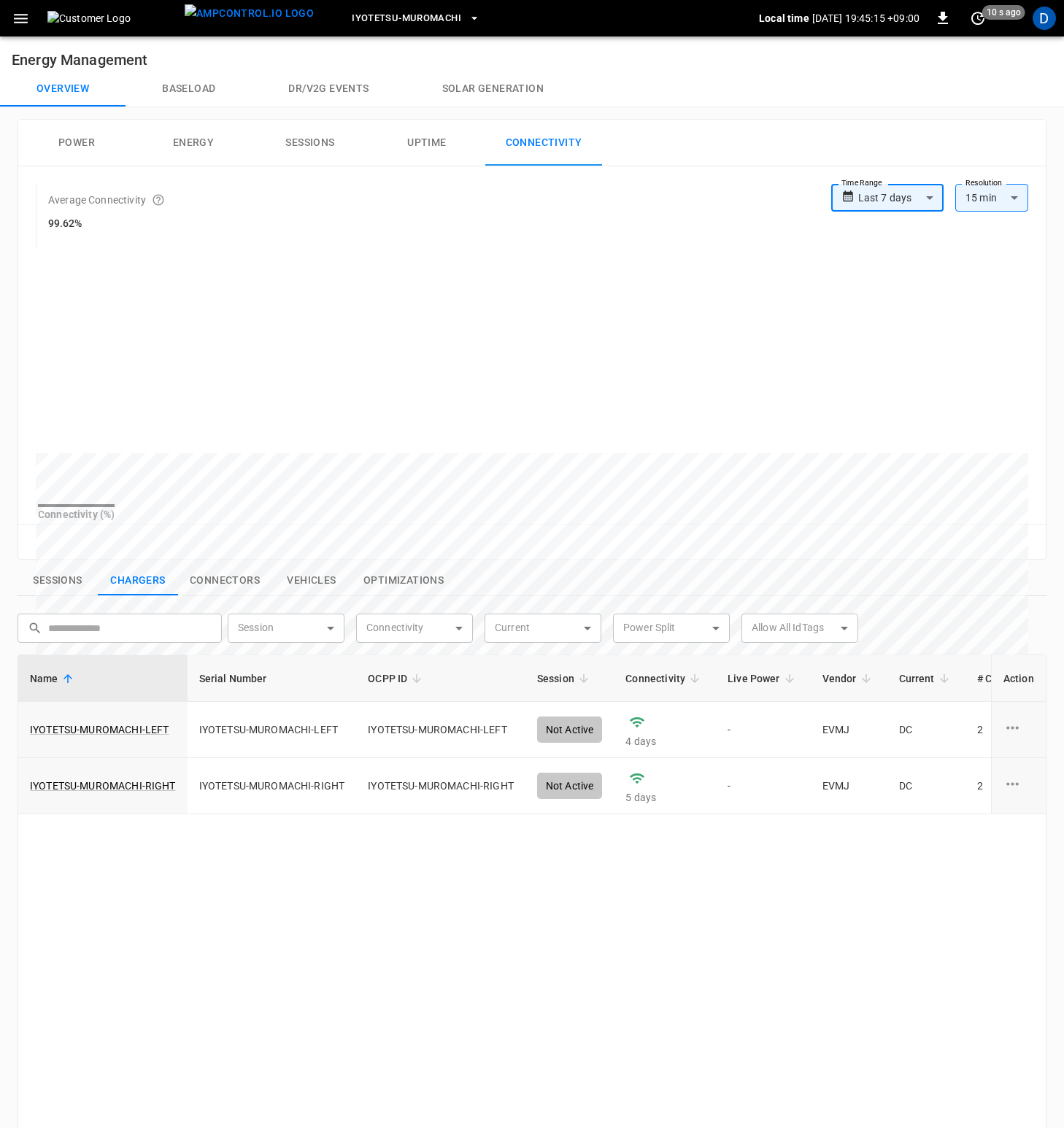
click at [910, 202] on body "**********" at bounding box center [532, 747] width 1064 height 1495
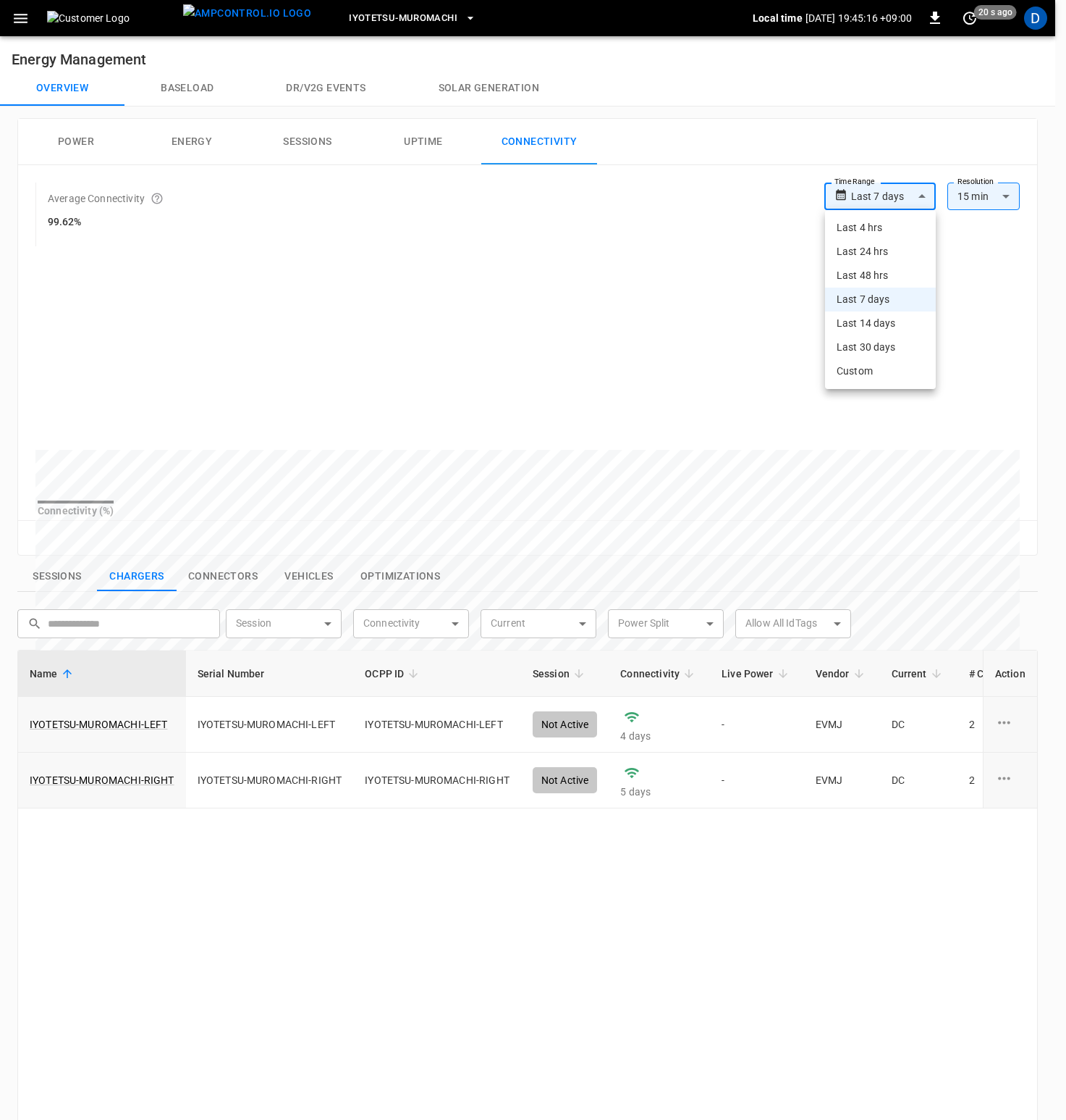
click at [598, 235] on div at bounding box center [533, 560] width 1066 height 1120
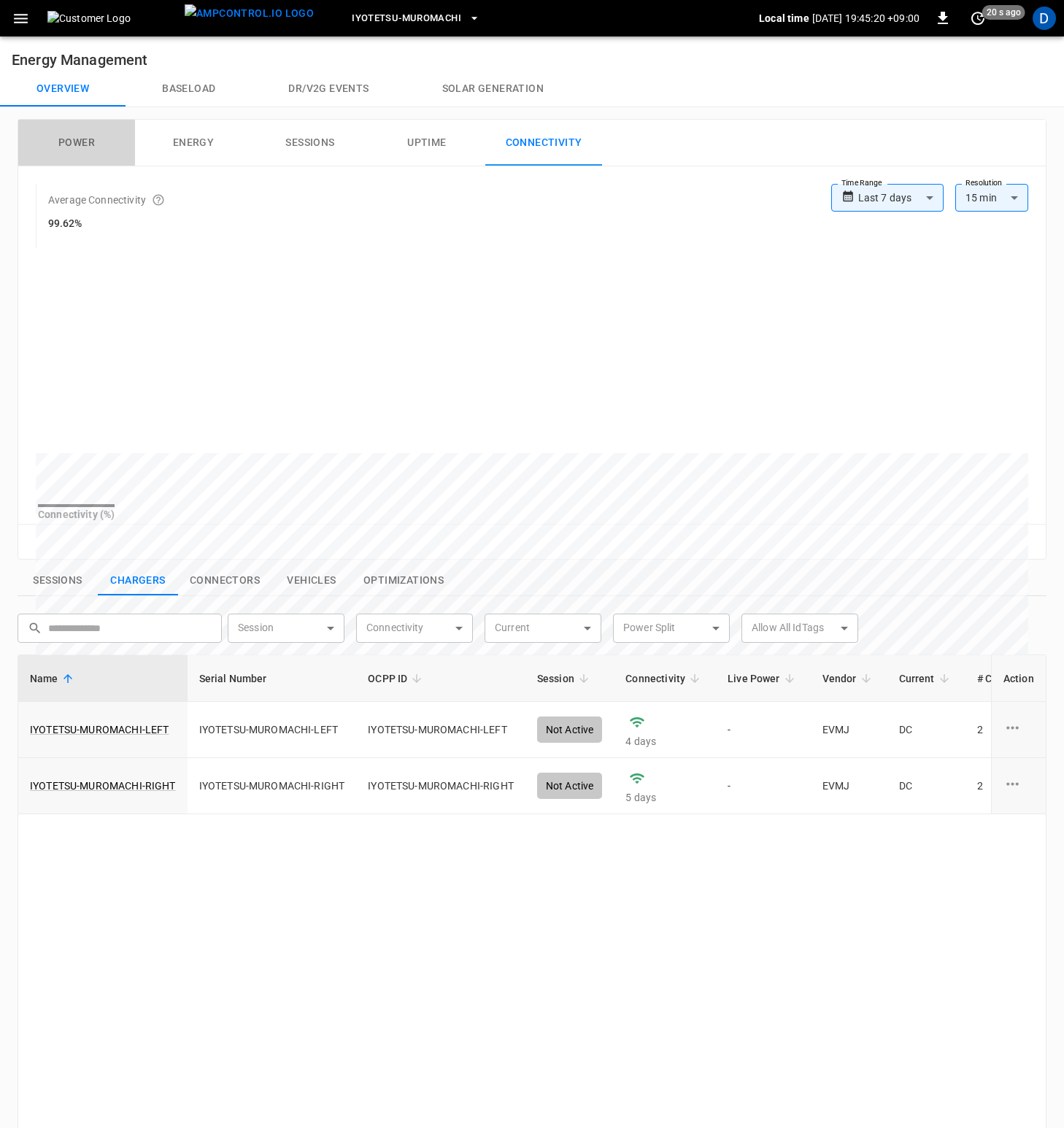
click at [78, 145] on button "Power" at bounding box center [76, 143] width 116 height 47
